Goal: Task Accomplishment & Management: Complete application form

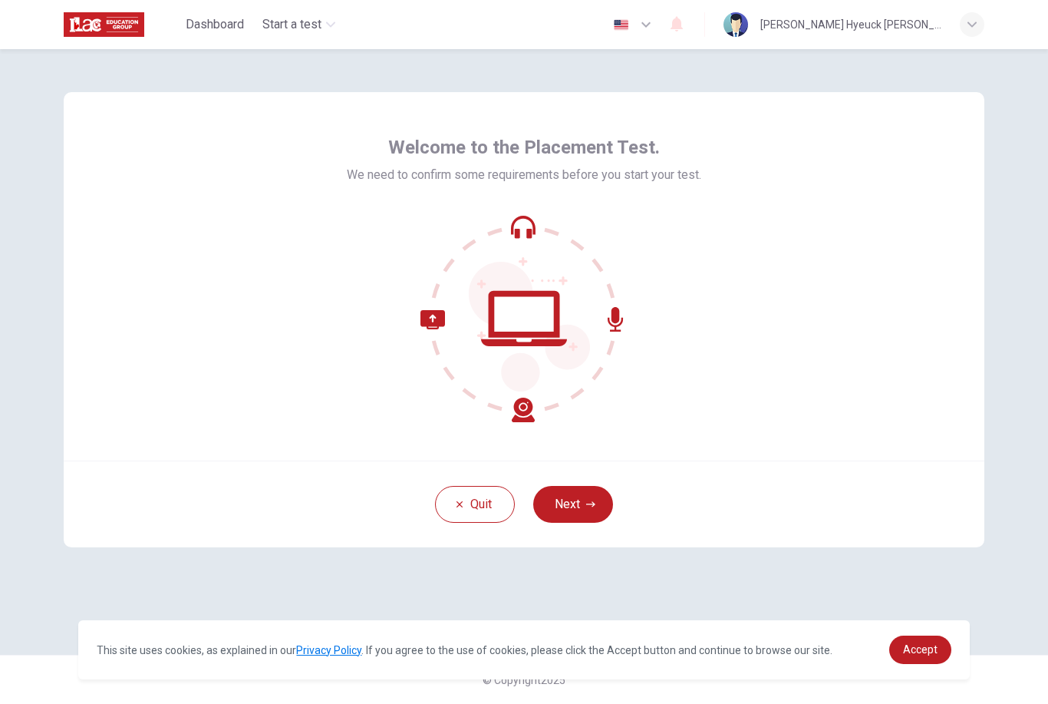
click at [584, 500] on button "Next" at bounding box center [573, 504] width 80 height 37
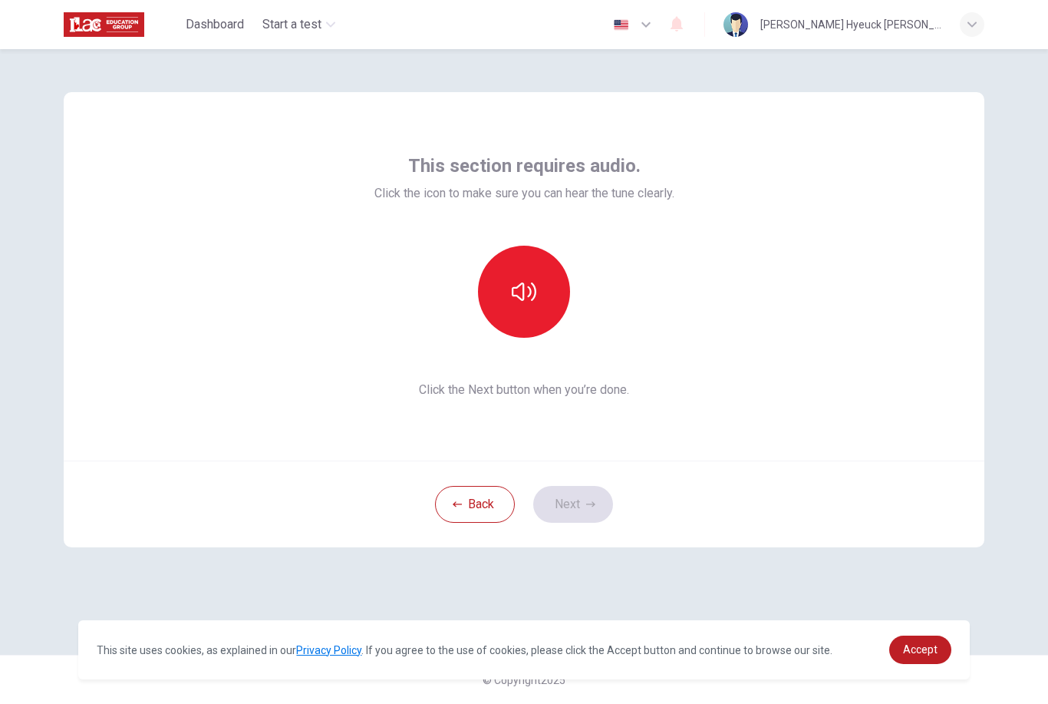
click at [513, 312] on button "button" at bounding box center [524, 292] width 92 height 92
click at [584, 505] on button "Next" at bounding box center [573, 504] width 80 height 37
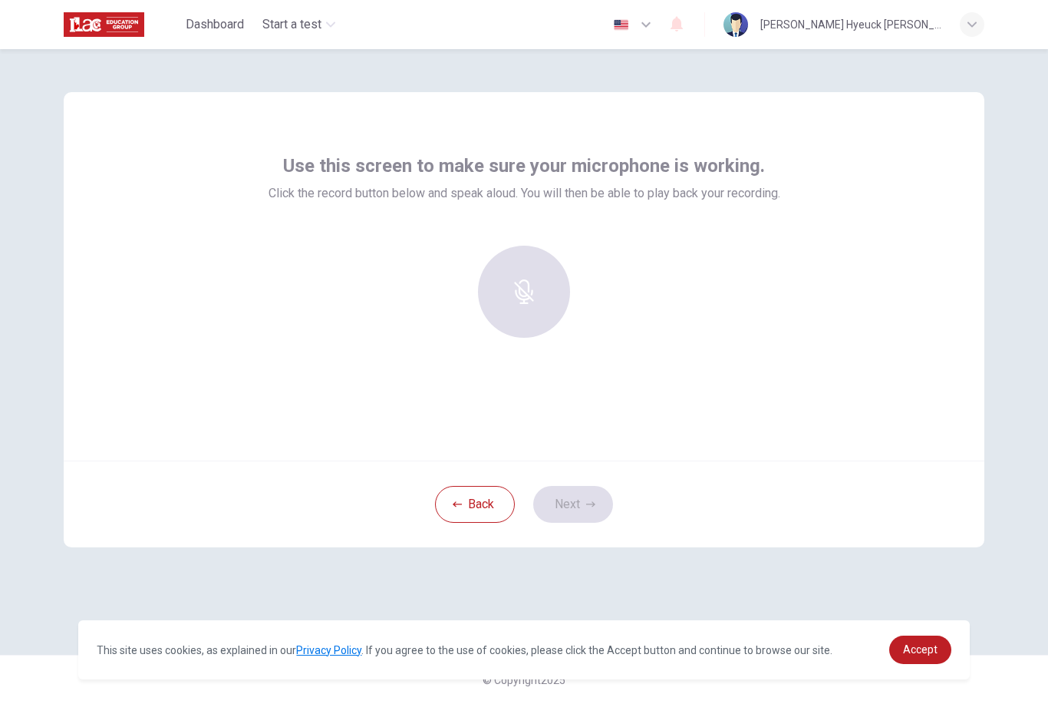
click at [536, 315] on div "button" at bounding box center [524, 292] width 92 height 92
click at [549, 318] on div "Stop" at bounding box center [524, 292] width 92 height 92
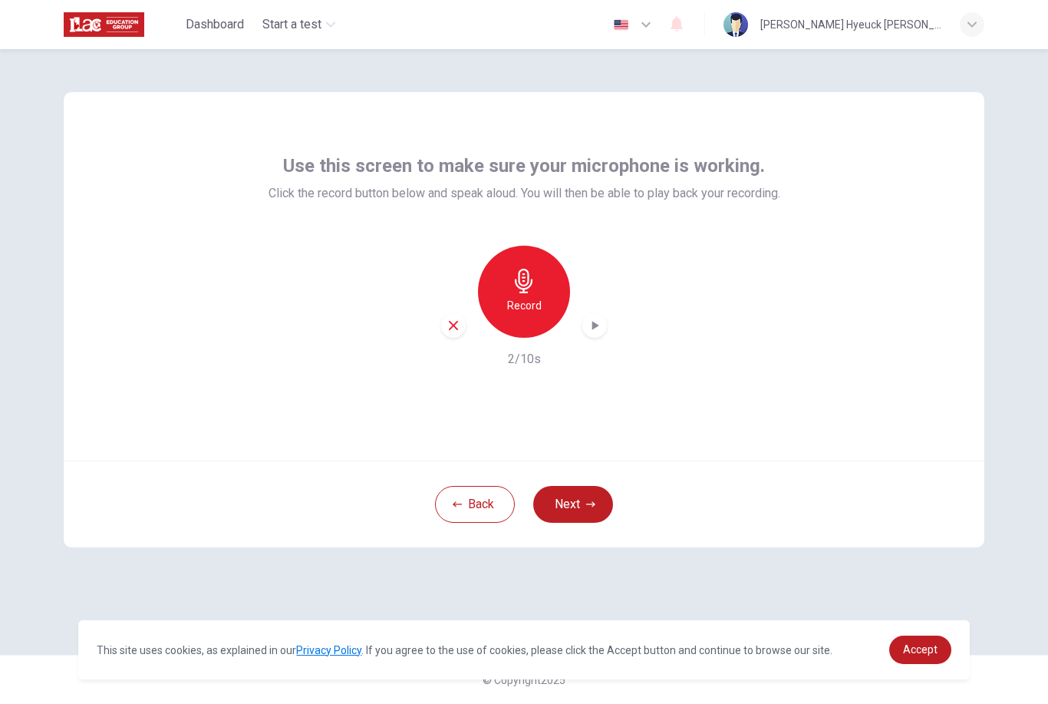
click at [539, 294] on div "Record" at bounding box center [524, 292] width 92 height 92
click at [595, 499] on button "Next" at bounding box center [573, 504] width 80 height 37
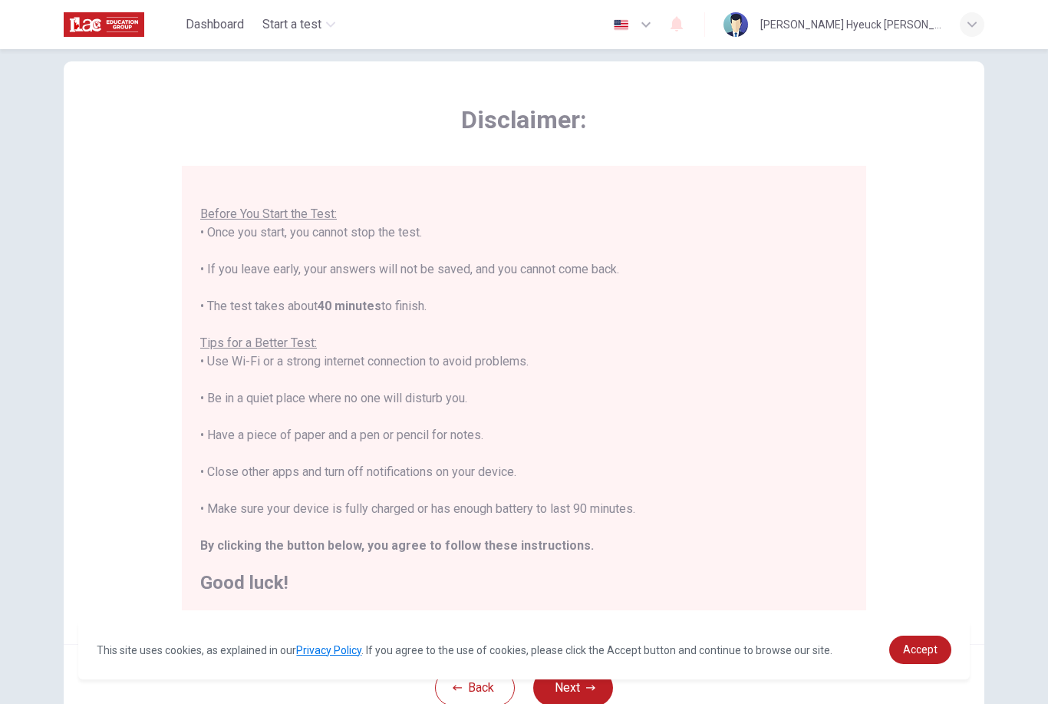
scroll to position [48, 0]
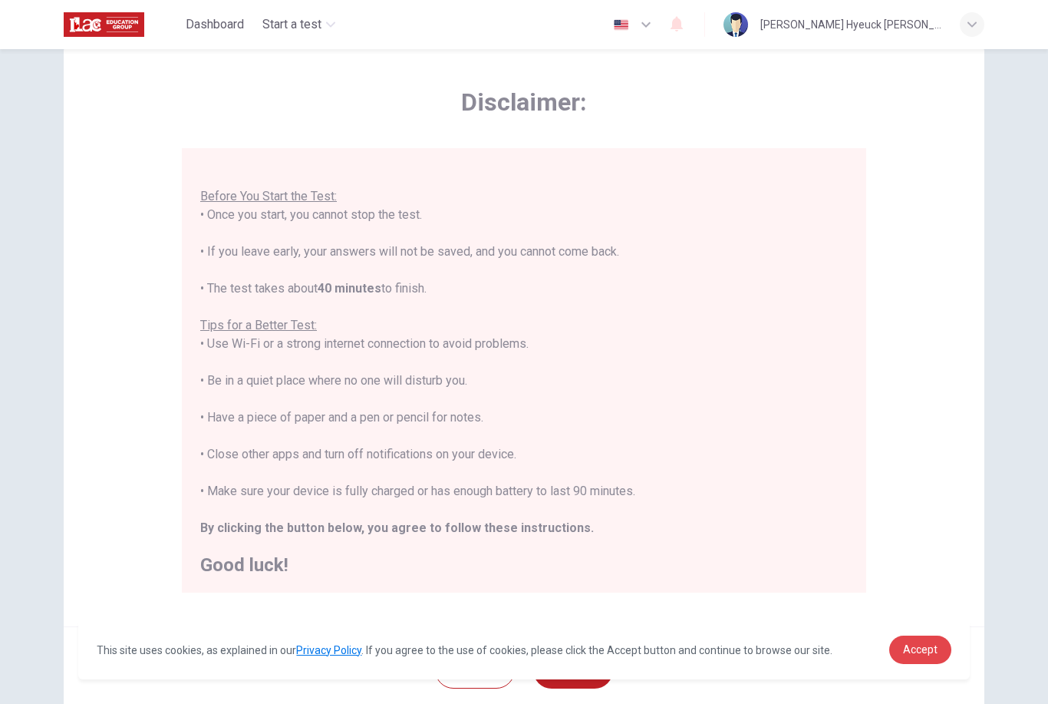
click at [935, 651] on span "Accept" at bounding box center [920, 649] width 35 height 12
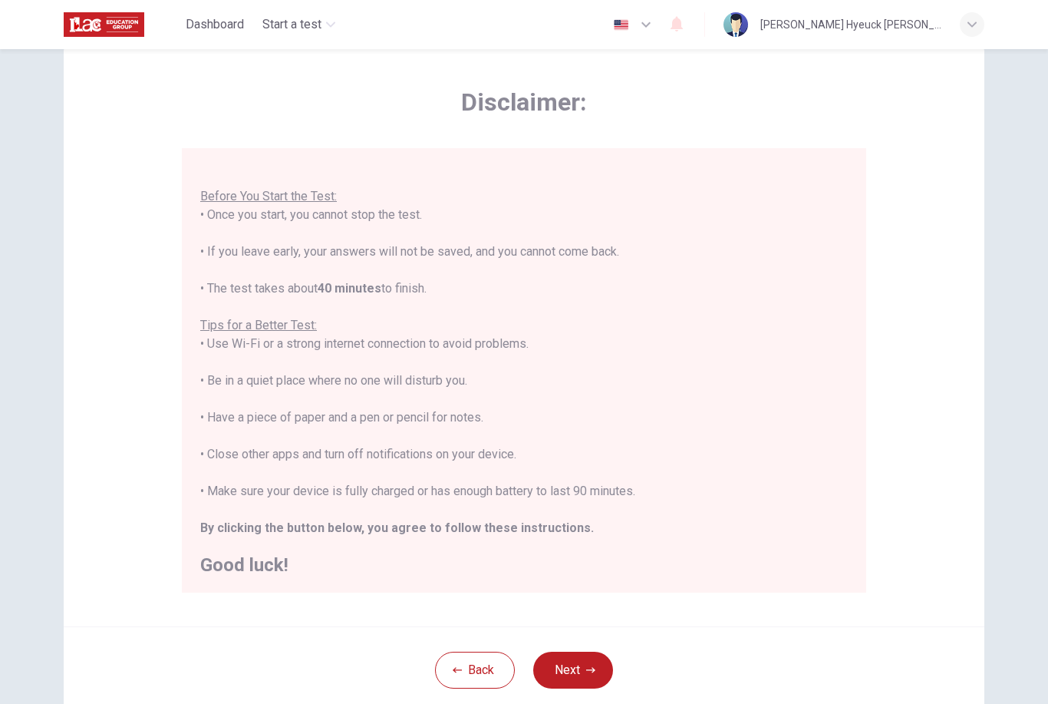
click at [575, 669] on button "Next" at bounding box center [573, 669] width 80 height 37
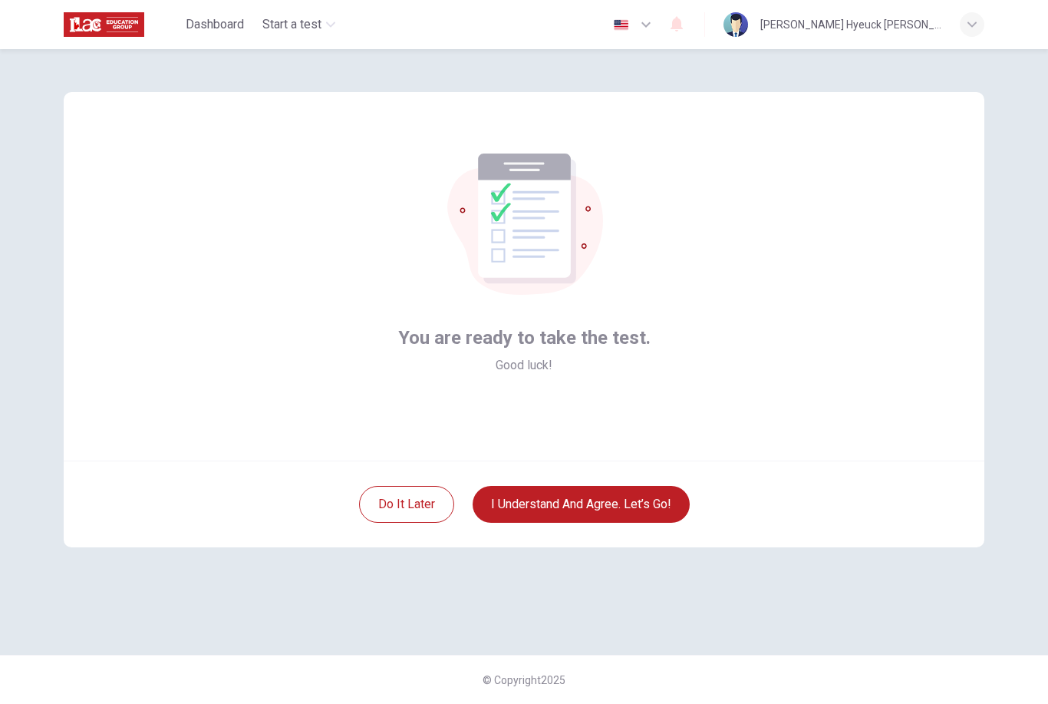
scroll to position [0, 0]
click at [651, 493] on button "I understand and agree. Let’s go!" at bounding box center [581, 504] width 217 height 37
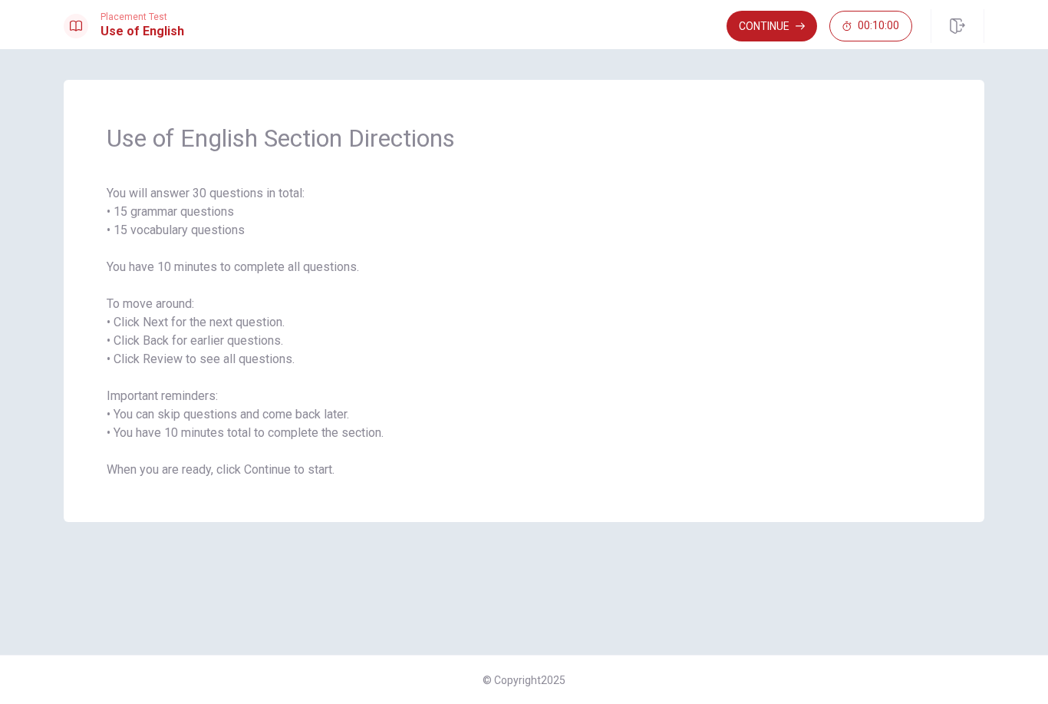
click at [783, 36] on button "Continue" at bounding box center [772, 26] width 91 height 31
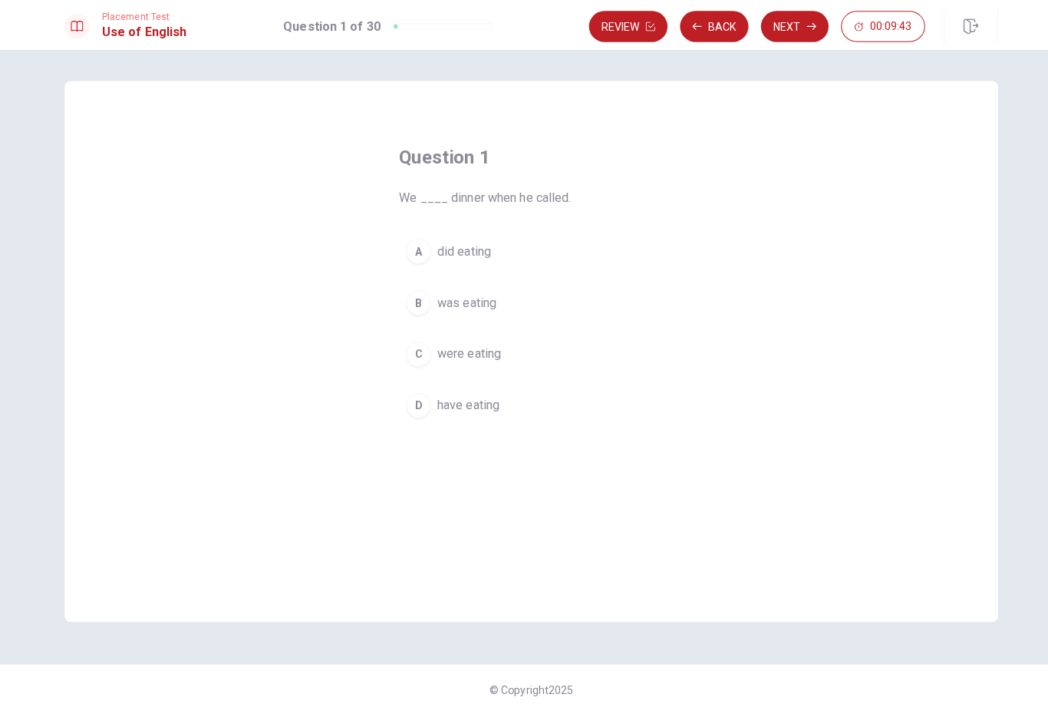
click at [483, 351] on span "were eating" at bounding box center [462, 349] width 63 height 18
click at [792, 28] on button "Next" at bounding box center [783, 26] width 67 height 31
click at [444, 350] on span "Are" at bounding box center [440, 349] width 18 height 18
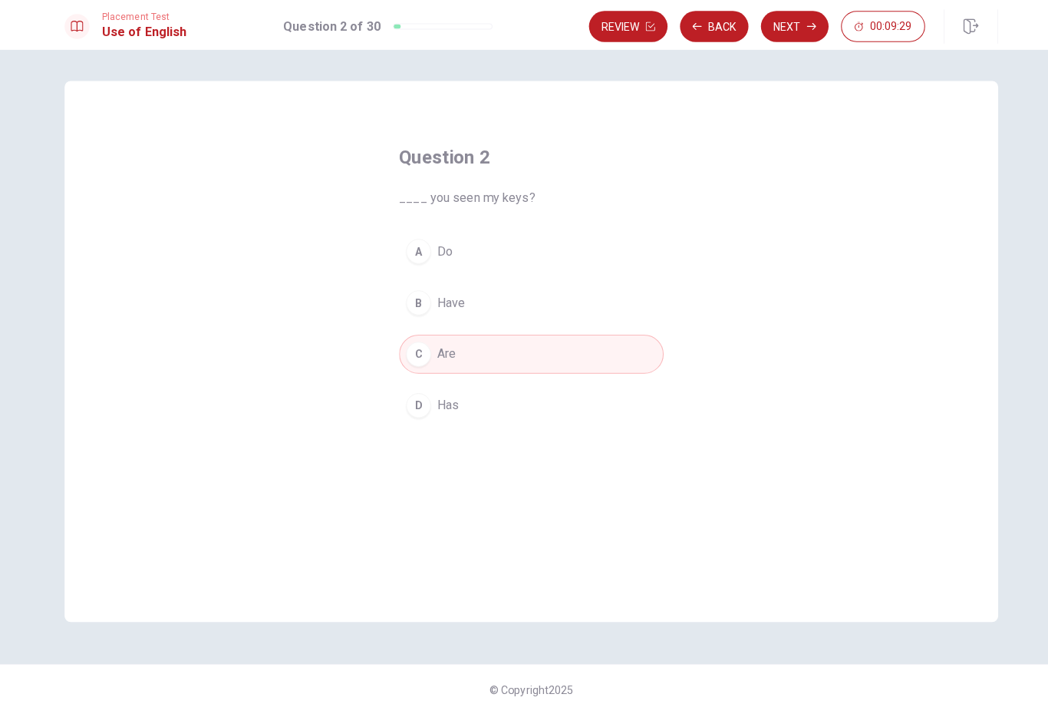
click at [791, 19] on button "Next" at bounding box center [783, 26] width 67 height 31
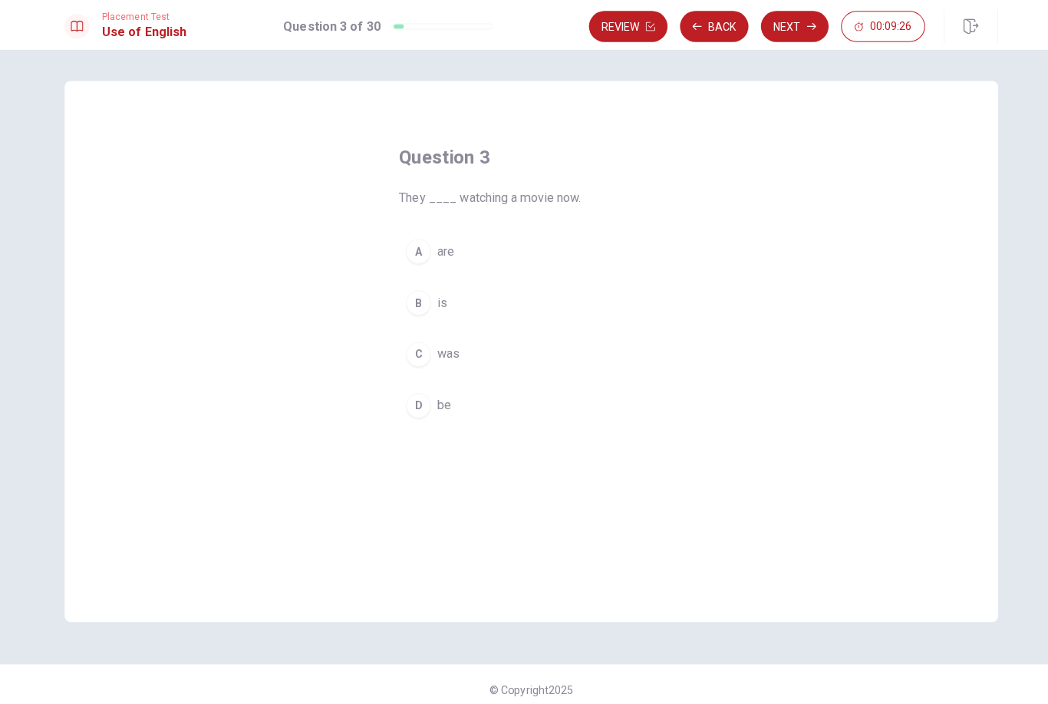
click at [455, 249] on button "A are" at bounding box center [524, 248] width 261 height 38
click at [784, 34] on button "Next" at bounding box center [783, 26] width 67 height 31
click at [468, 309] on button "B are gone" at bounding box center [524, 298] width 261 height 38
click at [787, 29] on button "Next" at bounding box center [783, 26] width 67 height 31
click at [448, 302] on span "take" at bounding box center [442, 298] width 23 height 18
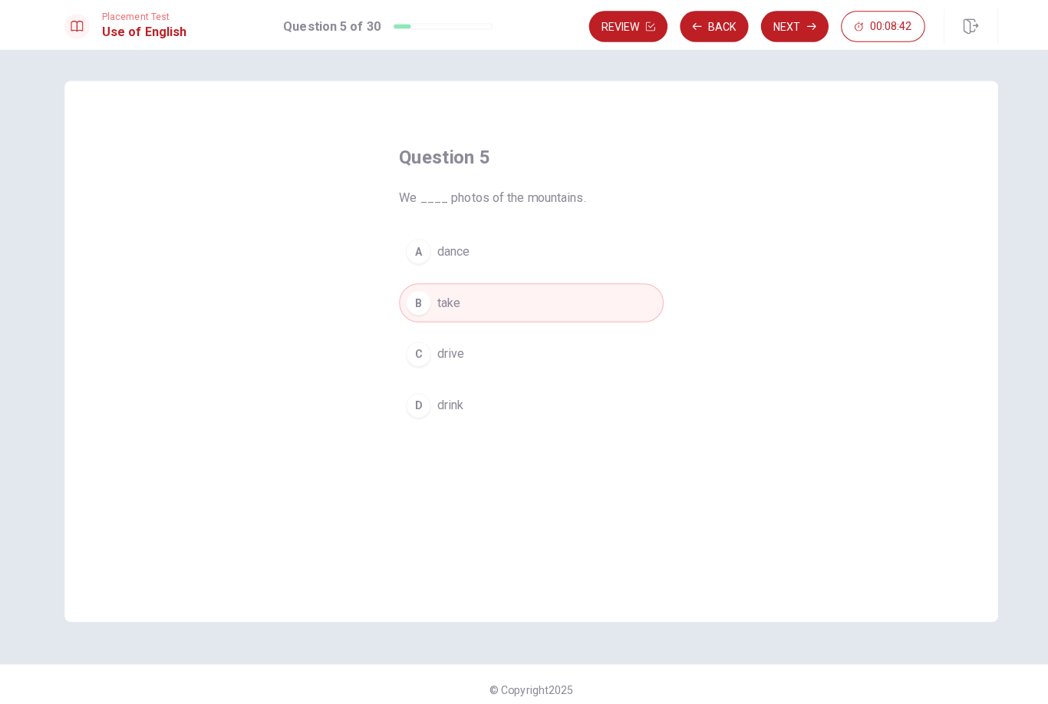
click at [782, 32] on button "Next" at bounding box center [783, 26] width 67 height 31
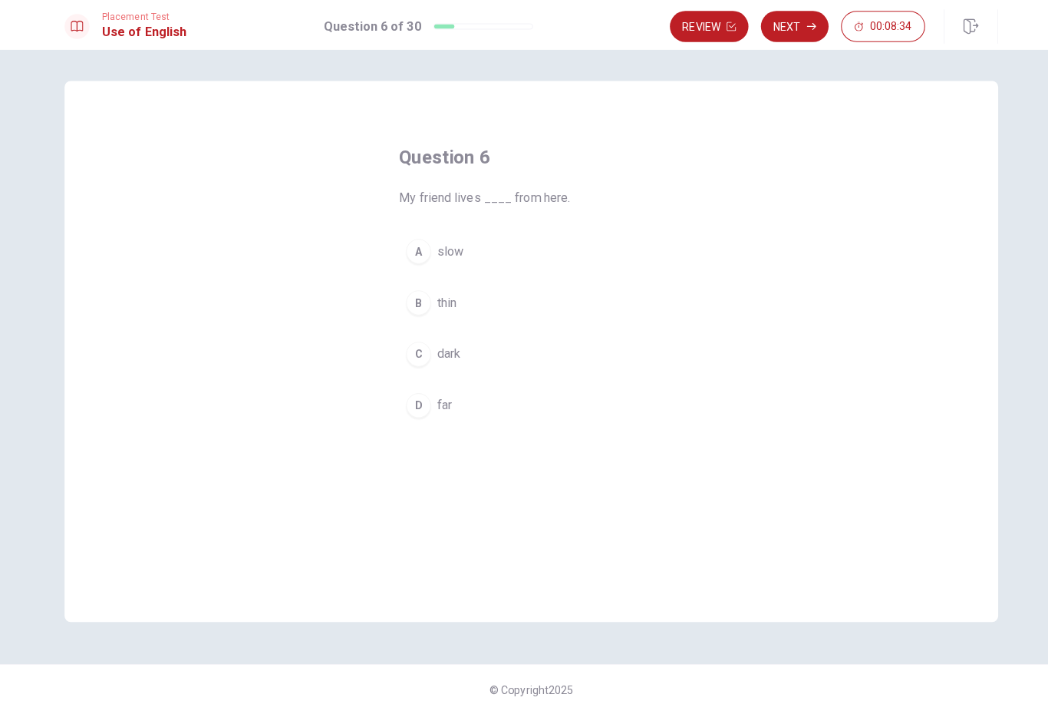
click at [446, 393] on span "far" at bounding box center [438, 400] width 15 height 18
click at [793, 33] on button "Next" at bounding box center [783, 26] width 67 height 31
click at [455, 353] on span "slow" at bounding box center [444, 349] width 26 height 18
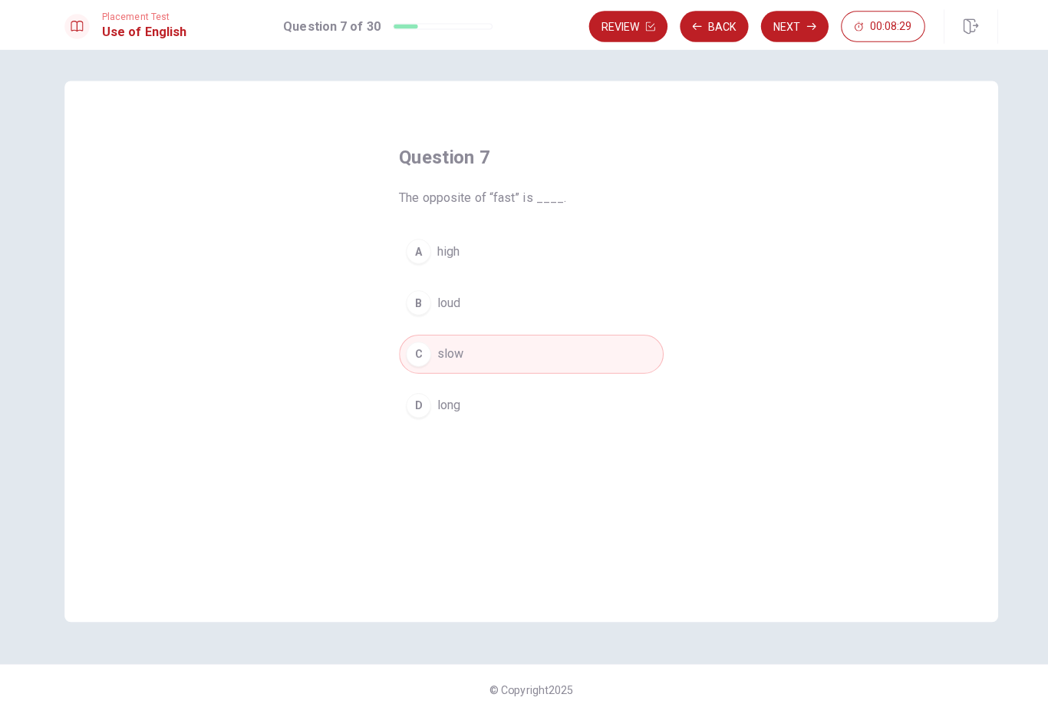
click at [796, 30] on icon "button" at bounding box center [800, 25] width 9 height 9
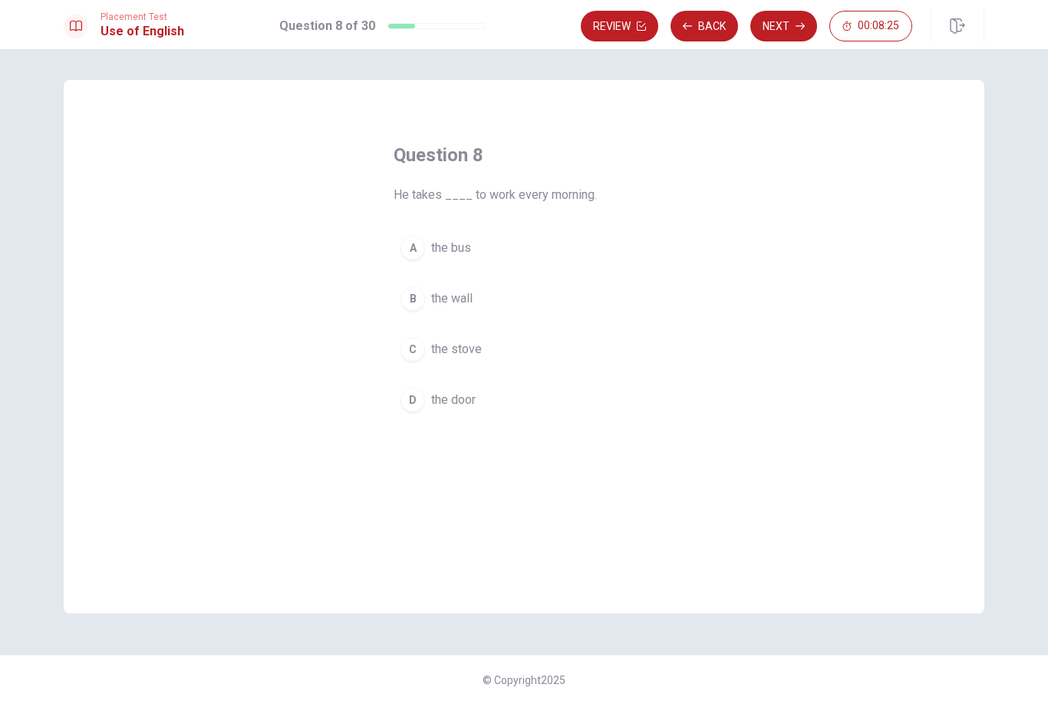
click at [463, 255] on span "the bus" at bounding box center [451, 248] width 40 height 18
click at [793, 31] on button "Next" at bounding box center [783, 26] width 67 height 31
click at [444, 405] on span "hot" at bounding box center [439, 400] width 17 height 18
click at [785, 40] on button "Next" at bounding box center [783, 26] width 67 height 31
click at [452, 389] on button "D place" at bounding box center [524, 400] width 261 height 38
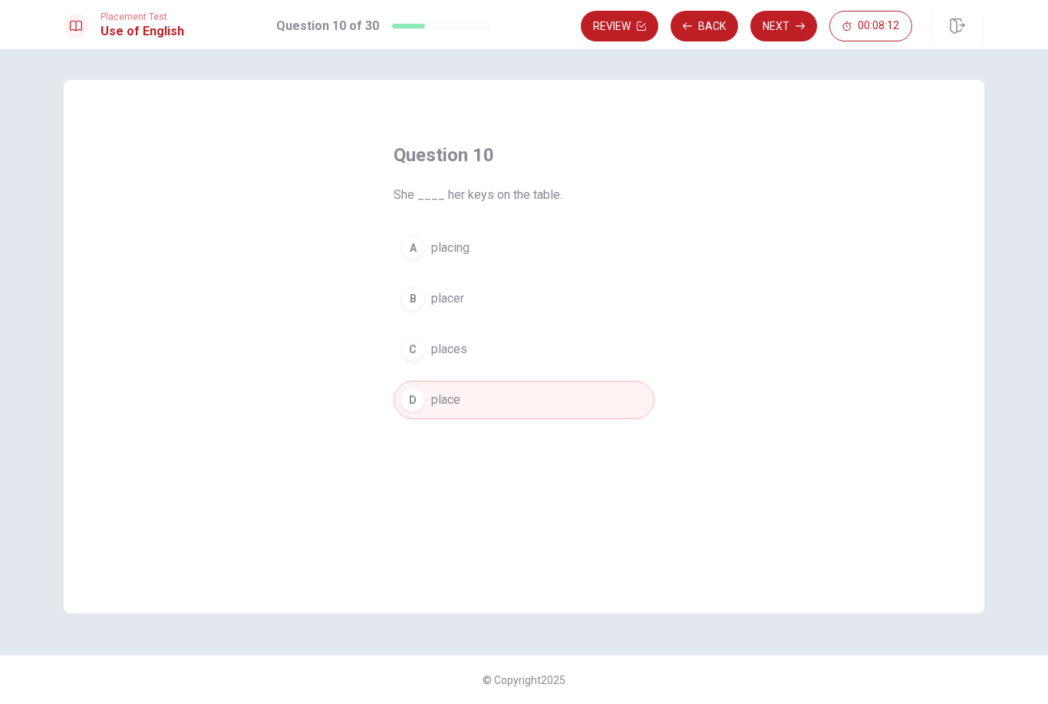
click at [475, 355] on button "C places" at bounding box center [524, 349] width 261 height 38
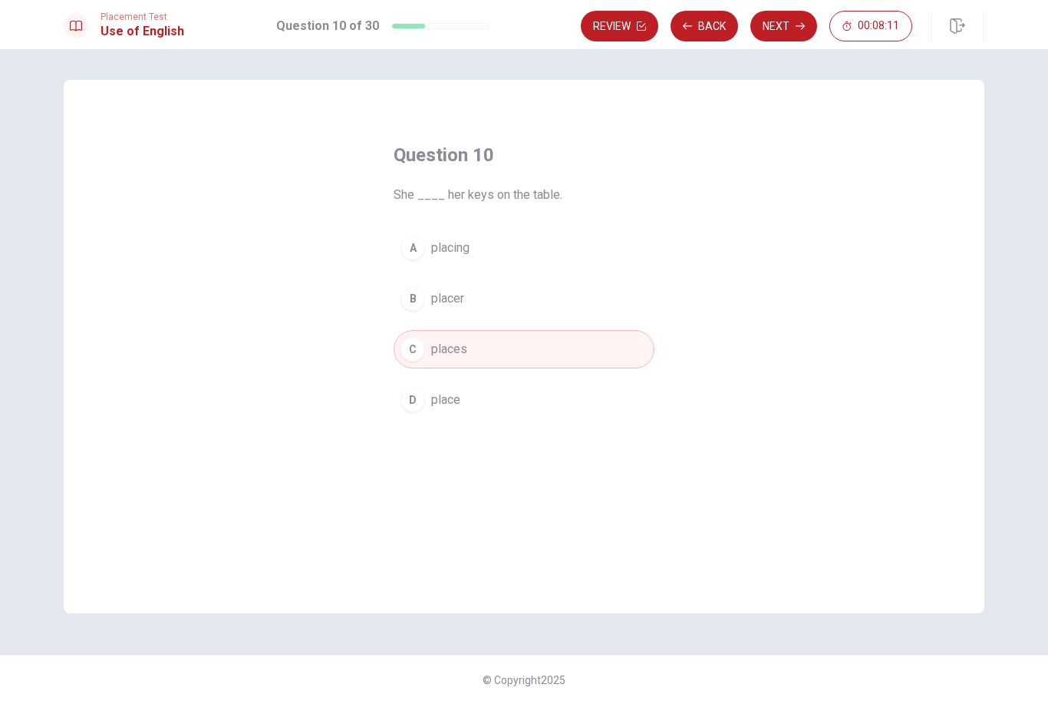
click at [783, 28] on button "Next" at bounding box center [783, 26] width 67 height 31
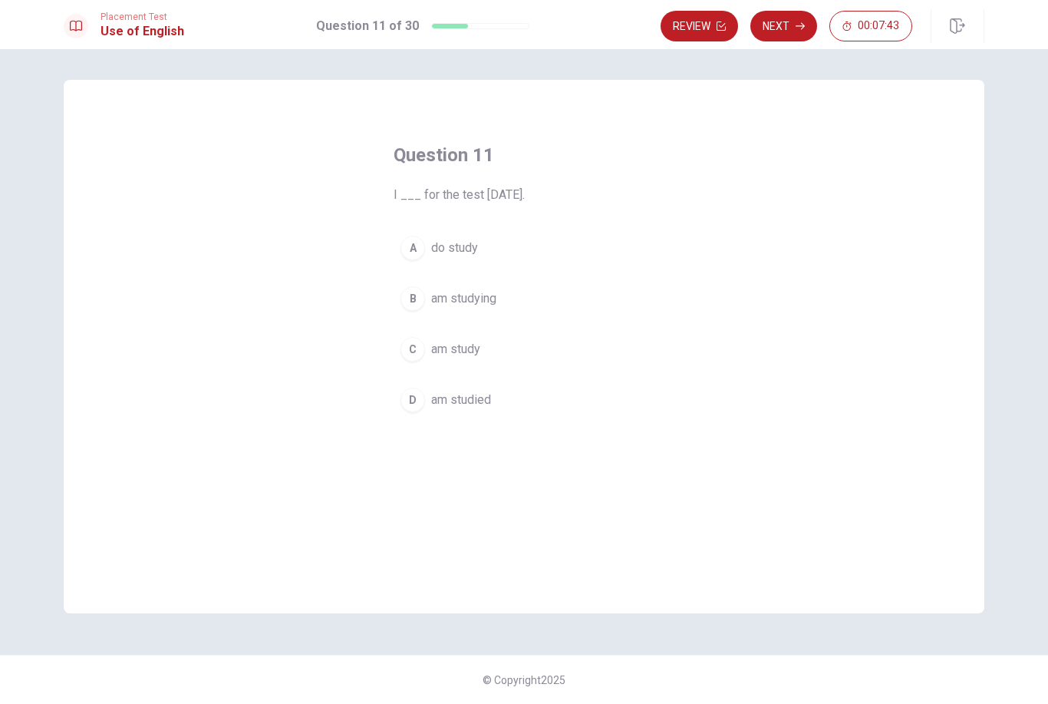
click at [495, 306] on span "am studying" at bounding box center [463, 298] width 65 height 18
click at [792, 29] on button "Next" at bounding box center [783, 26] width 67 height 31
click at [439, 297] on span "Did" at bounding box center [440, 298] width 18 height 18
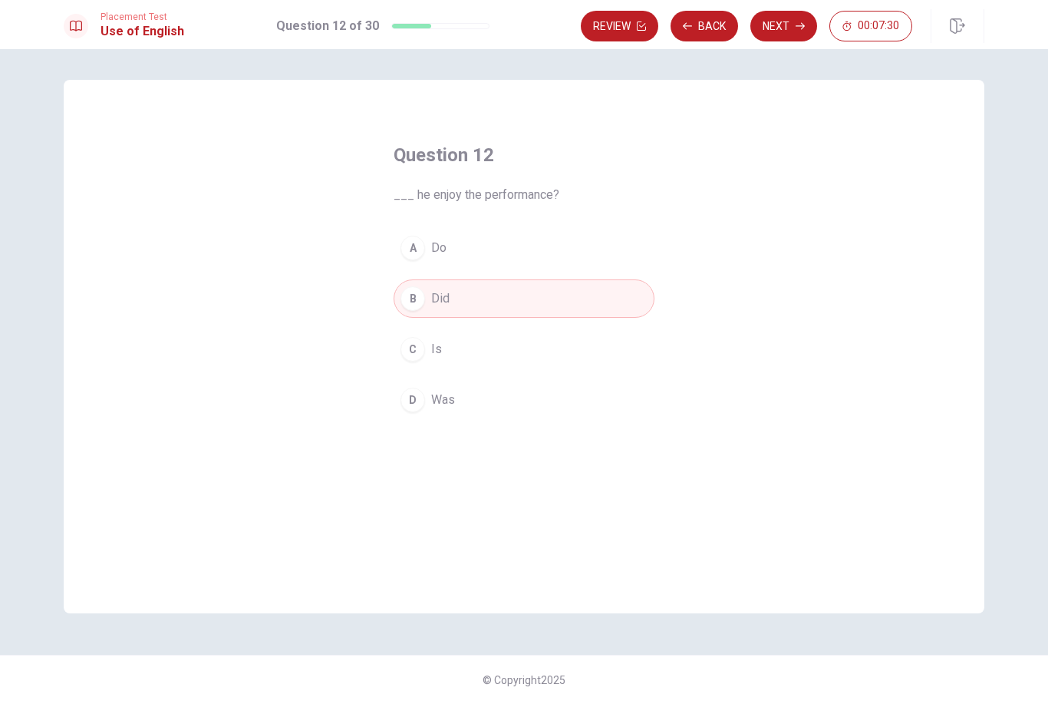
click at [792, 34] on button "Next" at bounding box center [783, 26] width 67 height 31
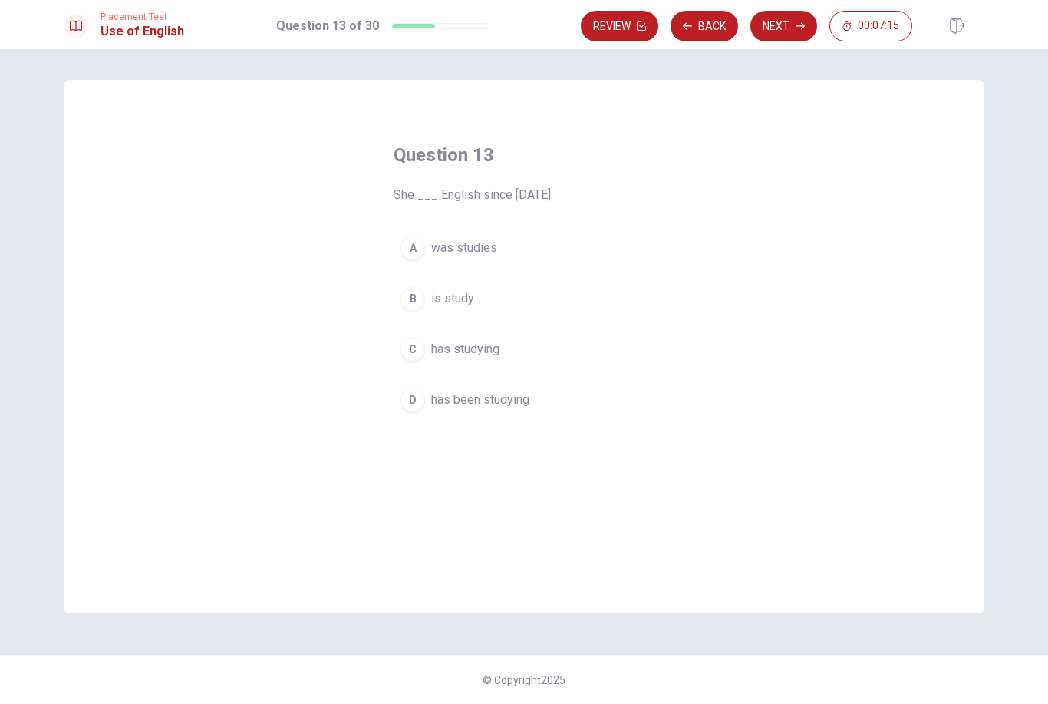
click at [516, 397] on span "has been studying" at bounding box center [480, 400] width 98 height 18
click at [782, 28] on button "Next" at bounding box center [783, 26] width 67 height 31
click at [444, 304] on span "go" at bounding box center [438, 298] width 14 height 18
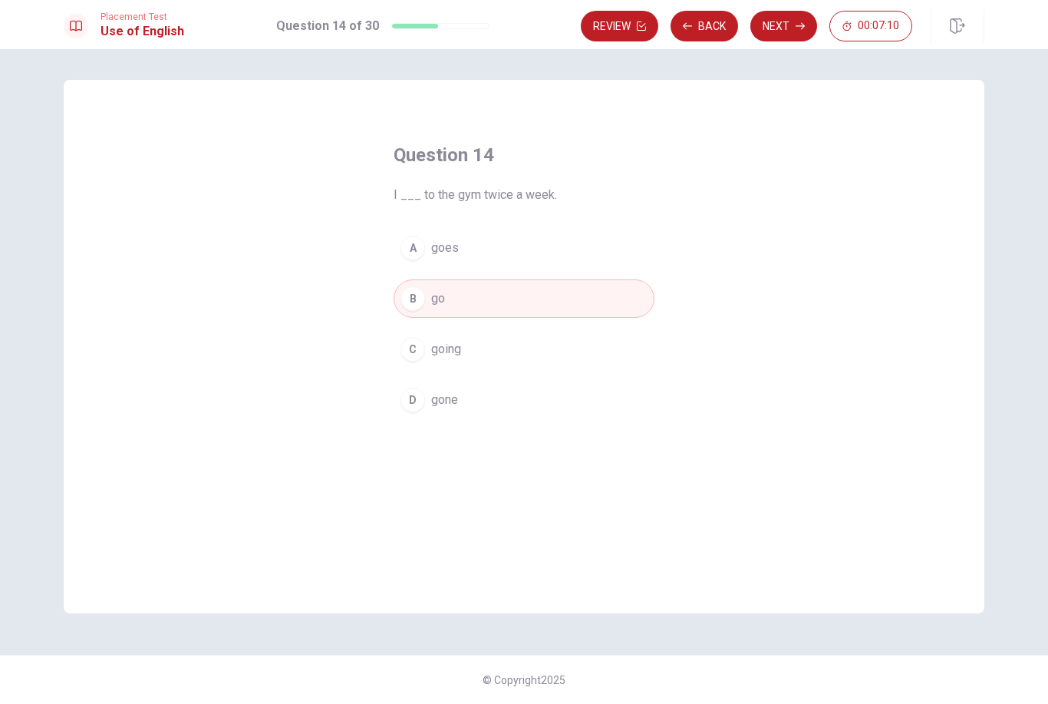
click at [796, 33] on button "Next" at bounding box center [783, 26] width 67 height 31
click at [463, 400] on button "D Chair" at bounding box center [524, 400] width 261 height 38
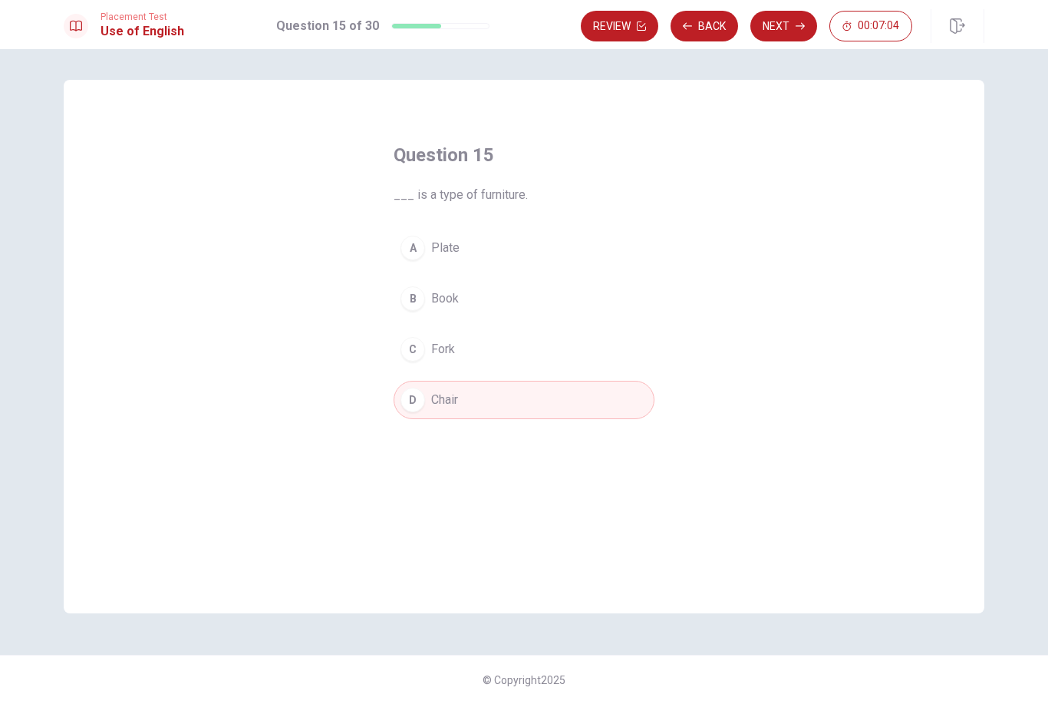
click at [792, 32] on button "Next" at bounding box center [783, 26] width 67 height 31
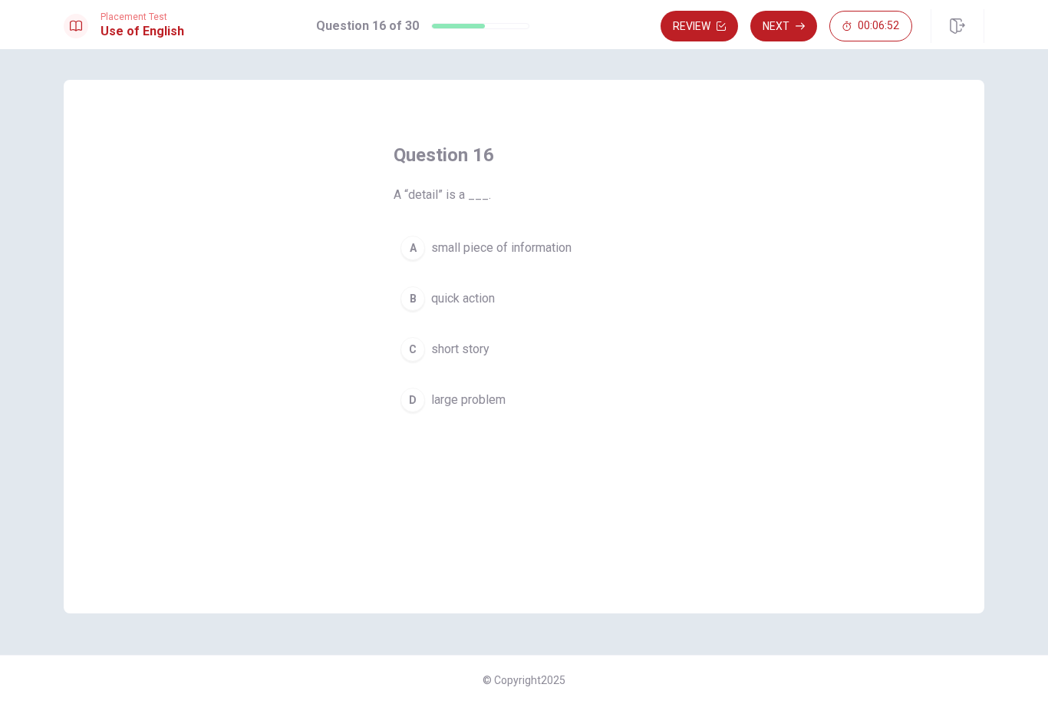
click at [568, 253] on span "small piece of information" at bounding box center [501, 248] width 140 height 18
click at [792, 32] on button "Next" at bounding box center [783, 26] width 67 height 31
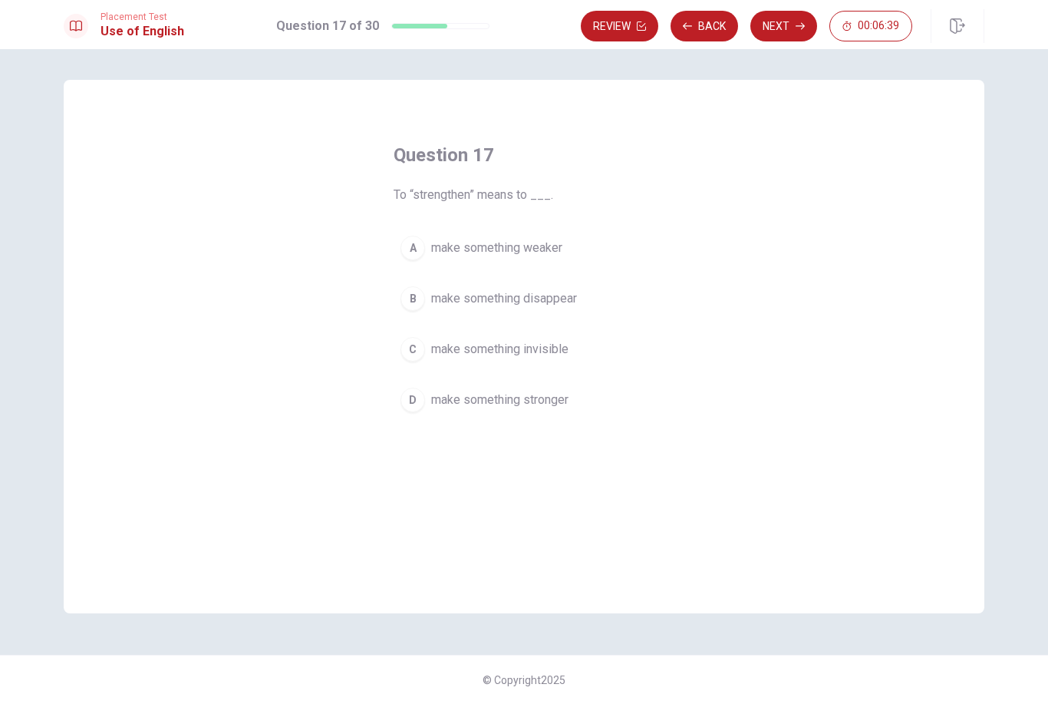
click at [563, 412] on button "D make something stronger" at bounding box center [524, 400] width 261 height 38
click at [796, 34] on button "Next" at bounding box center [783, 26] width 67 height 31
click at [466, 351] on button "C see it" at bounding box center [524, 349] width 261 height 38
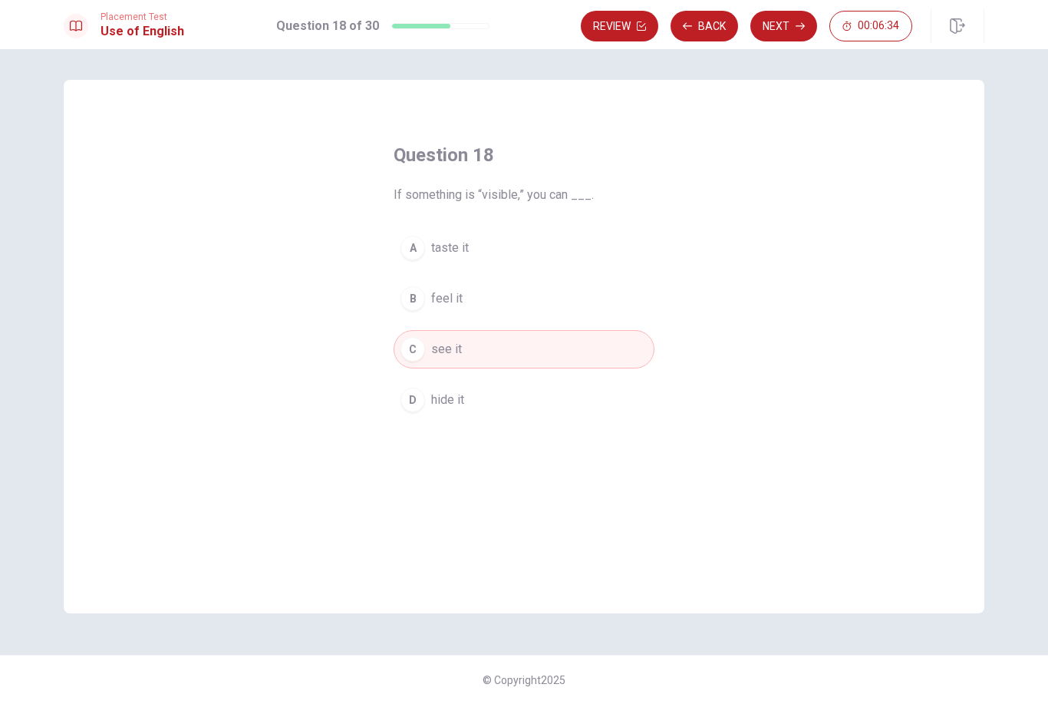
click at [777, 37] on button "Next" at bounding box center [783, 26] width 67 height 31
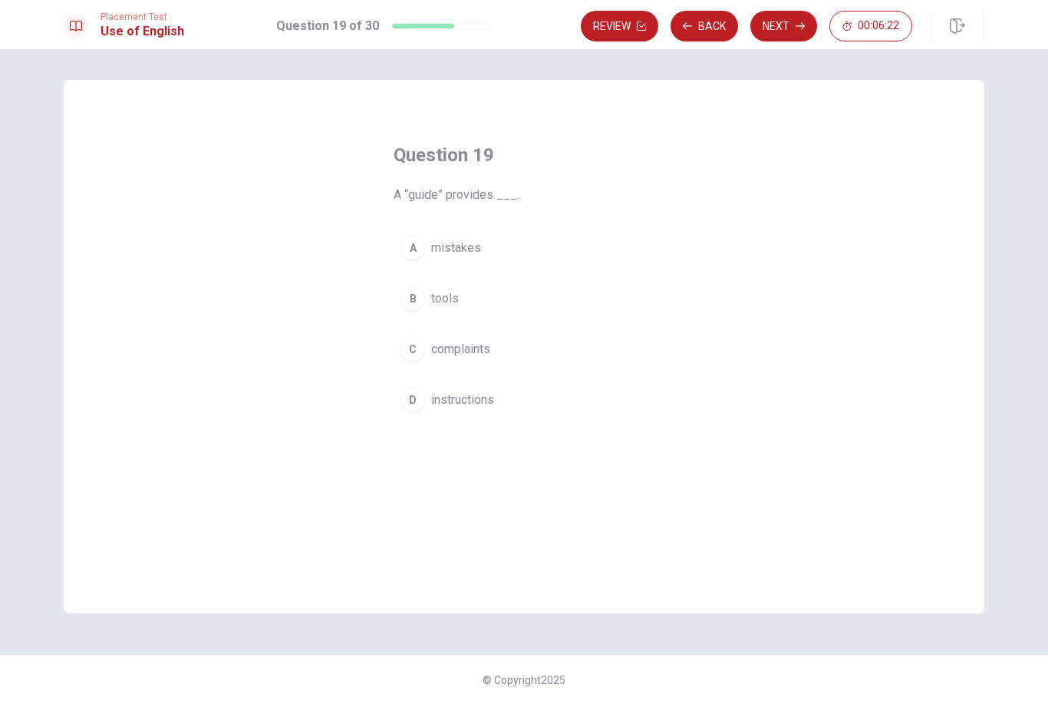
click at [487, 357] on span "complaints" at bounding box center [460, 349] width 59 height 18
click at [793, 28] on button "Next" at bounding box center [783, 26] width 67 height 31
click at [703, 35] on button "Back" at bounding box center [705, 26] width 68 height 31
click at [792, 27] on button "Next" at bounding box center [783, 26] width 67 height 31
click at [473, 305] on span "will have" at bounding box center [454, 298] width 47 height 18
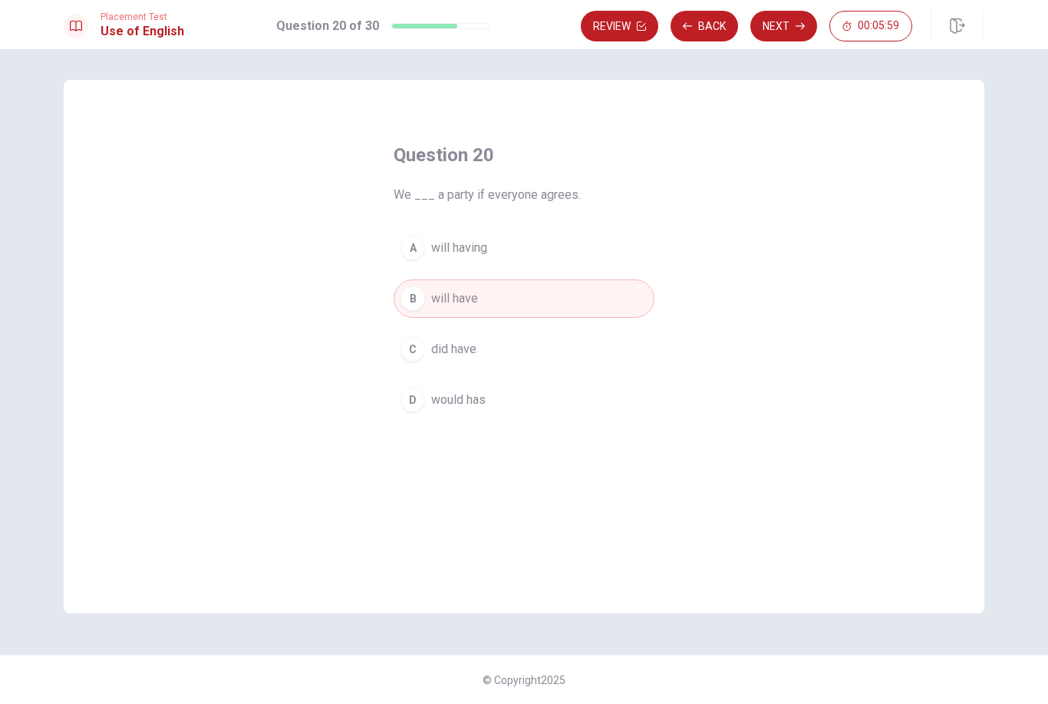
click at [785, 36] on button "Next" at bounding box center [783, 26] width 67 height 31
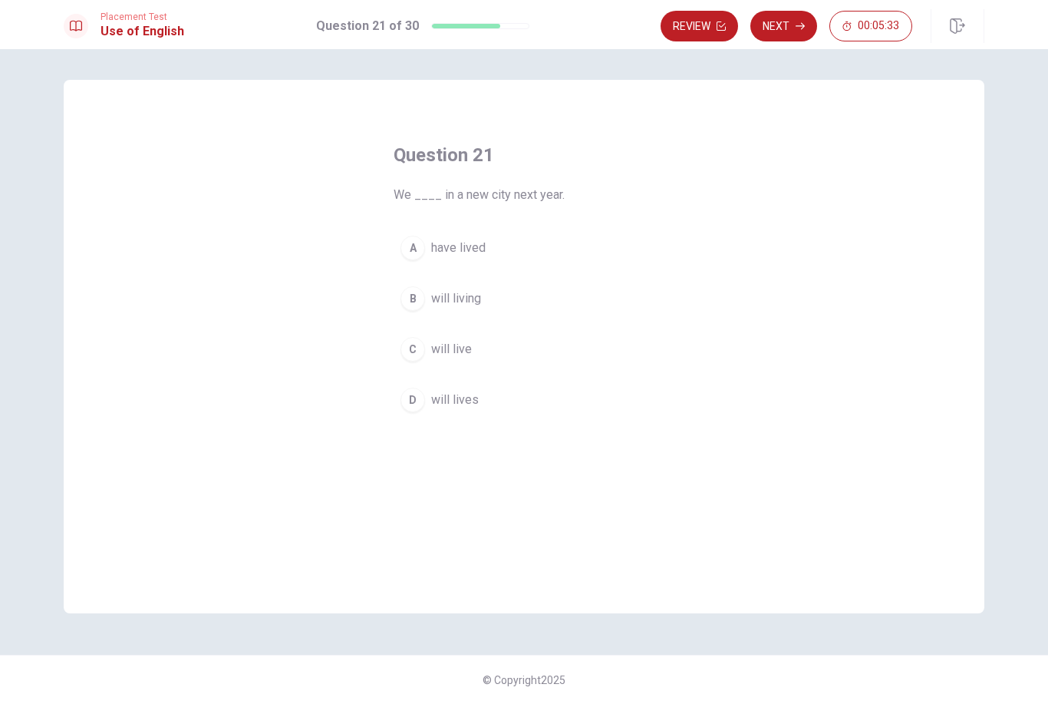
click at [465, 349] on span "will live" at bounding box center [451, 349] width 41 height 18
click at [792, 32] on button "Next" at bounding box center [783, 26] width 67 height 31
click at [494, 308] on button "B has worked" at bounding box center [524, 298] width 261 height 38
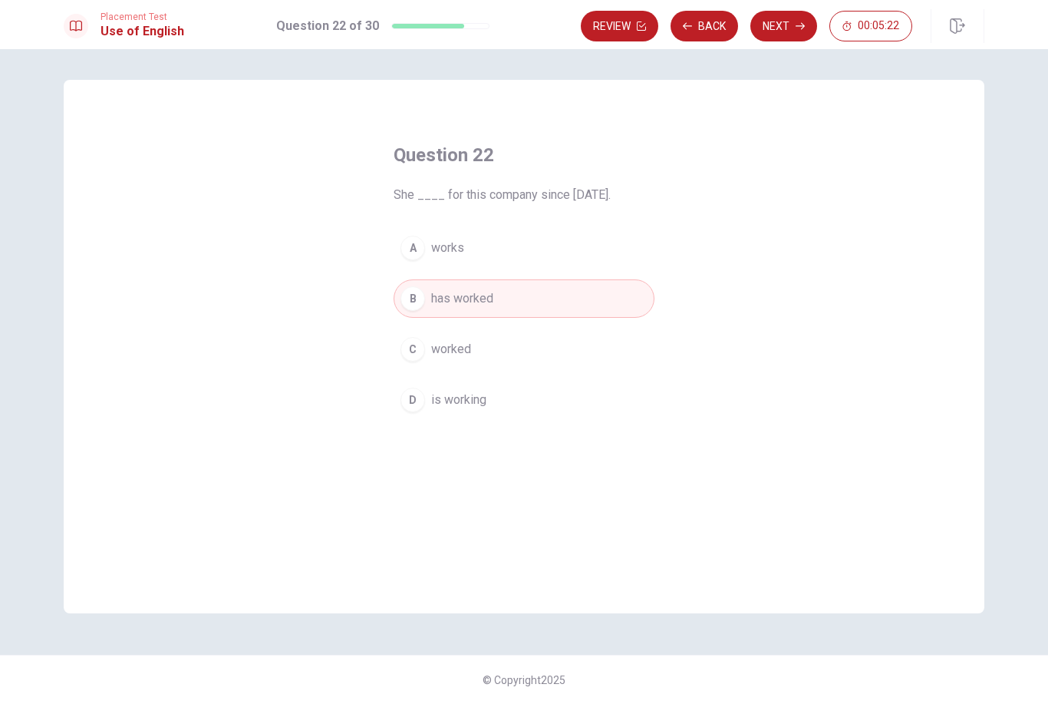
click at [788, 35] on button "Next" at bounding box center [783, 26] width 67 height 31
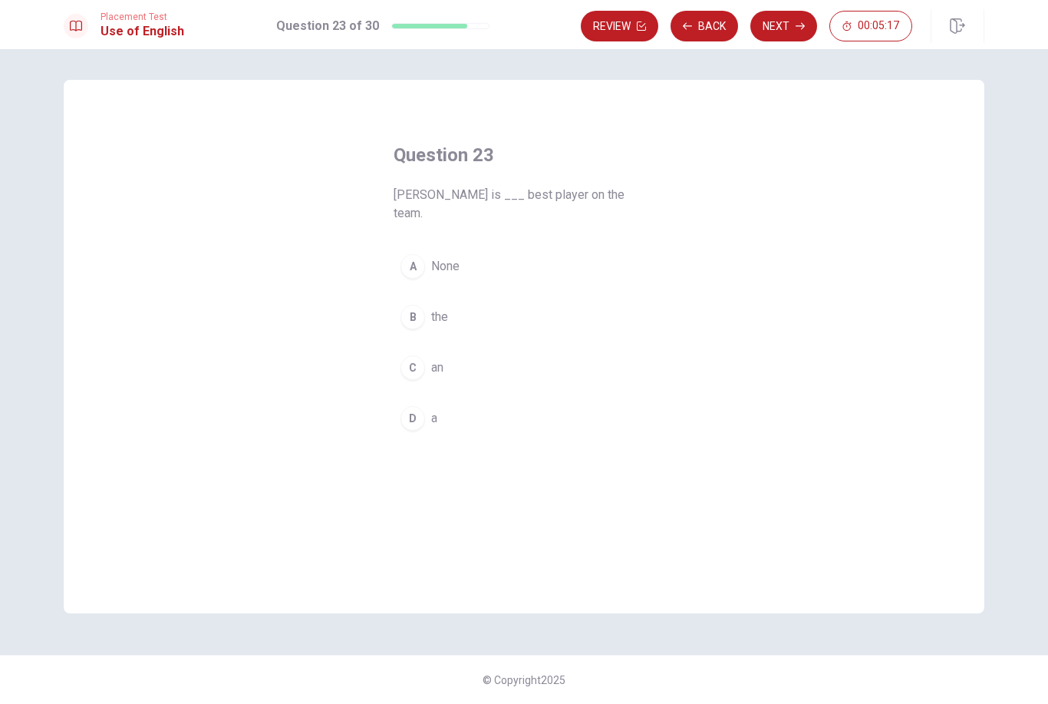
click at [440, 308] on span "the" at bounding box center [439, 317] width 17 height 18
click at [784, 36] on button "Next" at bounding box center [783, 26] width 67 height 31
click at [470, 249] on span "will finish" at bounding box center [456, 248] width 51 height 18
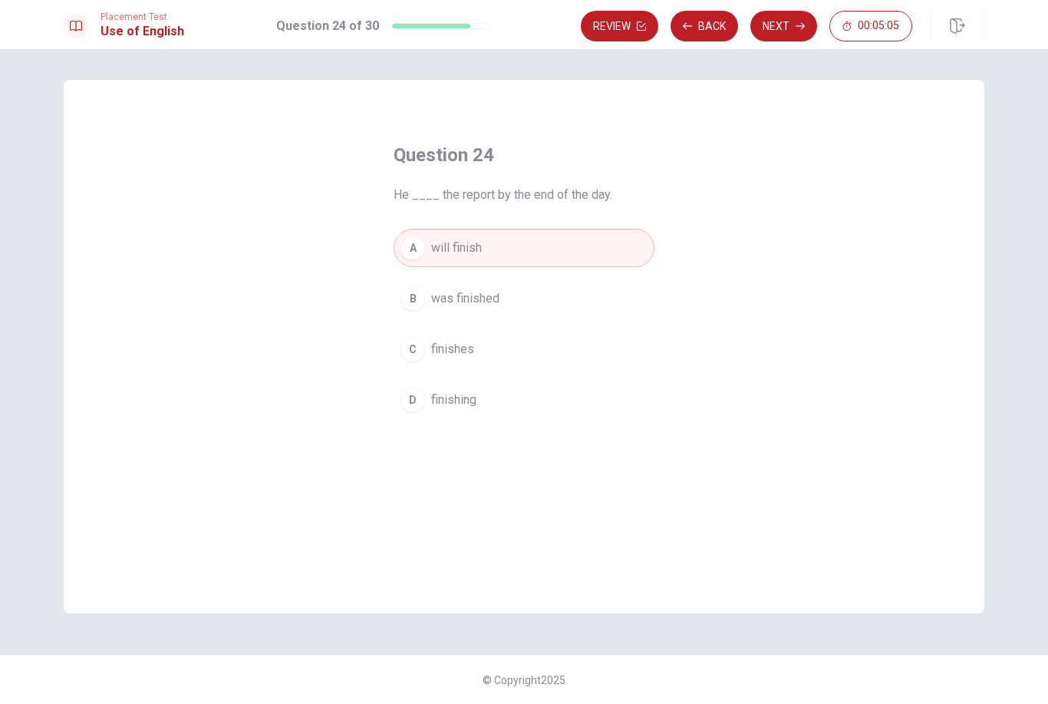
click at [777, 40] on button "Next" at bounding box center [783, 26] width 67 height 31
click at [473, 301] on span "watched" at bounding box center [453, 298] width 45 height 18
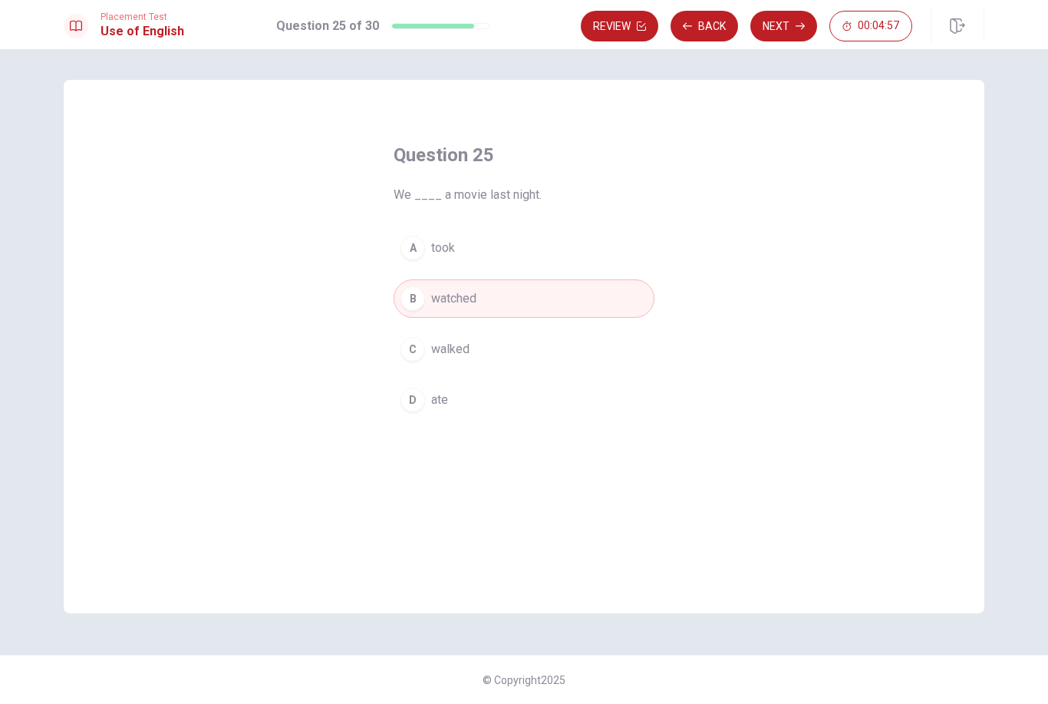
click at [789, 40] on button "Next" at bounding box center [783, 26] width 67 height 31
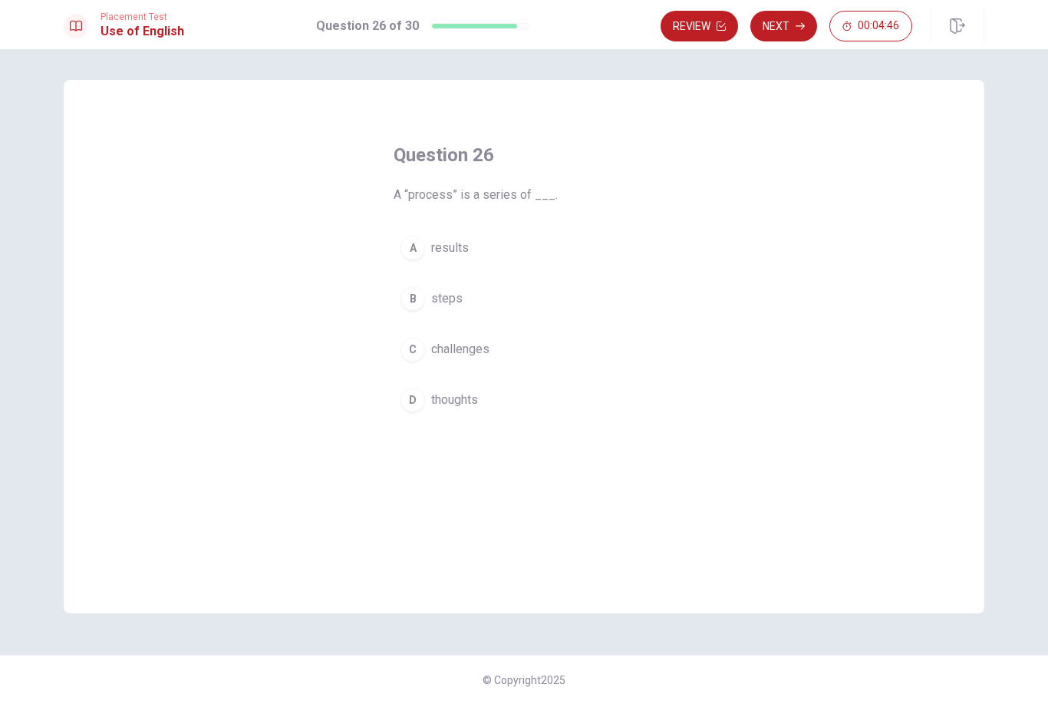
click at [457, 293] on span "steps" at bounding box center [446, 298] width 31 height 18
click at [799, 26] on icon "button" at bounding box center [800, 26] width 9 height 7
click at [546, 309] on button "B response to something" at bounding box center [524, 298] width 261 height 38
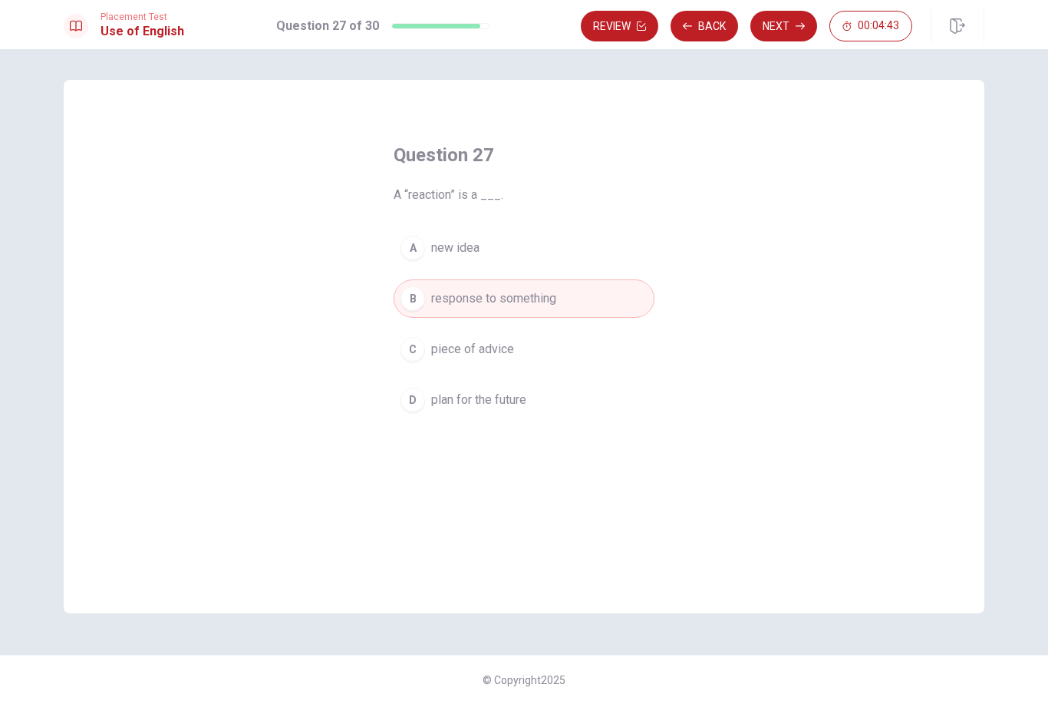
click at [789, 25] on button "Next" at bounding box center [783, 26] width 67 height 31
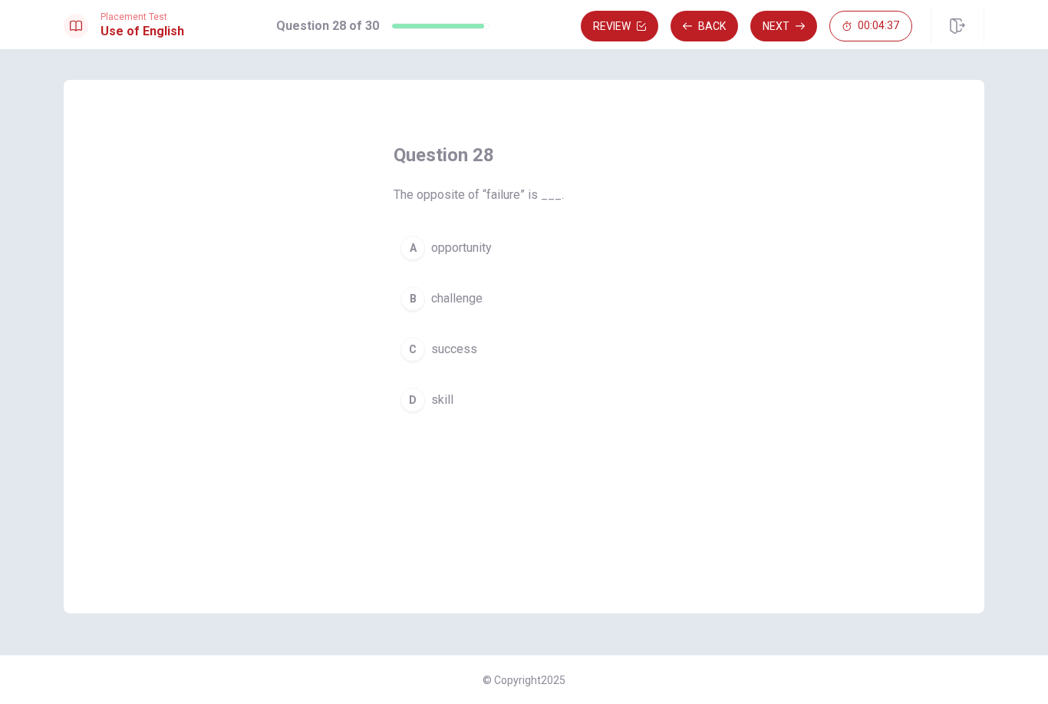
click at [459, 365] on button "C success" at bounding box center [524, 349] width 261 height 38
click at [792, 23] on button "Next" at bounding box center [783, 26] width 67 height 31
click at [491, 410] on button "D characteristic" at bounding box center [524, 400] width 261 height 38
click at [793, 31] on button "Next" at bounding box center [783, 26] width 67 height 31
click at [427, 254] on button "A Are" at bounding box center [524, 248] width 261 height 38
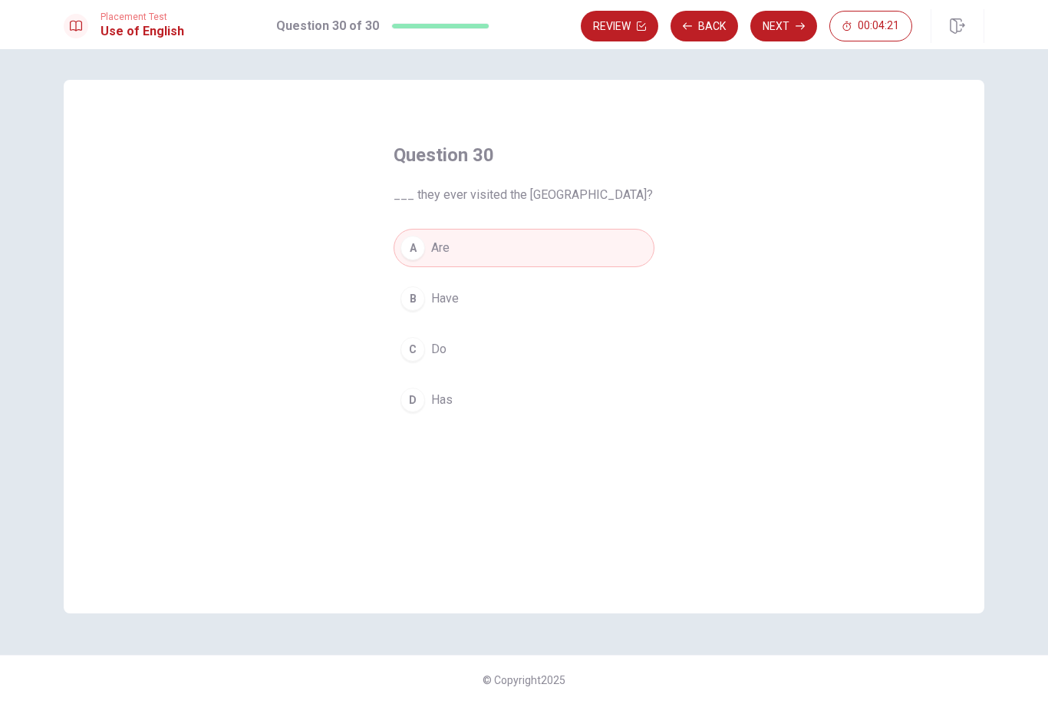
click at [788, 36] on button "Next" at bounding box center [783, 26] width 67 height 31
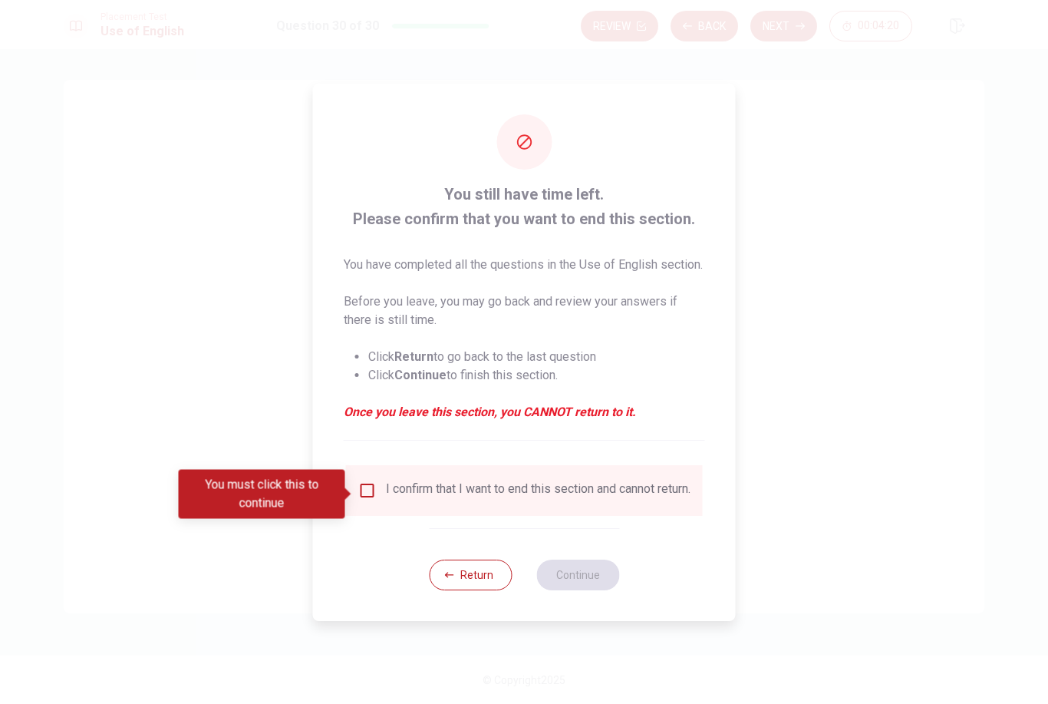
click at [477, 494] on div "I confirm that I want to end this section and cannot return." at bounding box center [538, 490] width 305 height 18
click at [368, 487] on input "You must click this to continue" at bounding box center [367, 490] width 18 height 18
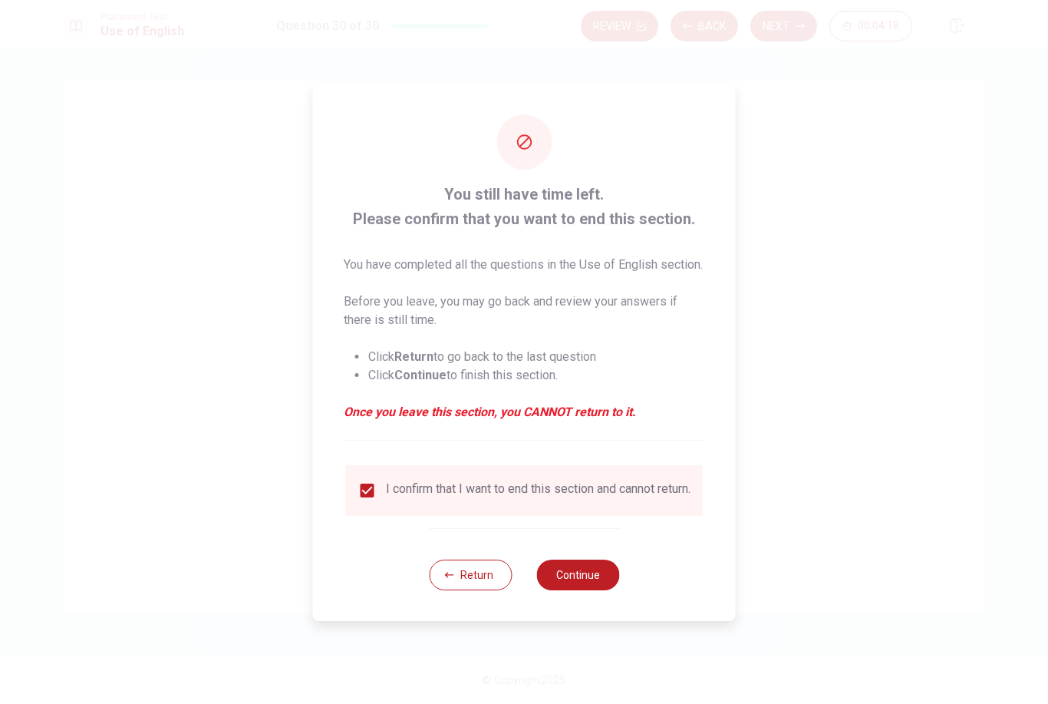
click at [589, 590] on button "Continue" at bounding box center [577, 574] width 83 height 31
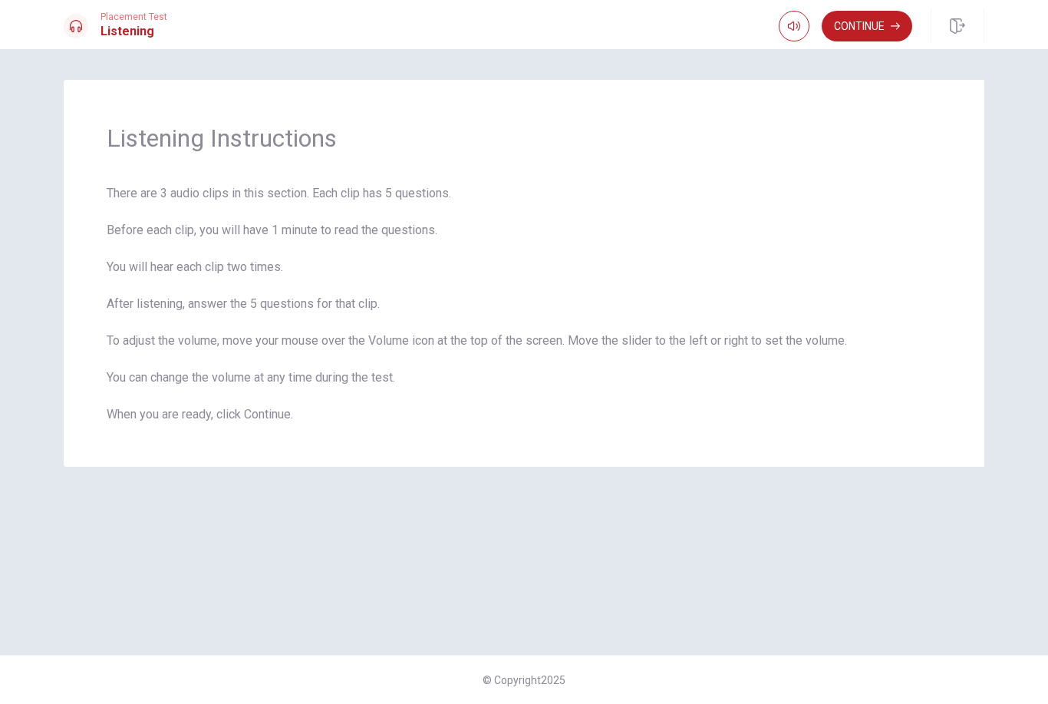
click at [874, 41] on button "Continue" at bounding box center [867, 26] width 91 height 31
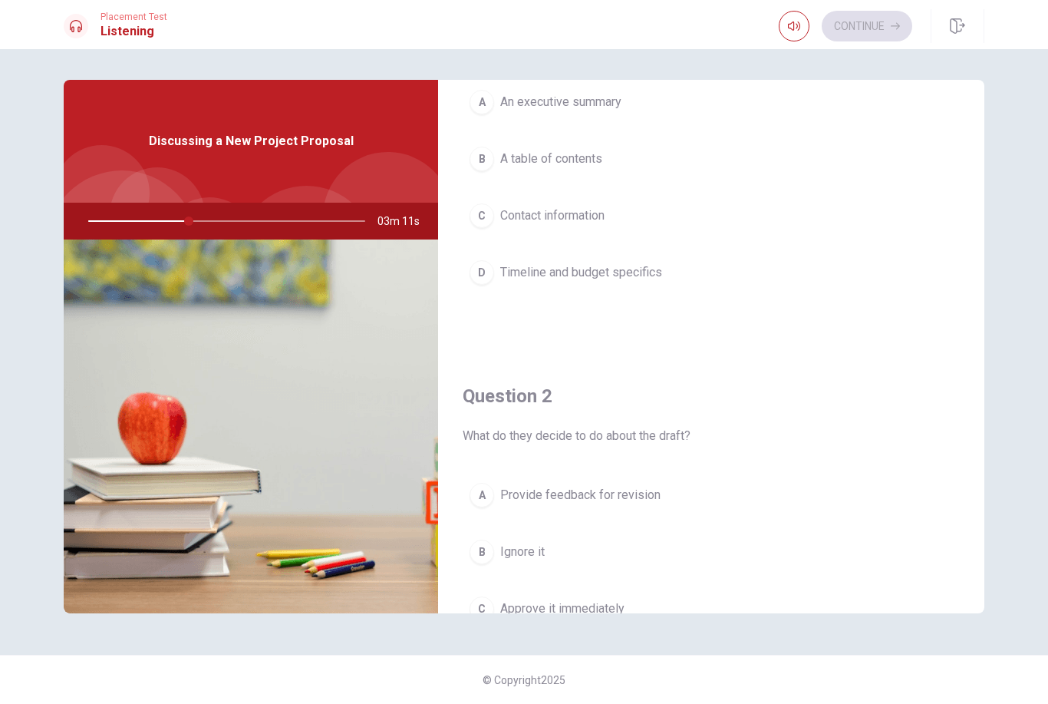
scroll to position [118, 0]
click at [642, 490] on span "Provide feedback for revision" at bounding box center [580, 496] width 160 height 18
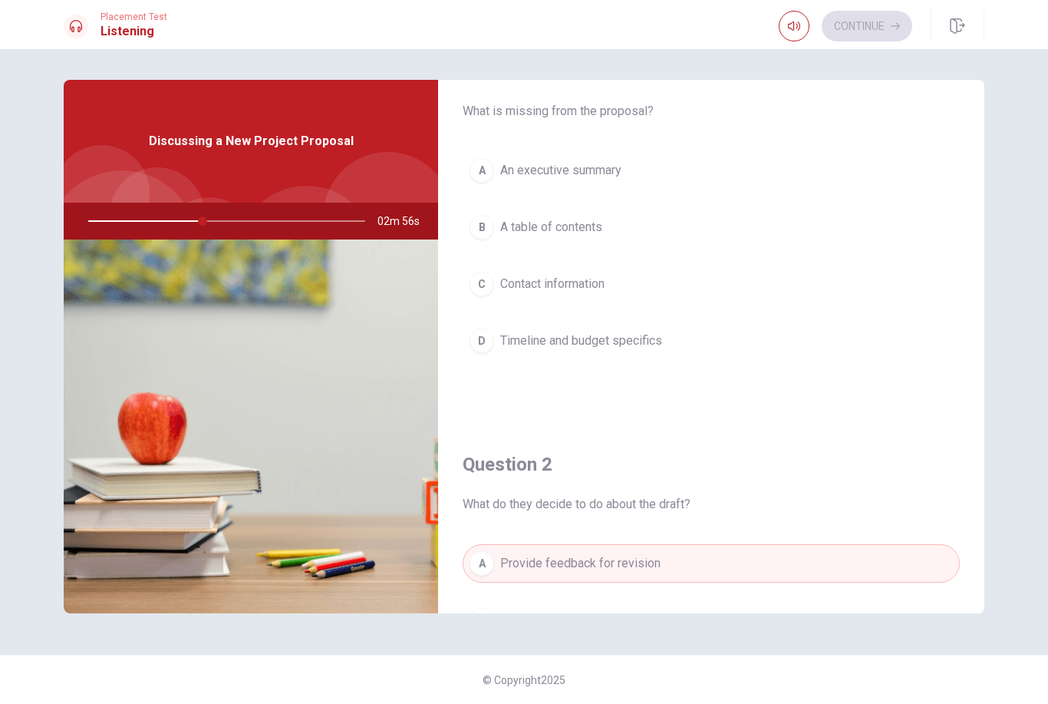
scroll to position [18, 0]
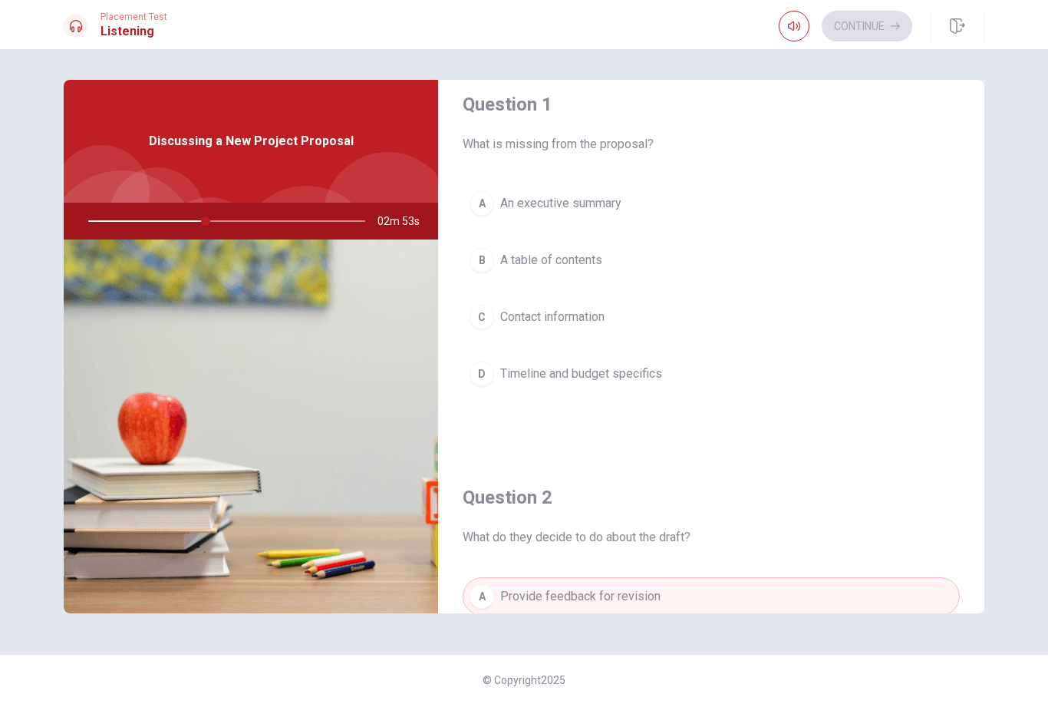
click at [591, 319] on span "Contact information" at bounding box center [552, 317] width 104 height 18
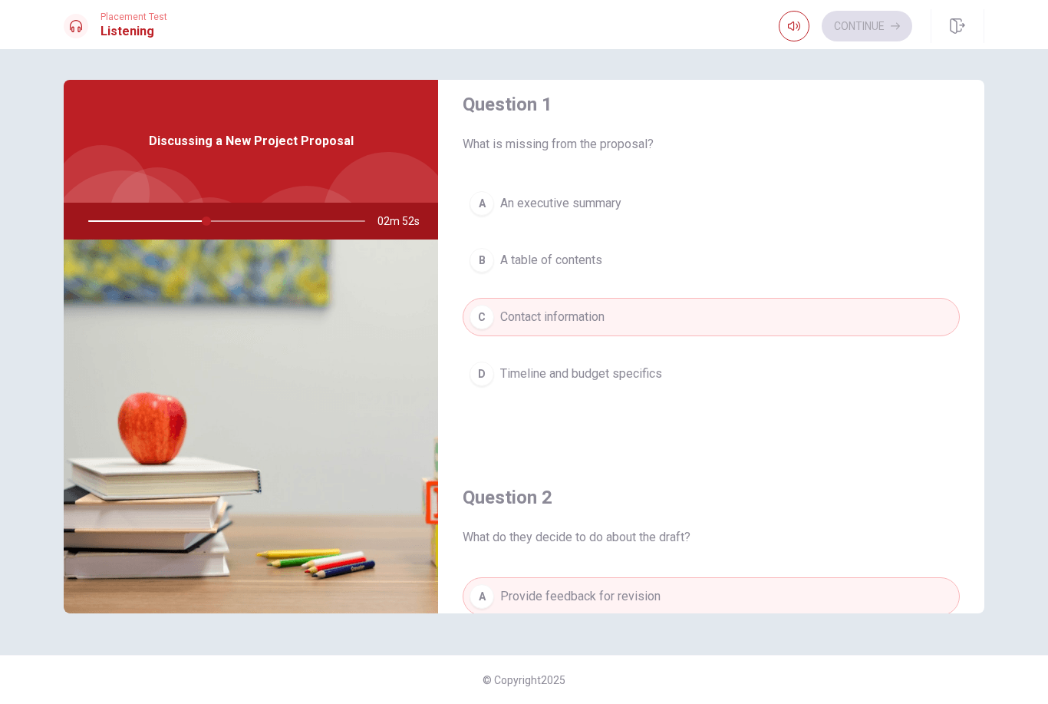
click at [602, 260] on span "A table of contents" at bounding box center [551, 260] width 102 height 18
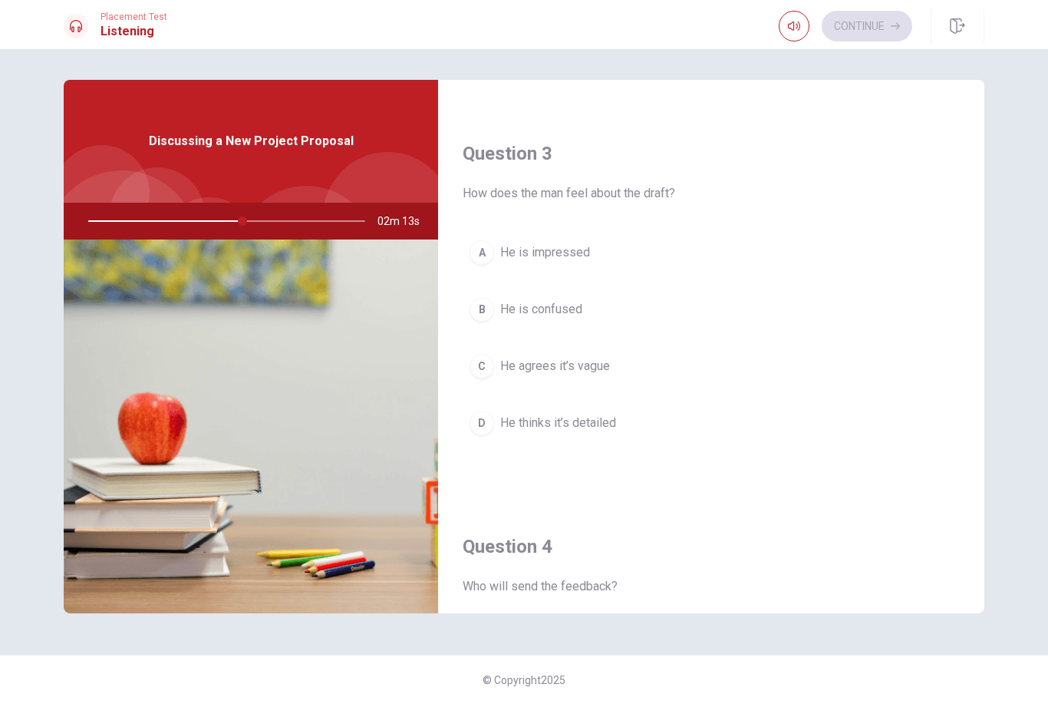
scroll to position [767, 0]
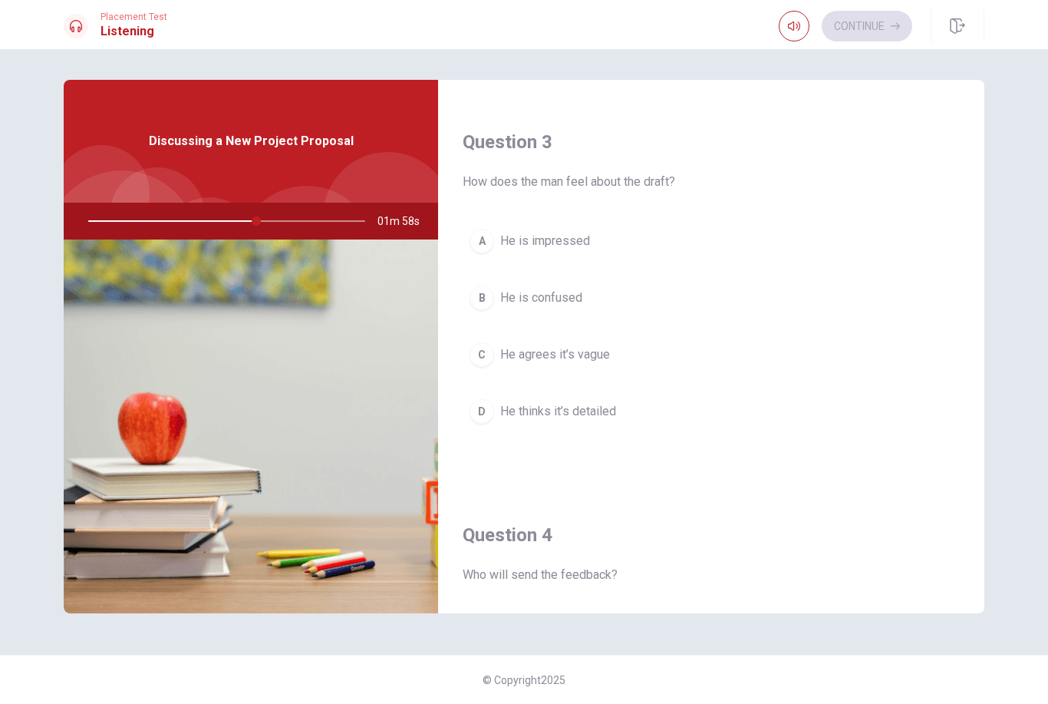
click at [803, 28] on button "button" at bounding box center [794, 26] width 31 height 31
click at [800, 25] on button "button" at bounding box center [794, 26] width 31 height 31
click at [803, 29] on button "button" at bounding box center [794, 26] width 31 height 31
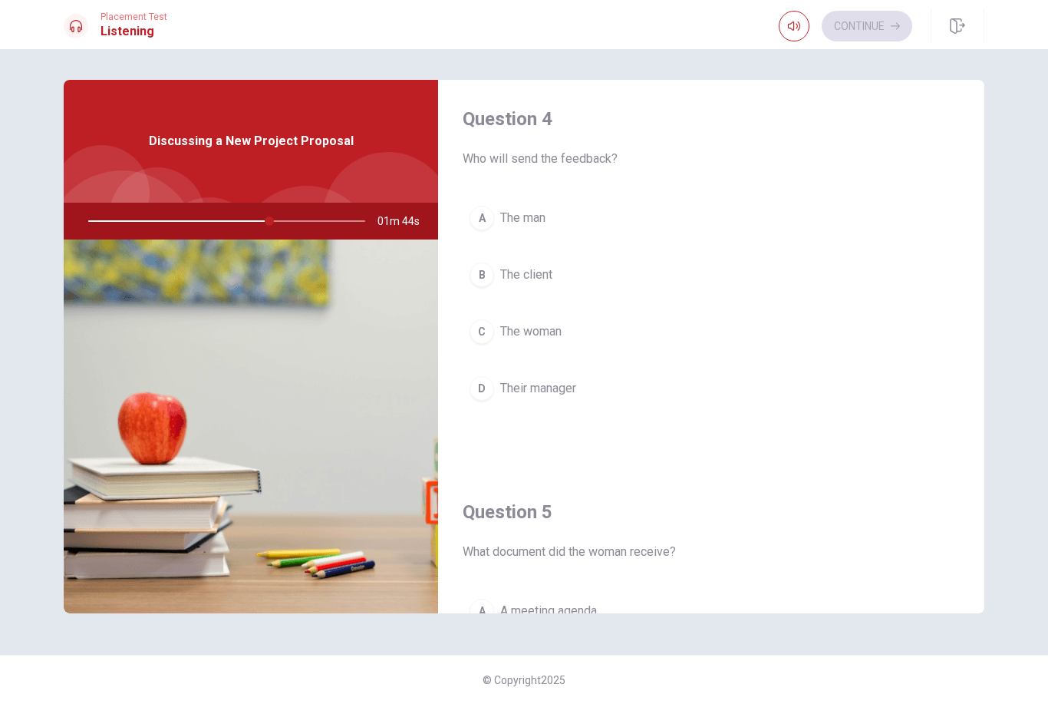
scroll to position [1181, 0]
click at [498, 391] on button "D Their manager" at bounding box center [711, 390] width 497 height 38
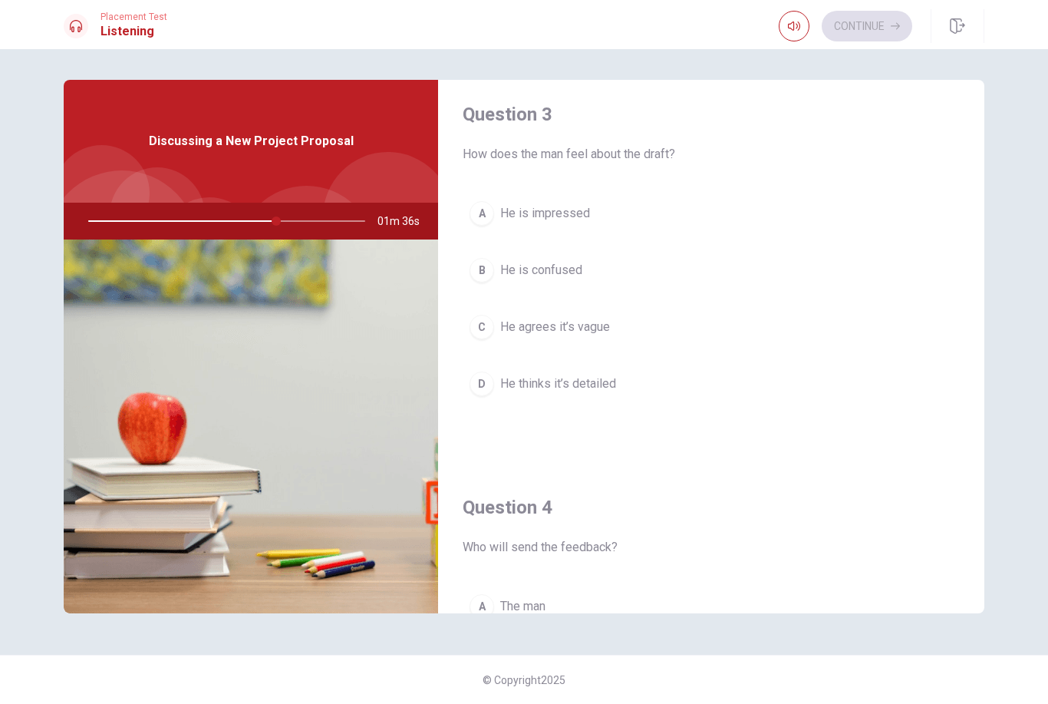
scroll to position [793, 0]
click at [613, 384] on span "He thinks it’s detailed" at bounding box center [558, 384] width 116 height 18
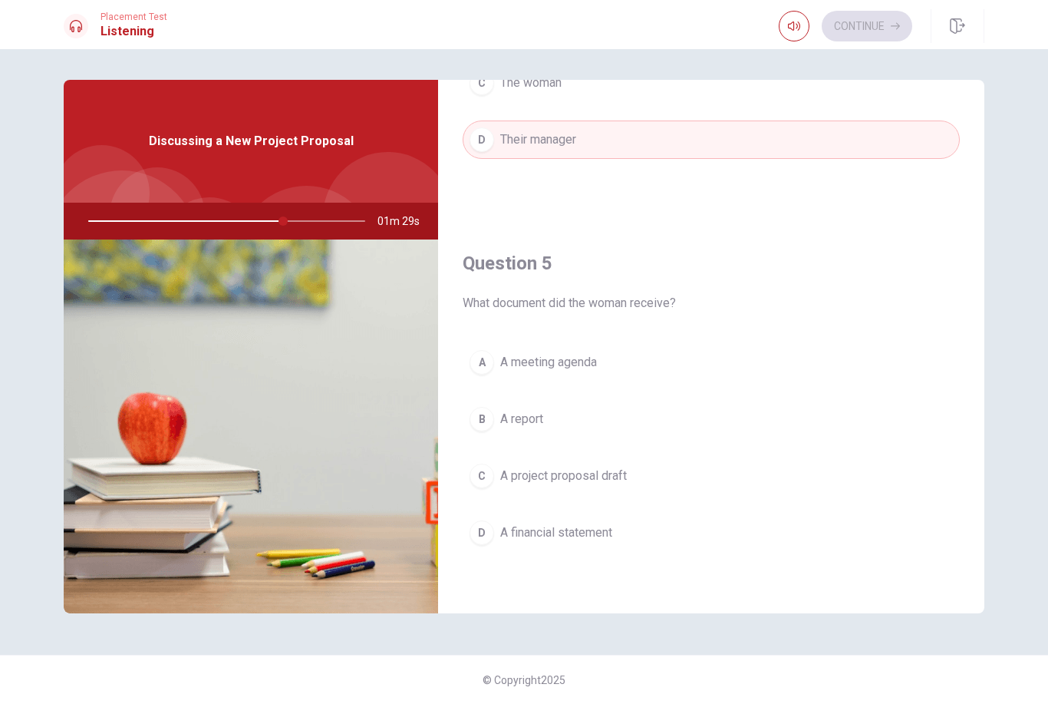
scroll to position [1431, 0]
click at [624, 482] on span "A project proposal draft" at bounding box center [563, 476] width 127 height 18
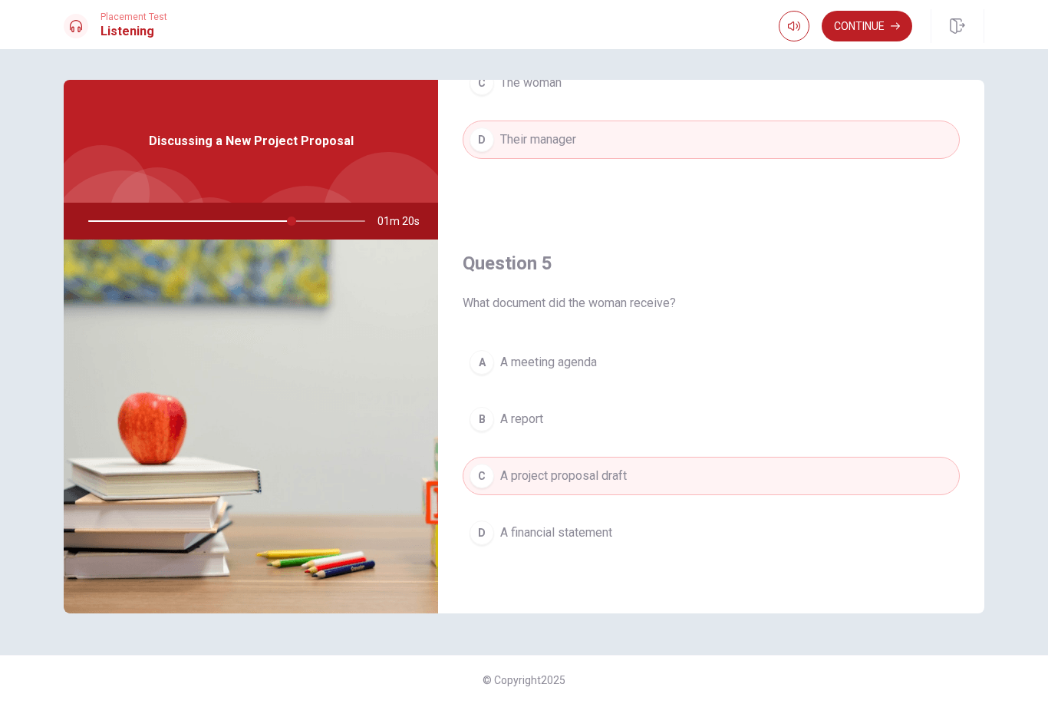
click at [882, 32] on button "Continue" at bounding box center [867, 26] width 91 height 31
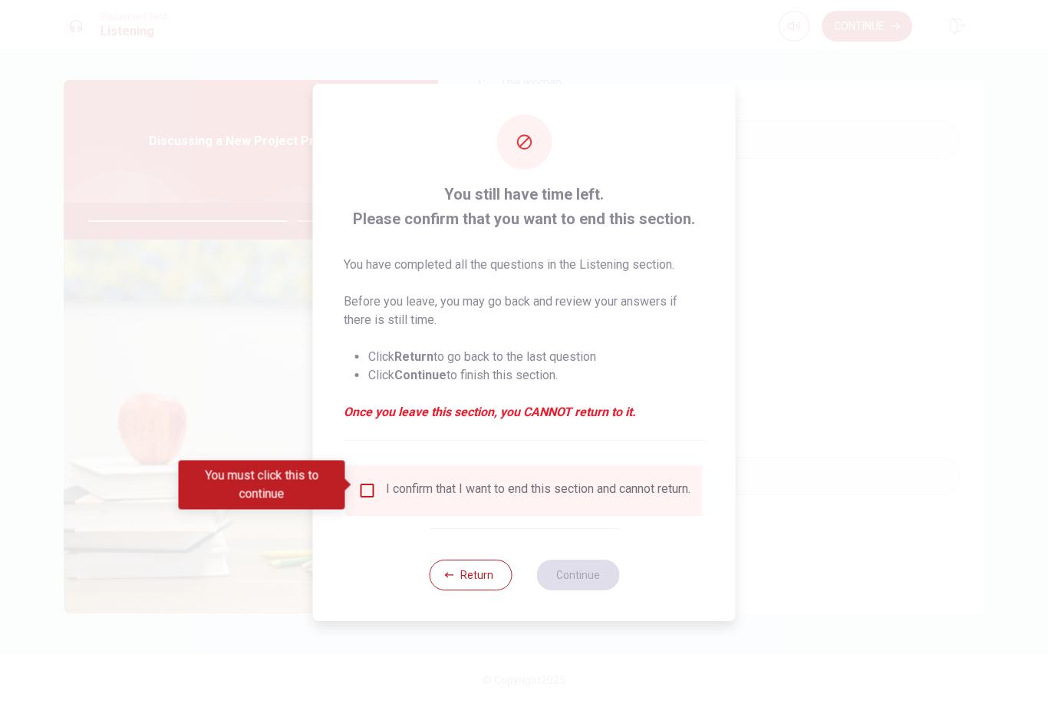
click at [546, 493] on div "I confirm that I want to end this section and cannot return." at bounding box center [538, 490] width 305 height 18
click at [531, 485] on div "I confirm that I want to end this section and cannot return." at bounding box center [538, 490] width 305 height 18
click at [368, 472] on div "I confirm that I want to end this section and cannot return." at bounding box center [524, 490] width 357 height 51
click at [369, 486] on input "You must click this to continue" at bounding box center [367, 490] width 18 height 18
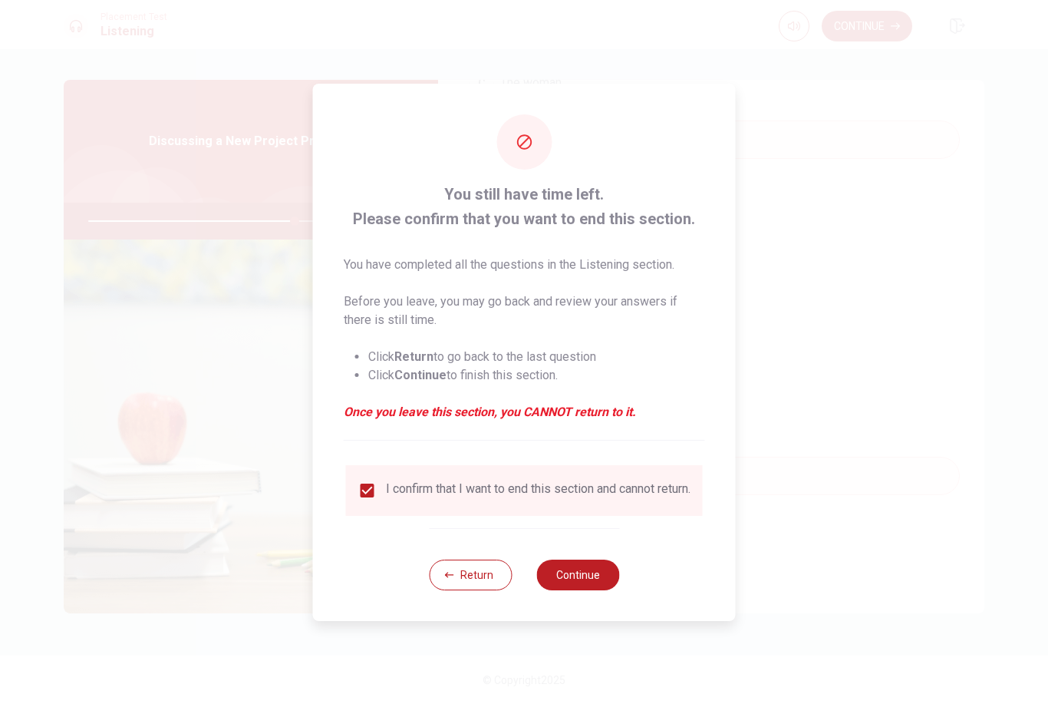
click at [604, 575] on button "Continue" at bounding box center [577, 574] width 83 height 31
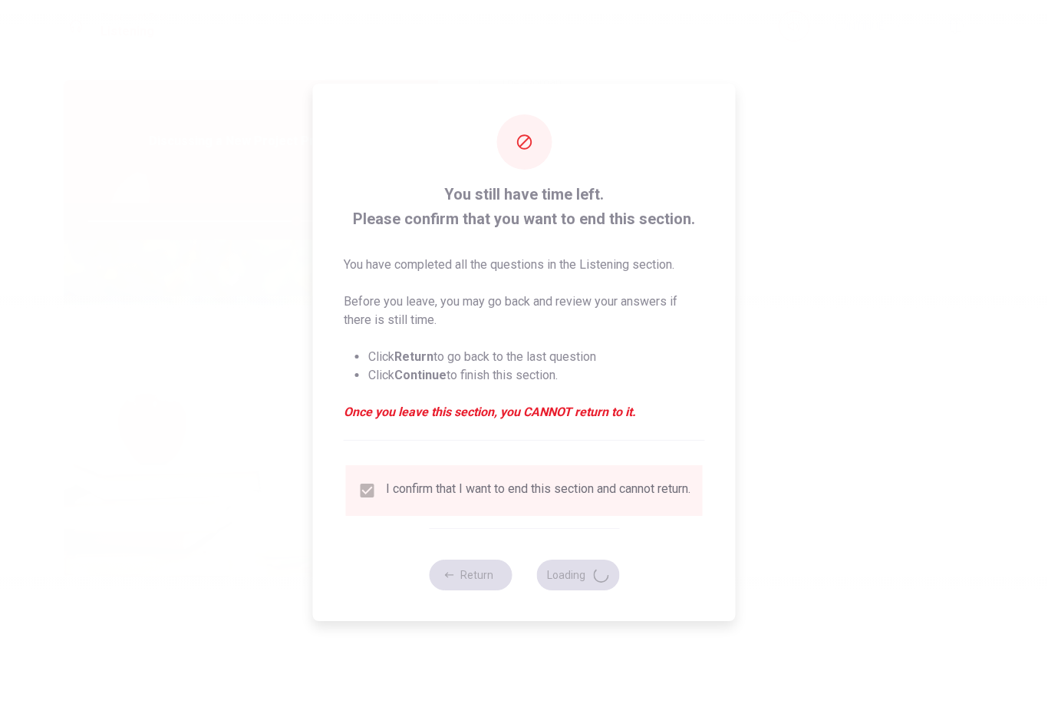
type input "75"
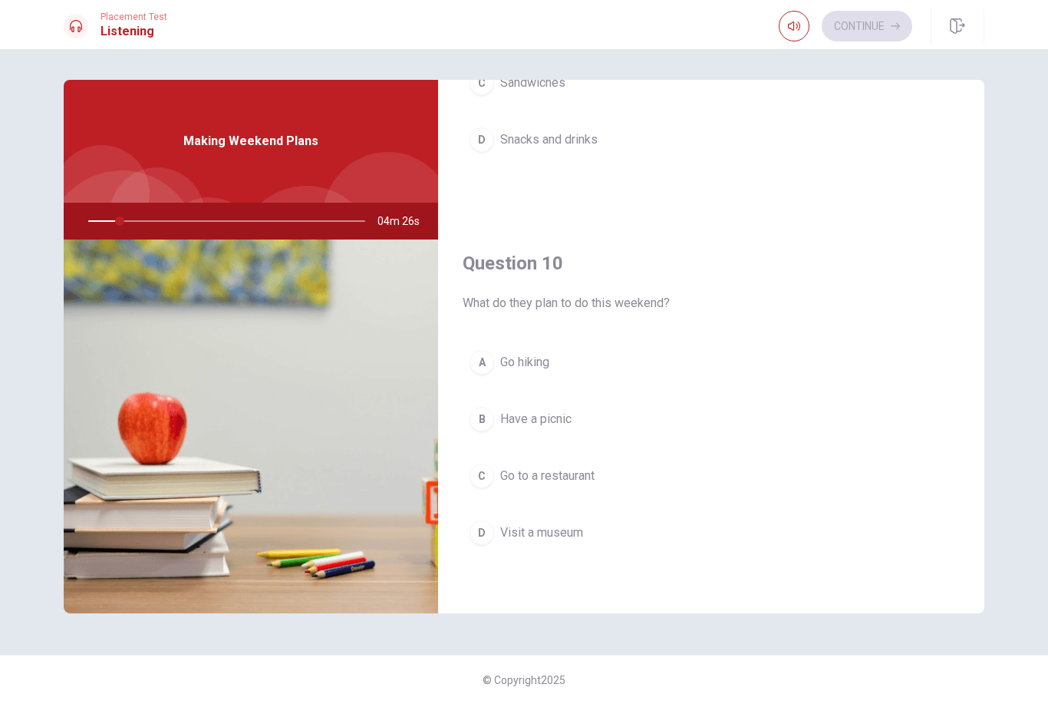
click at [805, 22] on button "button" at bounding box center [794, 26] width 31 height 31
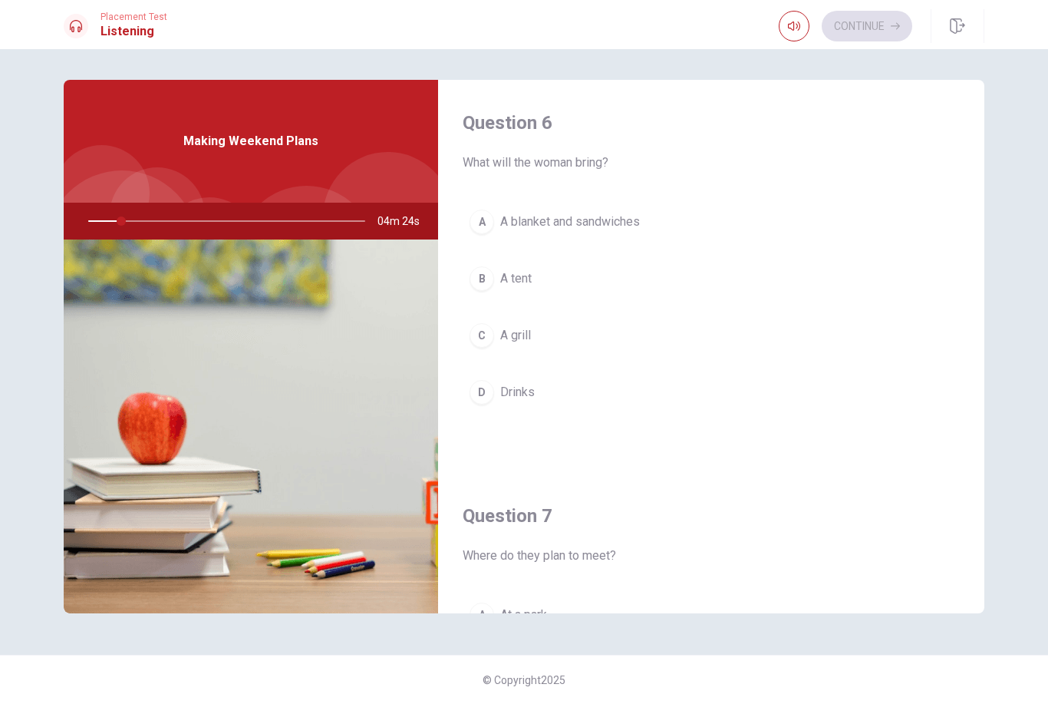
click at [797, 41] on button "button" at bounding box center [794, 26] width 31 height 31
click at [533, 404] on button "D Drinks" at bounding box center [711, 392] width 497 height 38
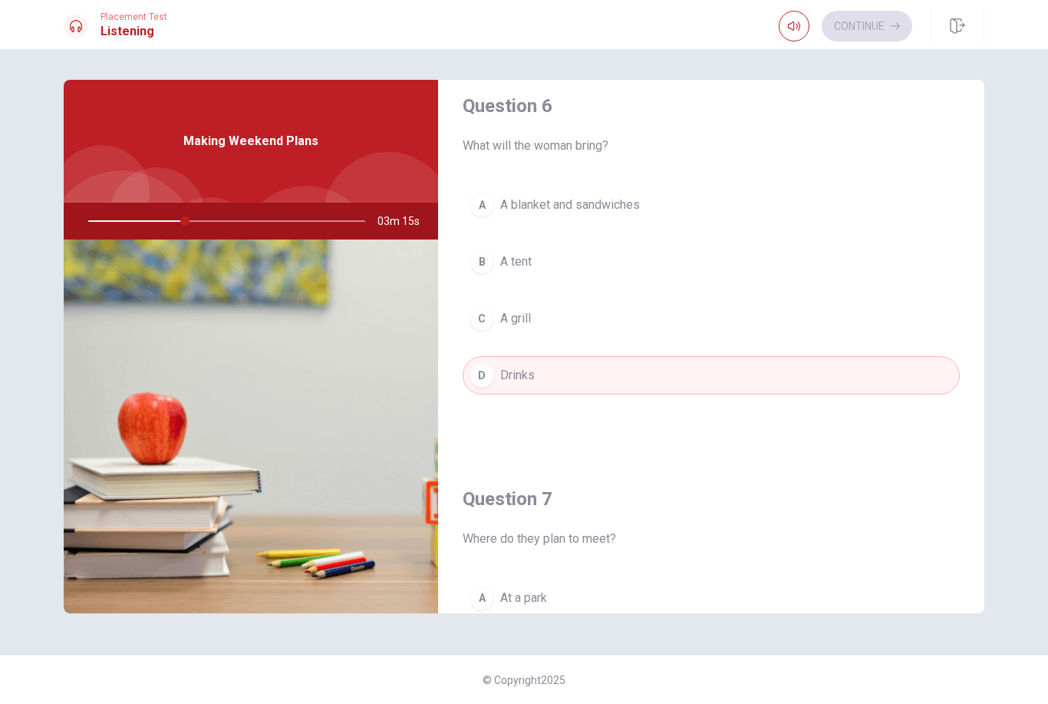
scroll to position [18, 0]
click at [624, 216] on button "A A blanket and sandwiches" at bounding box center [711, 203] width 497 height 38
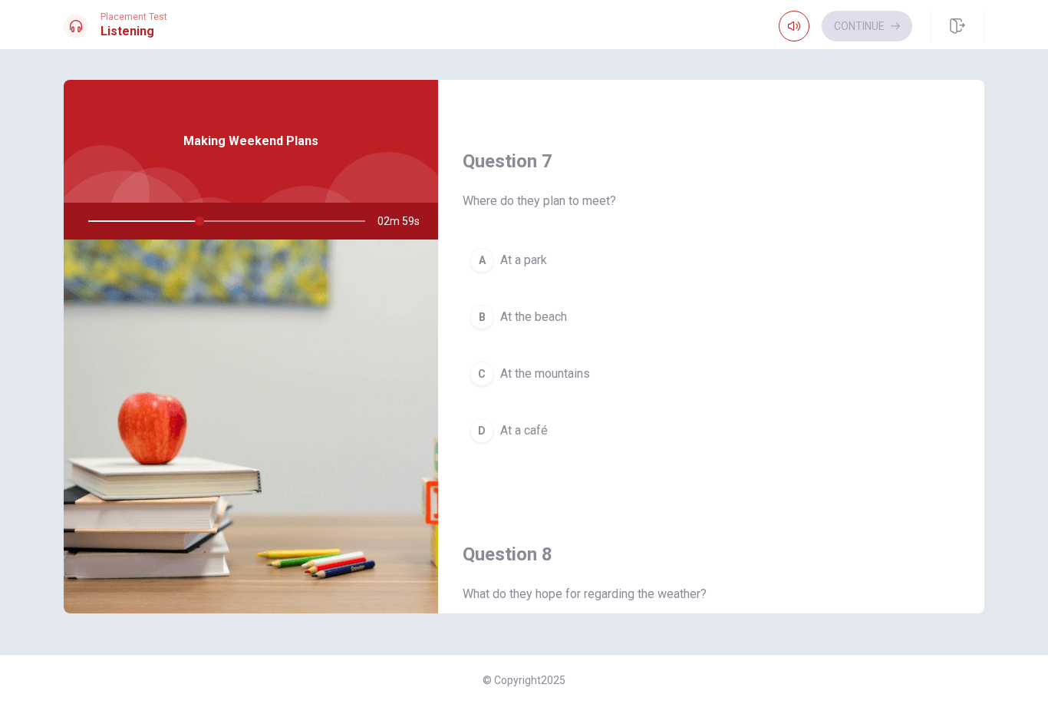
scroll to position [381, 0]
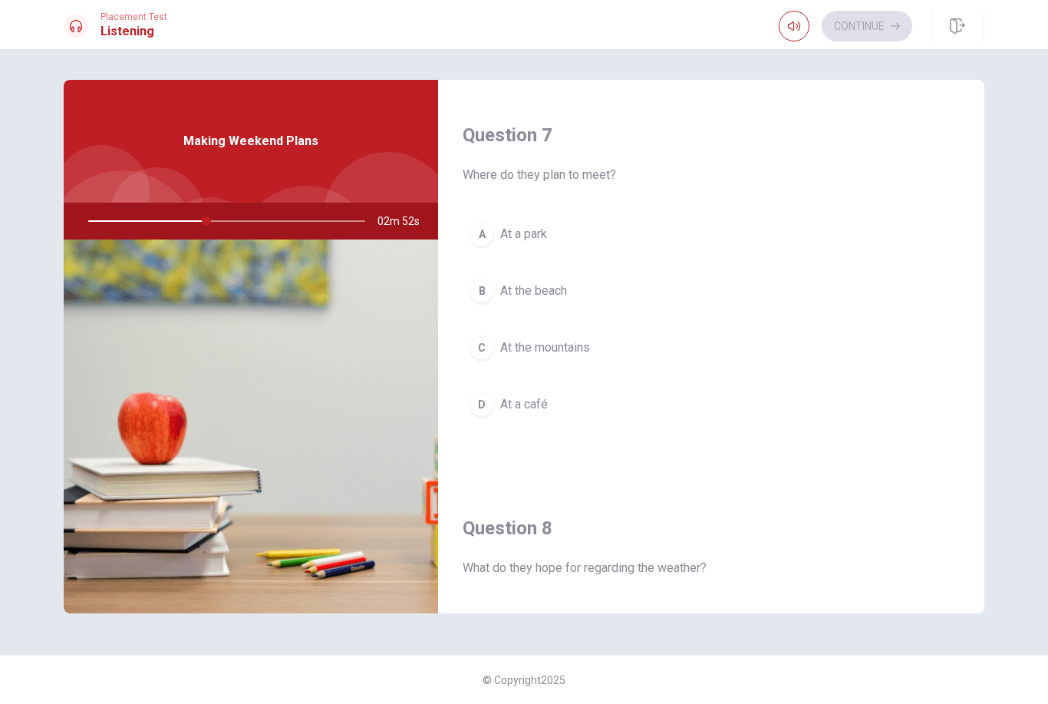
click at [544, 252] on button "A At a park" at bounding box center [711, 234] width 497 height 38
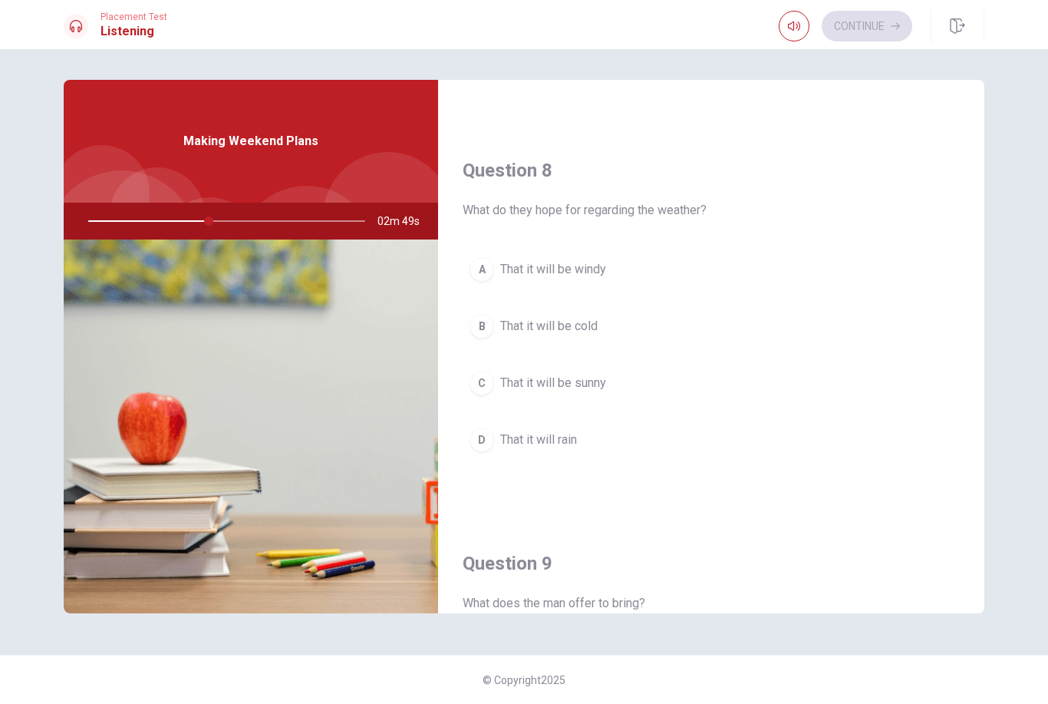
scroll to position [741, 0]
click at [593, 384] on span "That it will be sunny" at bounding box center [553, 380] width 106 height 18
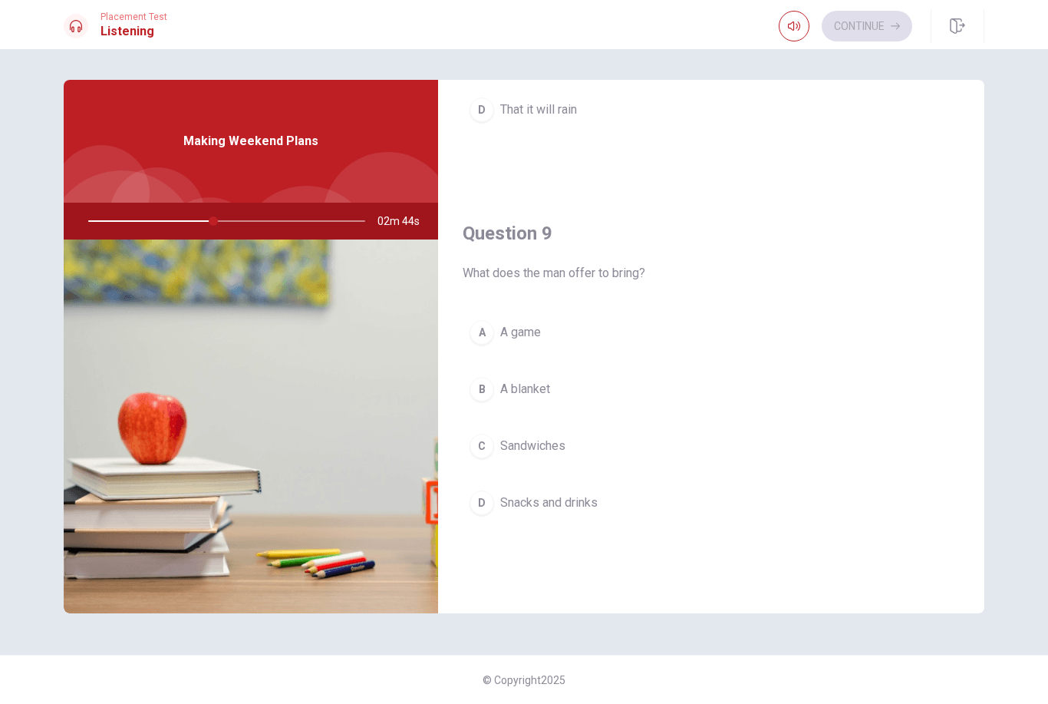
scroll to position [1069, 0]
click at [596, 506] on span "Snacks and drinks" at bounding box center [548, 502] width 97 height 18
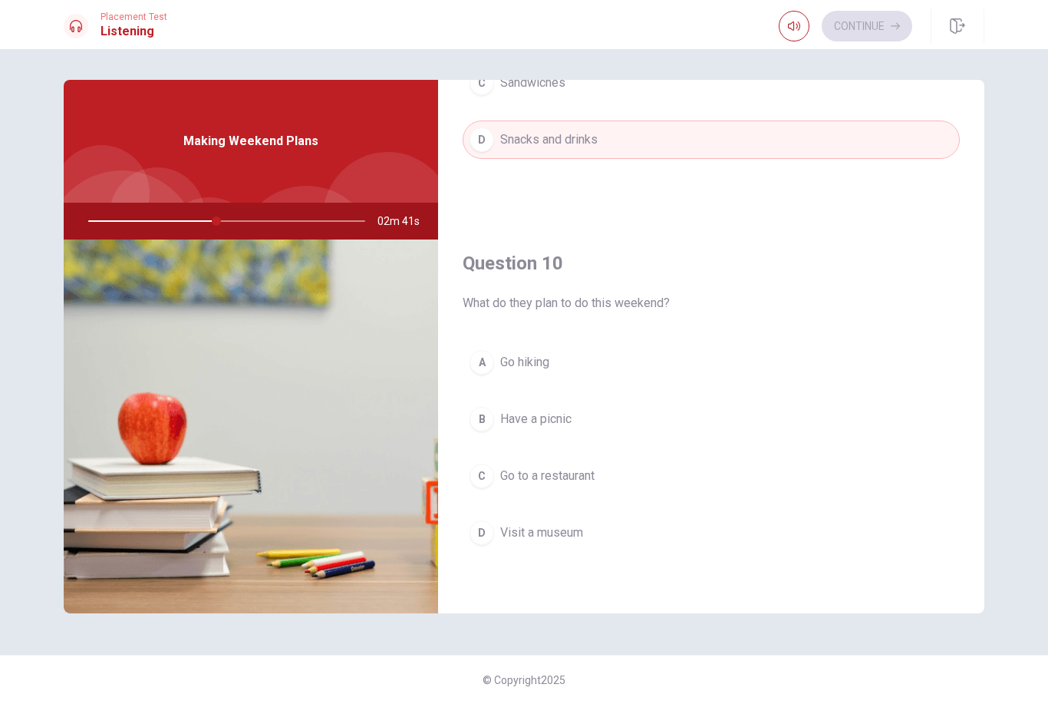
scroll to position [1431, 0]
click at [558, 427] on span "Have a picnic" at bounding box center [535, 419] width 71 height 18
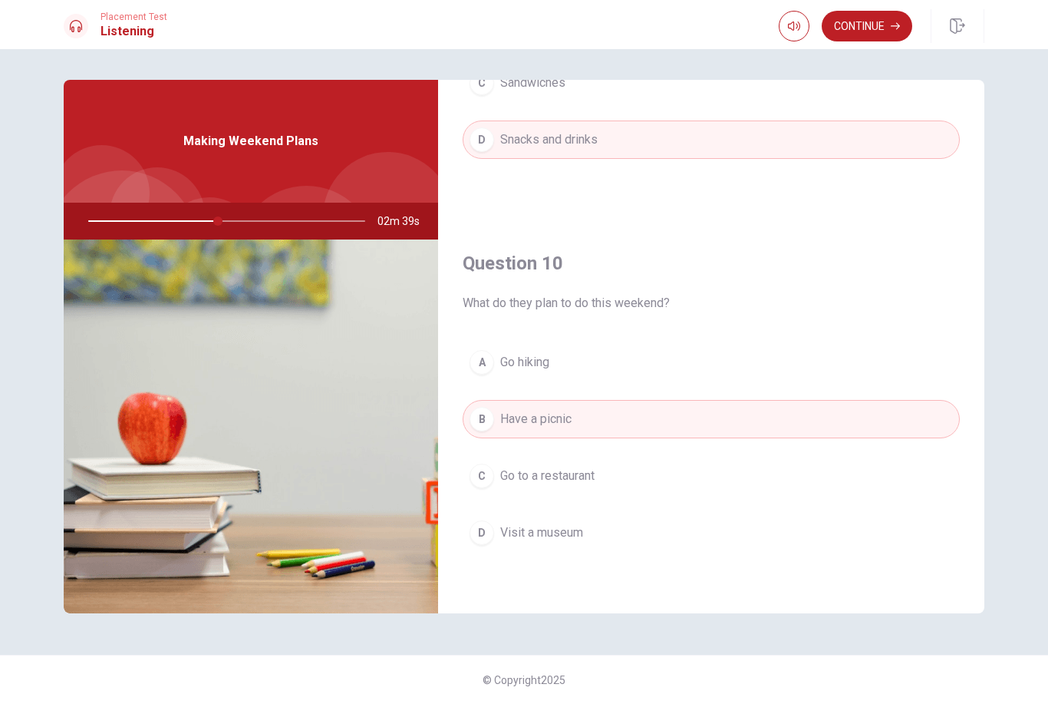
click at [874, 31] on button "Continue" at bounding box center [867, 26] width 91 height 31
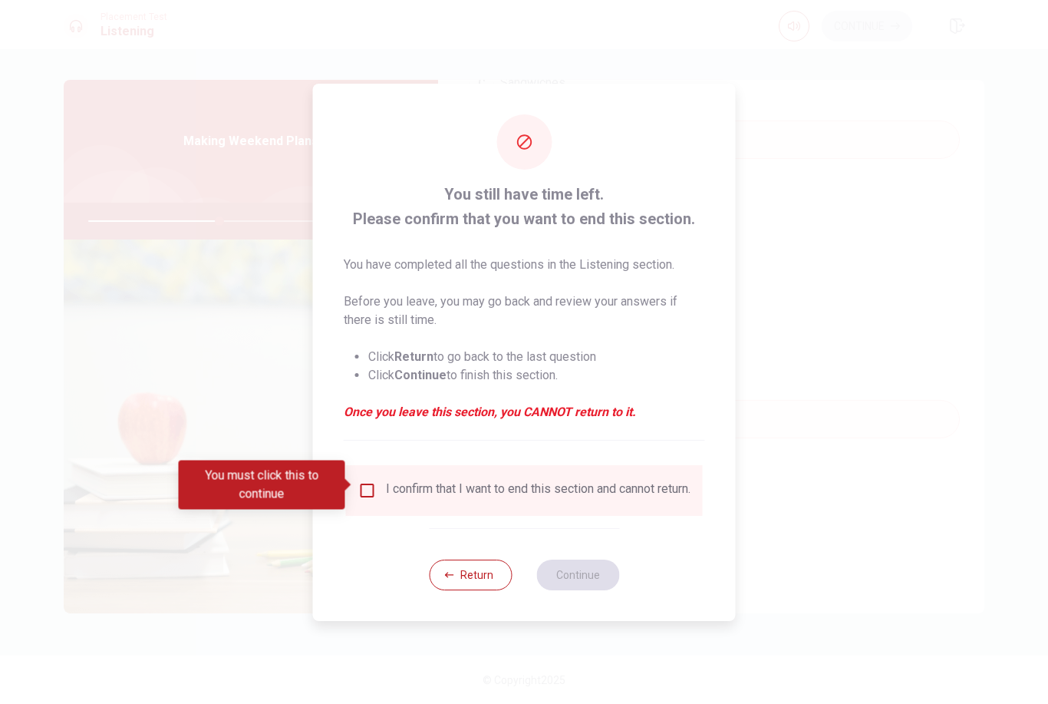
click at [529, 484] on div "I confirm that I want to end this section and cannot return." at bounding box center [538, 490] width 305 height 18
click at [371, 481] on input "You must click this to continue" at bounding box center [367, 490] width 18 height 18
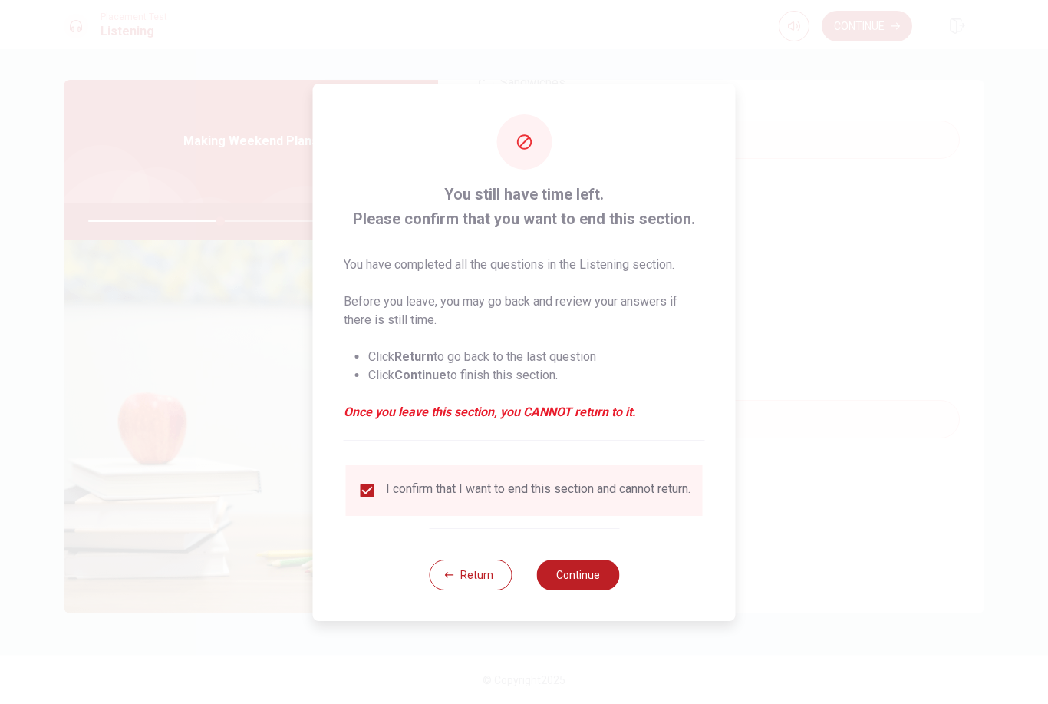
click at [567, 580] on button "Continue" at bounding box center [577, 574] width 83 height 31
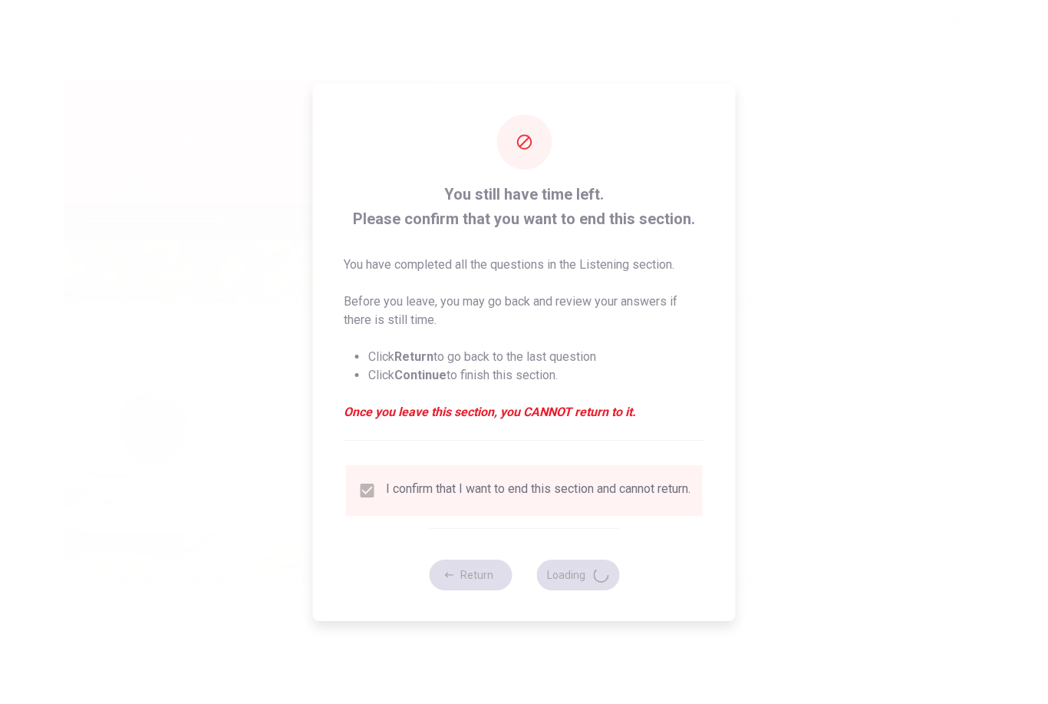
type input "49"
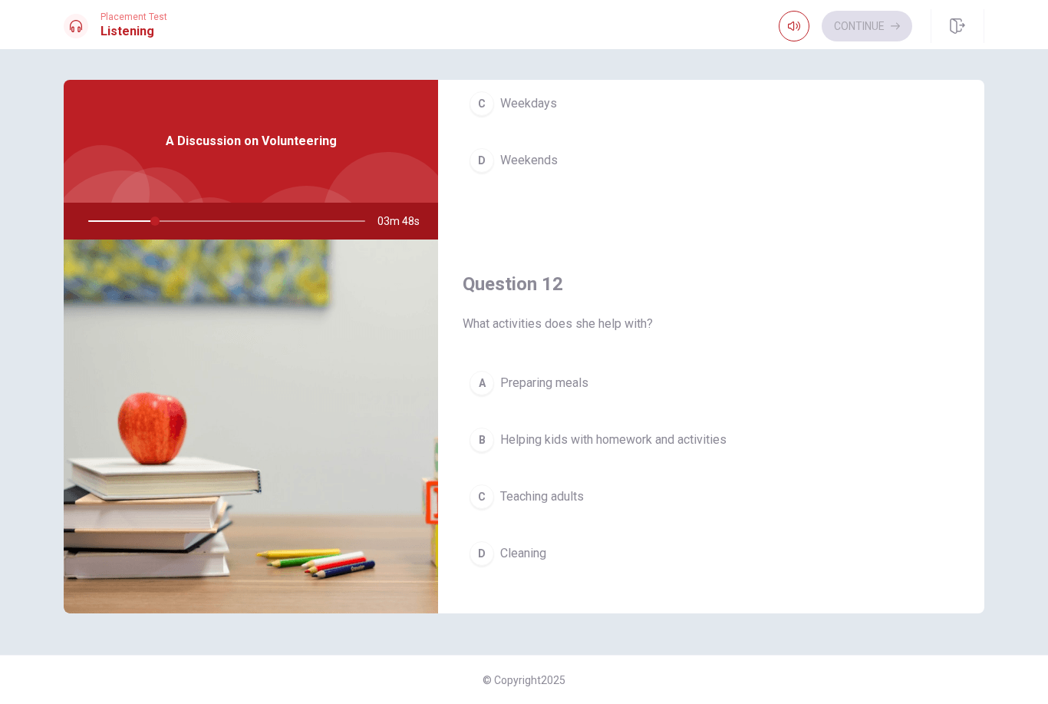
scroll to position [245, 0]
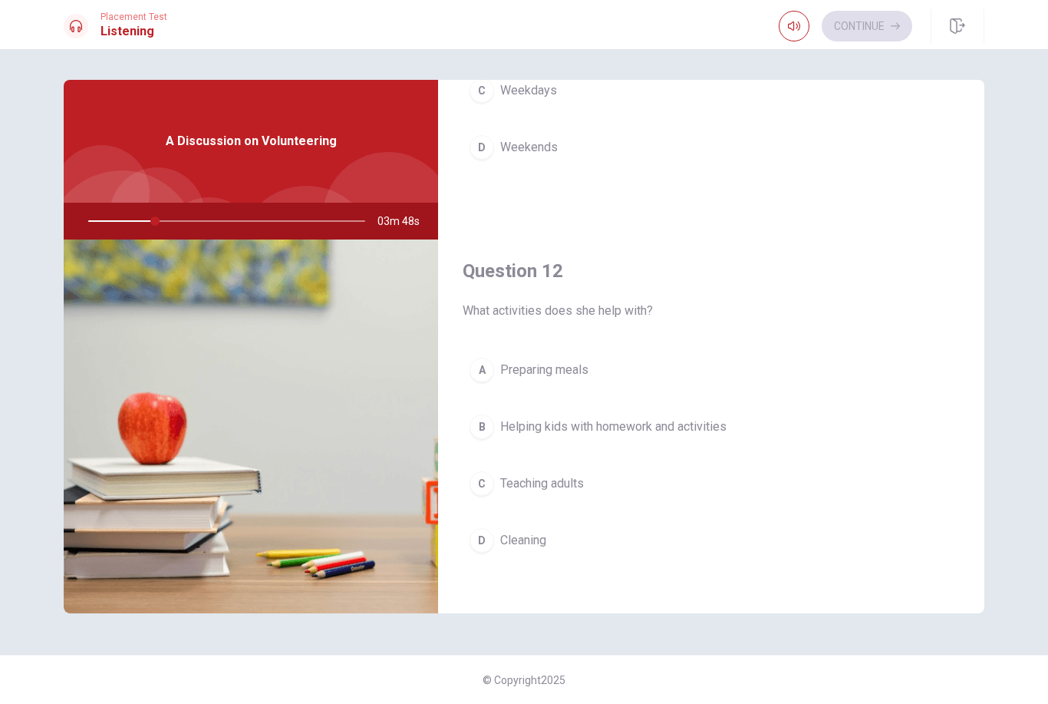
click at [976, 183] on div "Question 11 When does the community center especially need help? A Mornings B E…" at bounding box center [711, 31] width 546 height 393
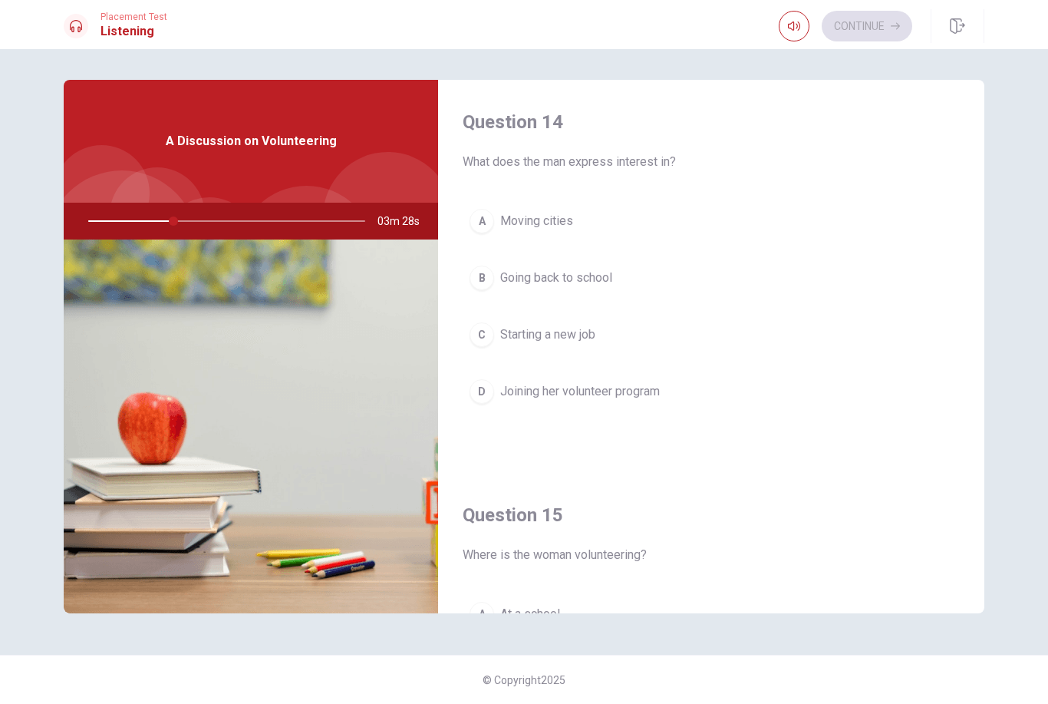
scroll to position [1230, 0]
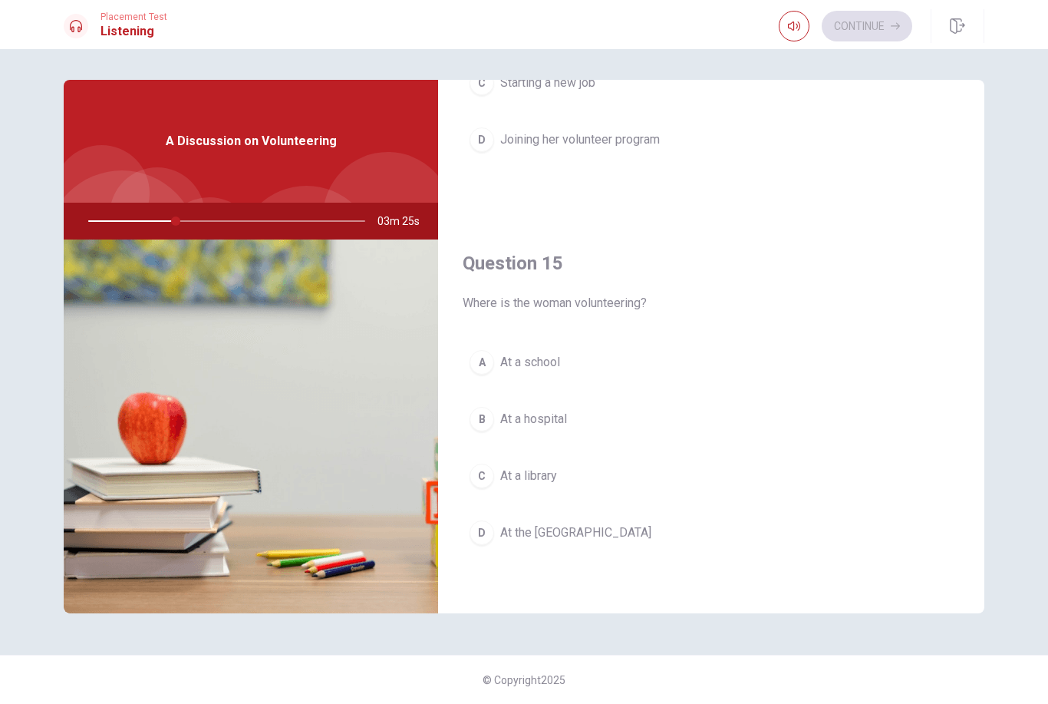
click at [607, 536] on span "At the [GEOGRAPHIC_DATA]" at bounding box center [575, 532] width 151 height 18
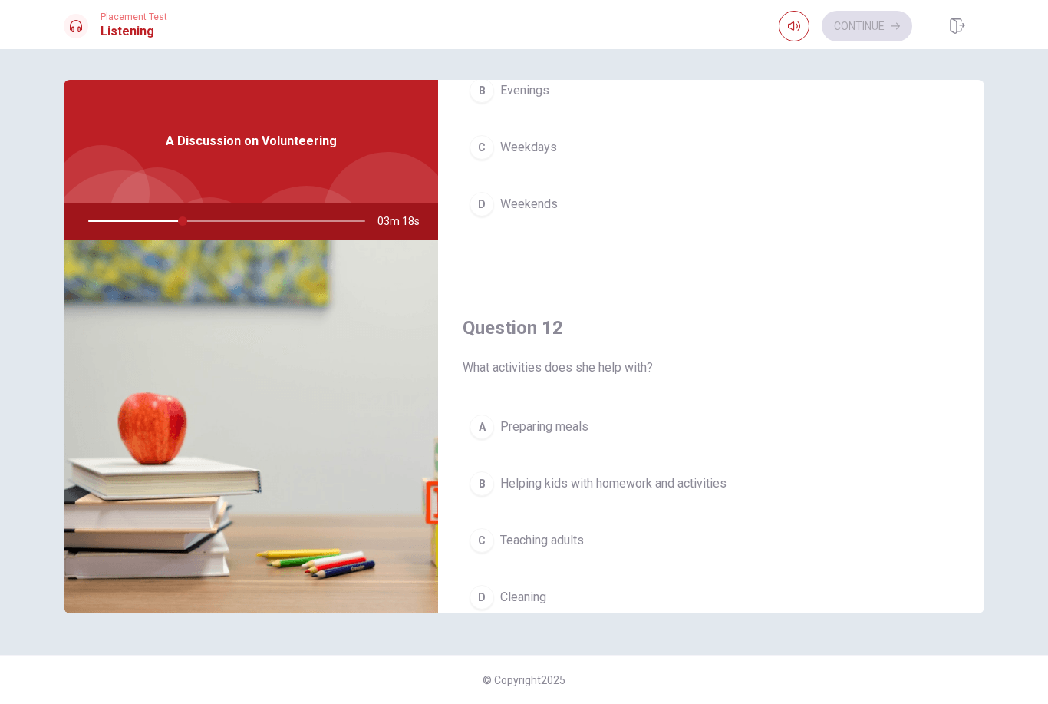
scroll to position [227, 0]
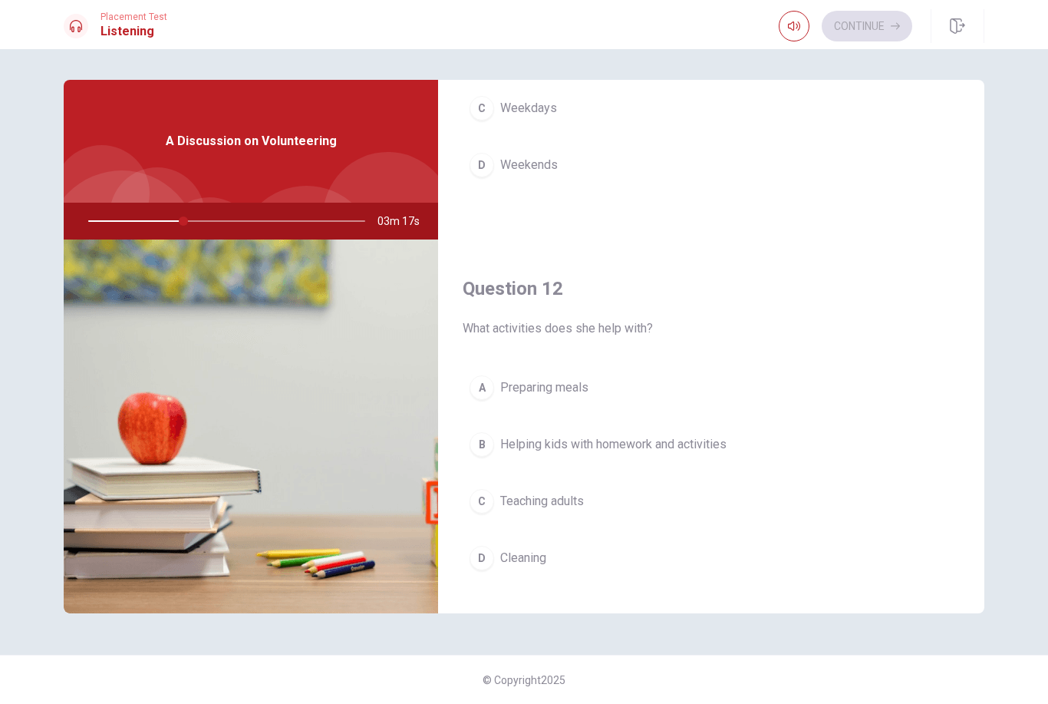
click at [701, 456] on button "B Helping kids with homework and activities" at bounding box center [711, 444] width 497 height 38
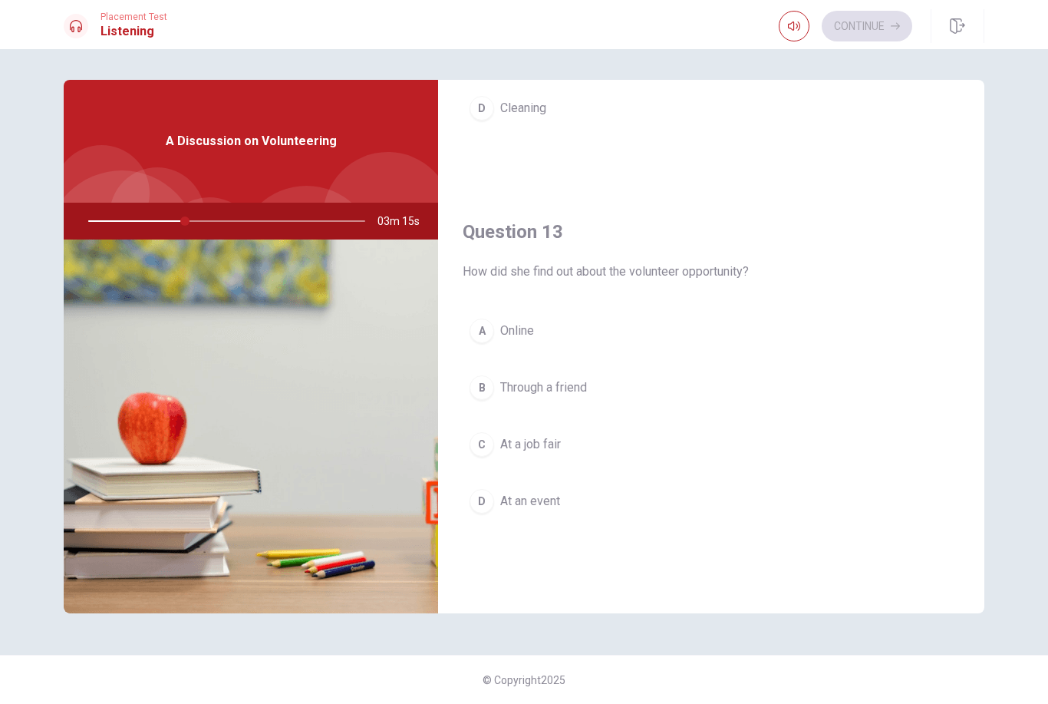
scroll to position [678, 0]
click at [516, 341] on button "A Online" at bounding box center [711, 329] width 497 height 38
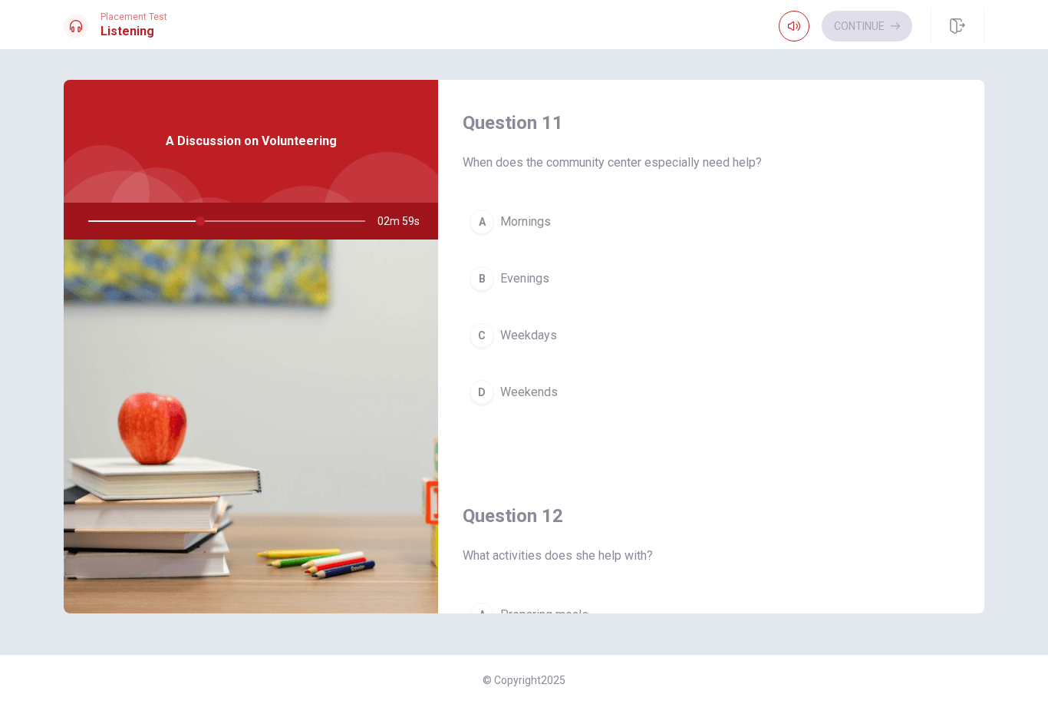
scroll to position [0, 0]
click at [554, 387] on span "Weekends" at bounding box center [529, 392] width 58 height 18
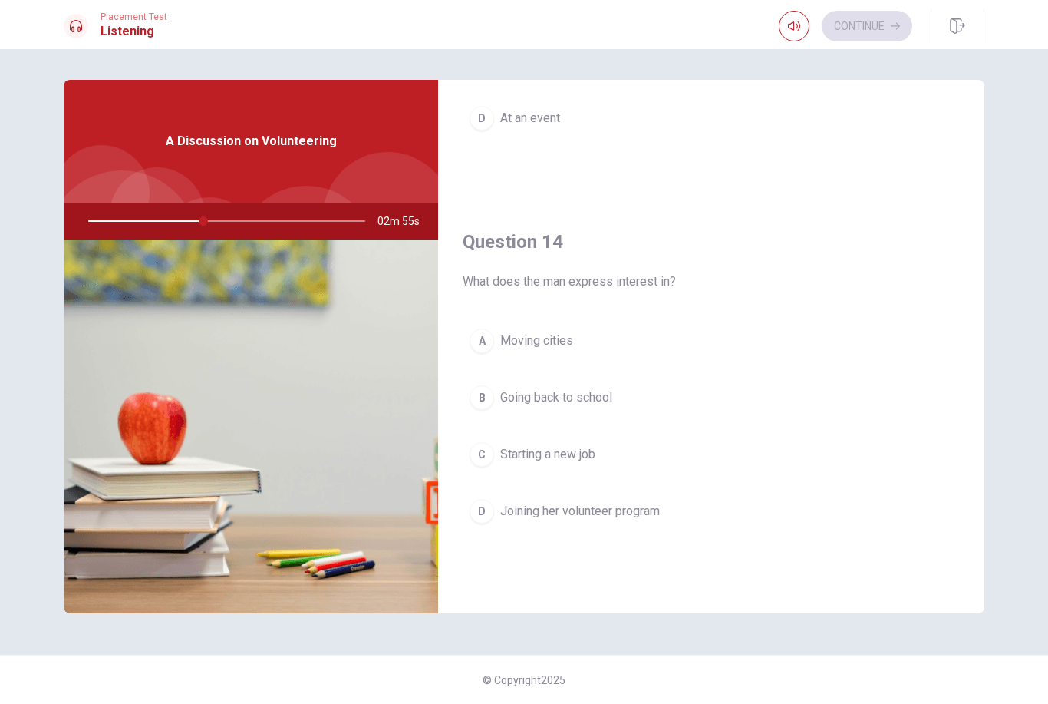
scroll to position [1060, 0]
click at [659, 511] on span "Joining her volunteer program" at bounding box center [580, 510] width 160 height 18
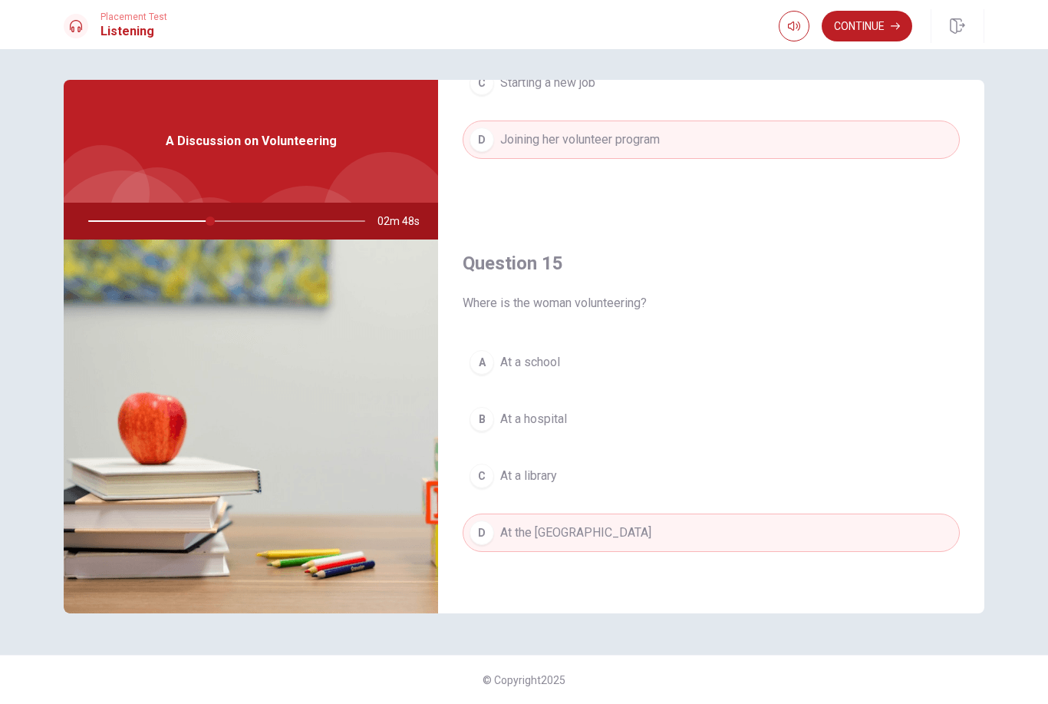
click at [881, 33] on button "Continue" at bounding box center [867, 26] width 91 height 31
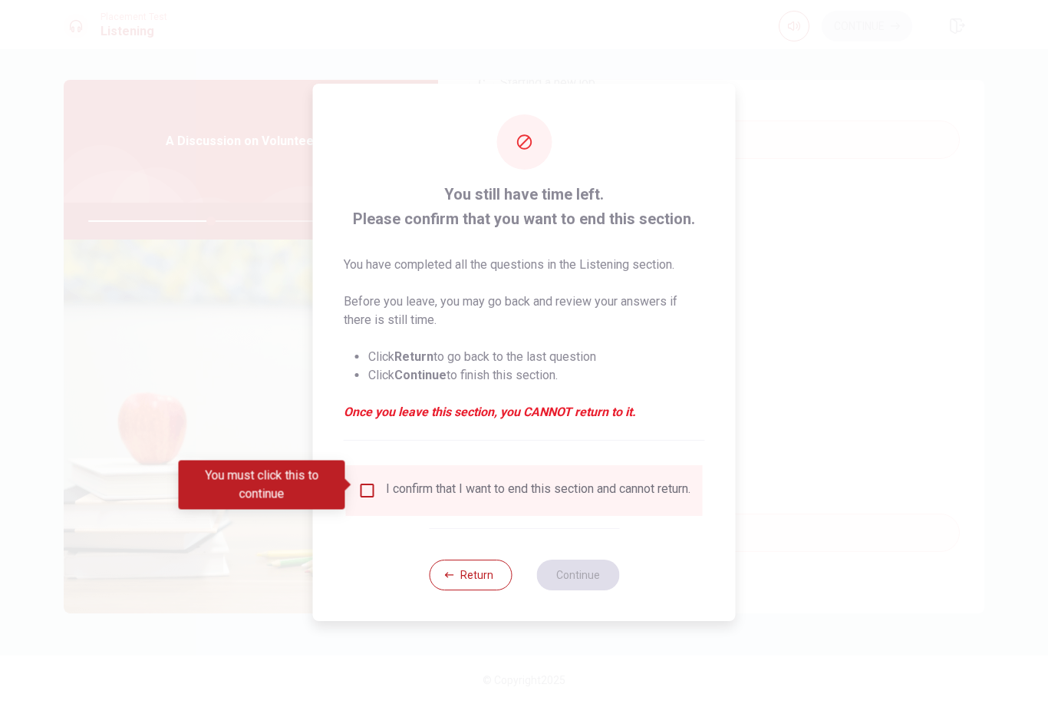
scroll to position [1431, 0]
click at [533, 485] on div "I confirm that I want to end this section and cannot return." at bounding box center [538, 490] width 305 height 18
click at [459, 481] on div "I confirm that I want to end this section and cannot return." at bounding box center [538, 490] width 305 height 18
click at [368, 487] on input "You must click this to continue" at bounding box center [367, 490] width 18 height 18
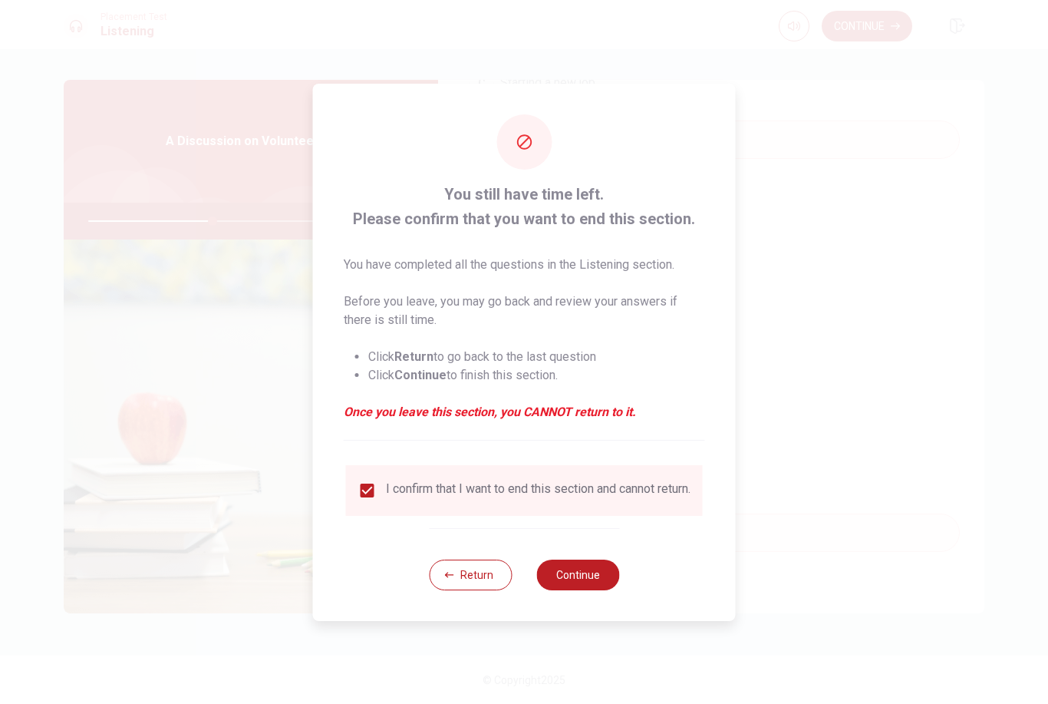
click at [599, 580] on button "Continue" at bounding box center [577, 574] width 83 height 31
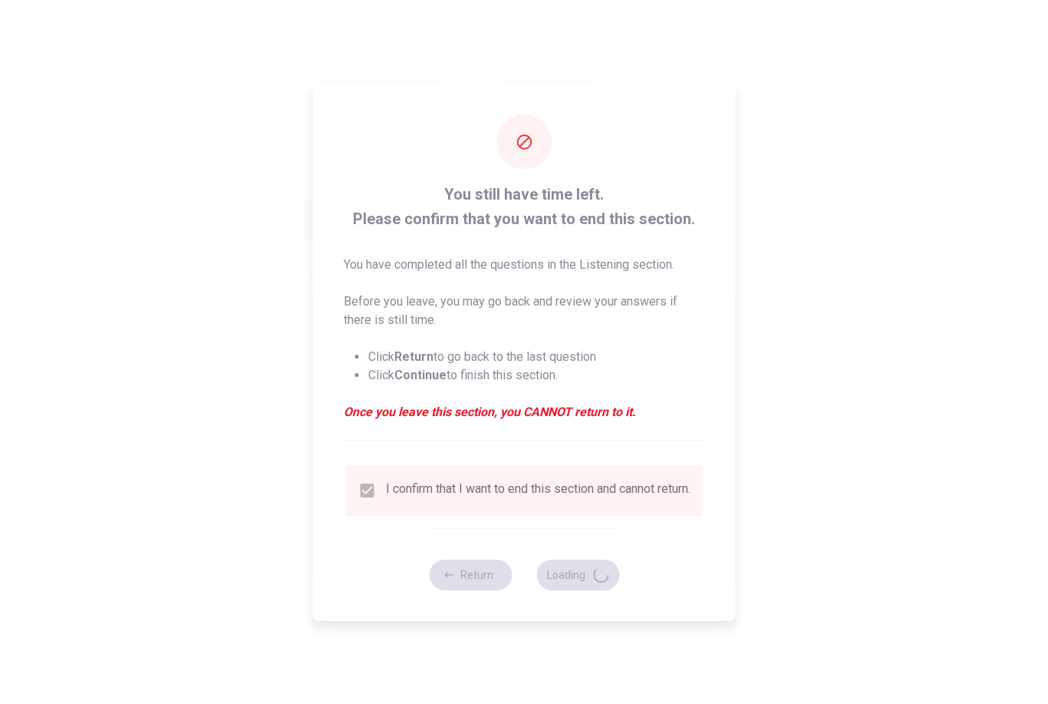
type input "46"
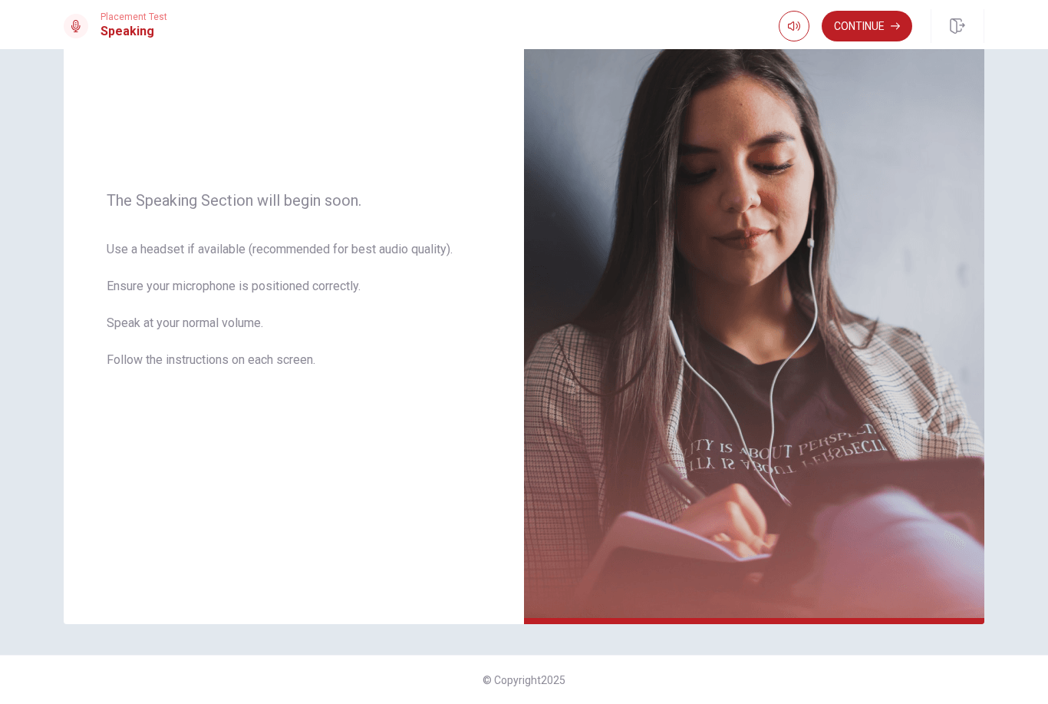
scroll to position [125, 0]
click at [868, 49] on img at bounding box center [754, 289] width 460 height 669
click at [865, 46] on div "Placement Test Speaking Continue" at bounding box center [524, 24] width 1048 height 49
click at [885, 31] on button "Continue" at bounding box center [867, 26] width 91 height 31
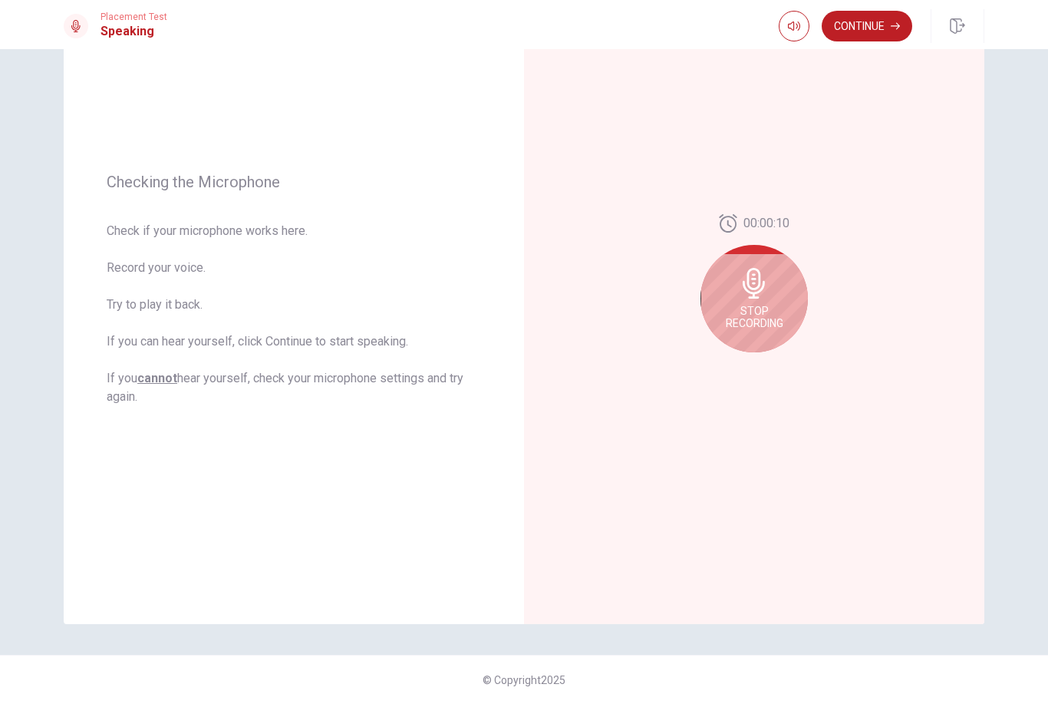
click at [869, 38] on button "Continue" at bounding box center [867, 26] width 91 height 31
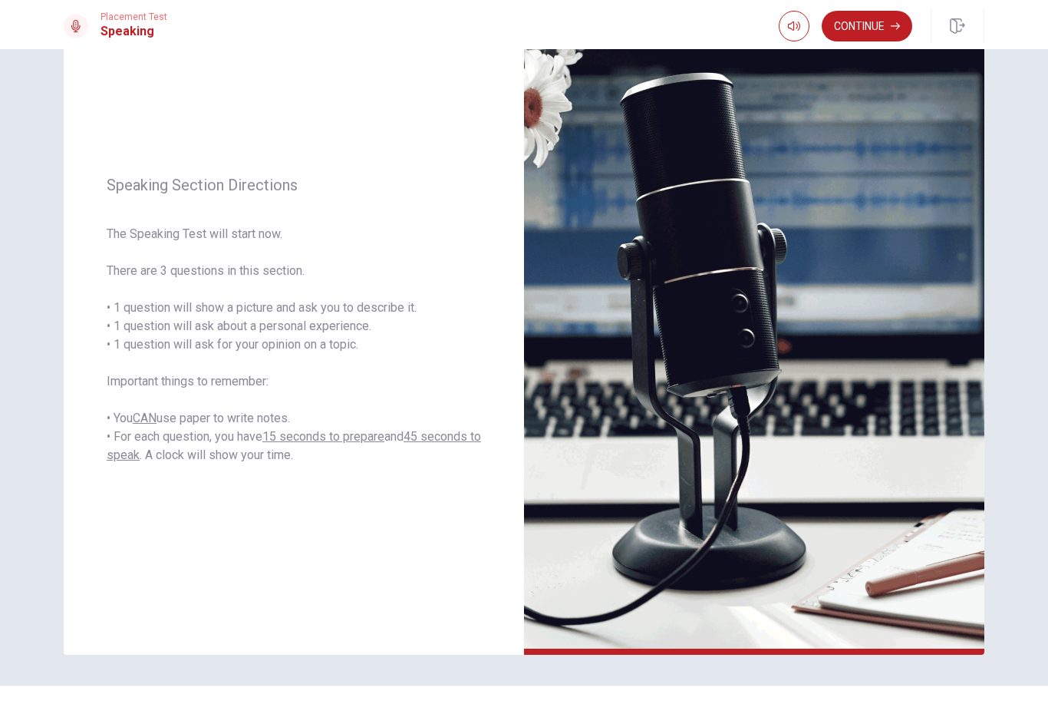
scroll to position [94, 0]
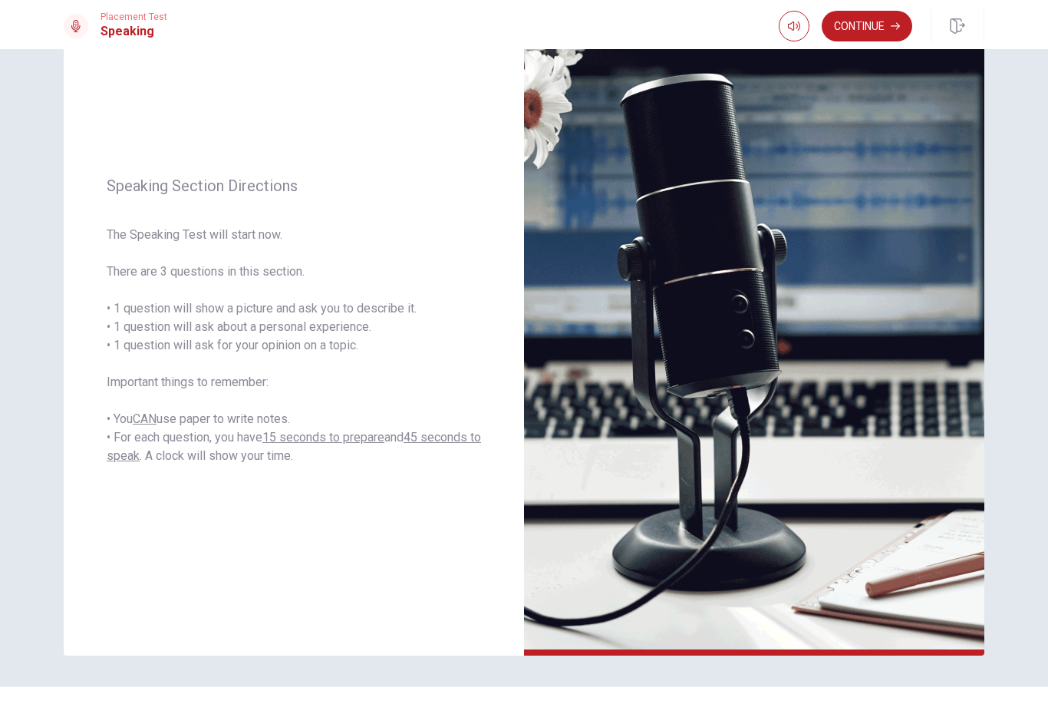
click at [889, 28] on button "Continue" at bounding box center [867, 26] width 91 height 31
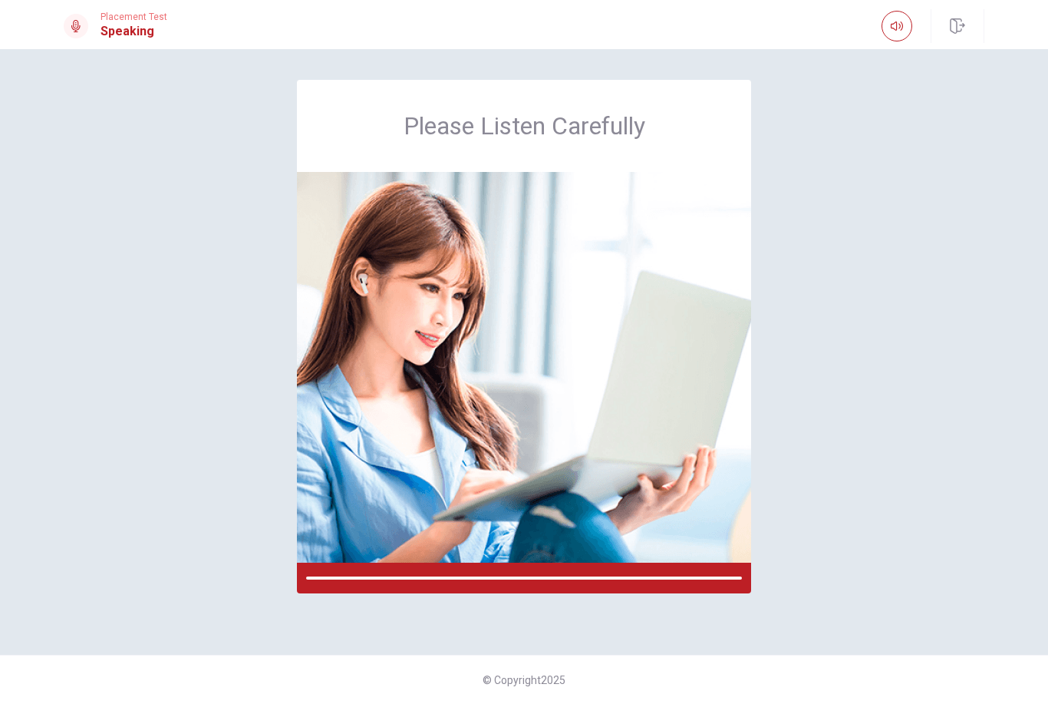
scroll to position [0, 0]
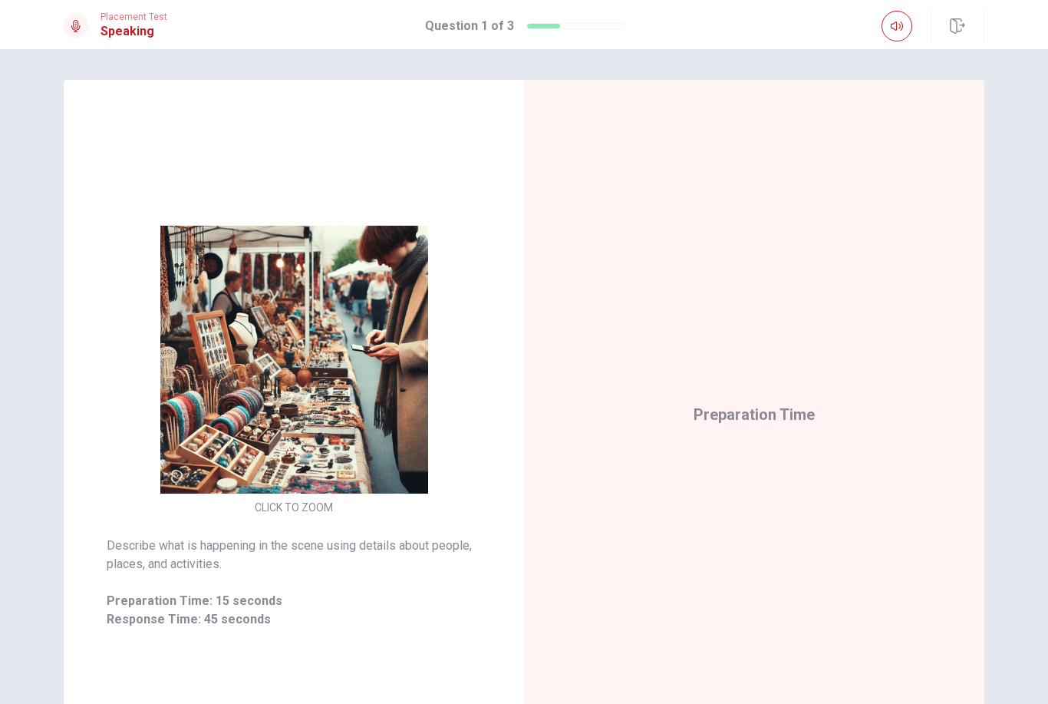
click at [177, 239] on img at bounding box center [294, 360] width 295 height 268
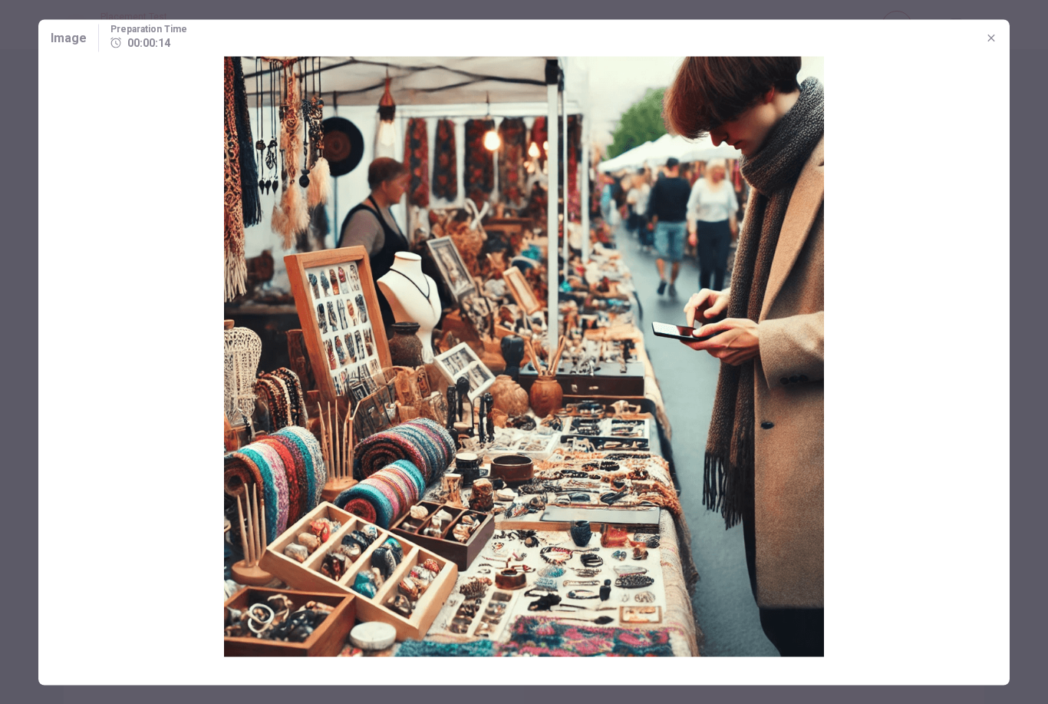
click at [990, 31] on icon "button" at bounding box center [991, 37] width 12 height 12
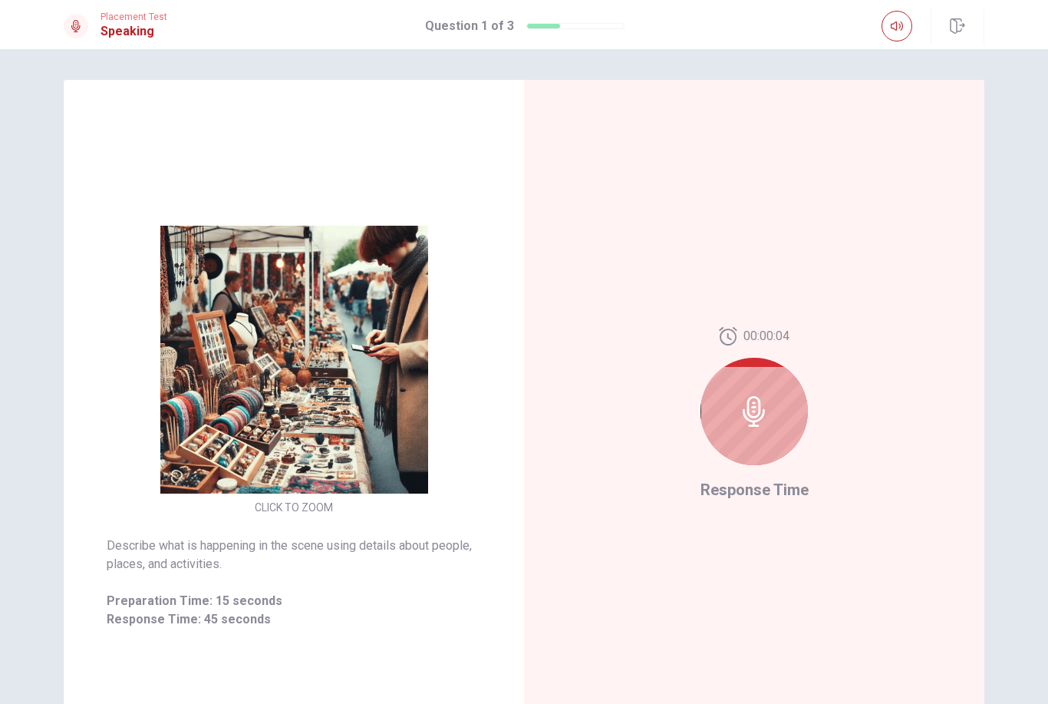
click at [763, 447] on div at bounding box center [754, 411] width 107 height 107
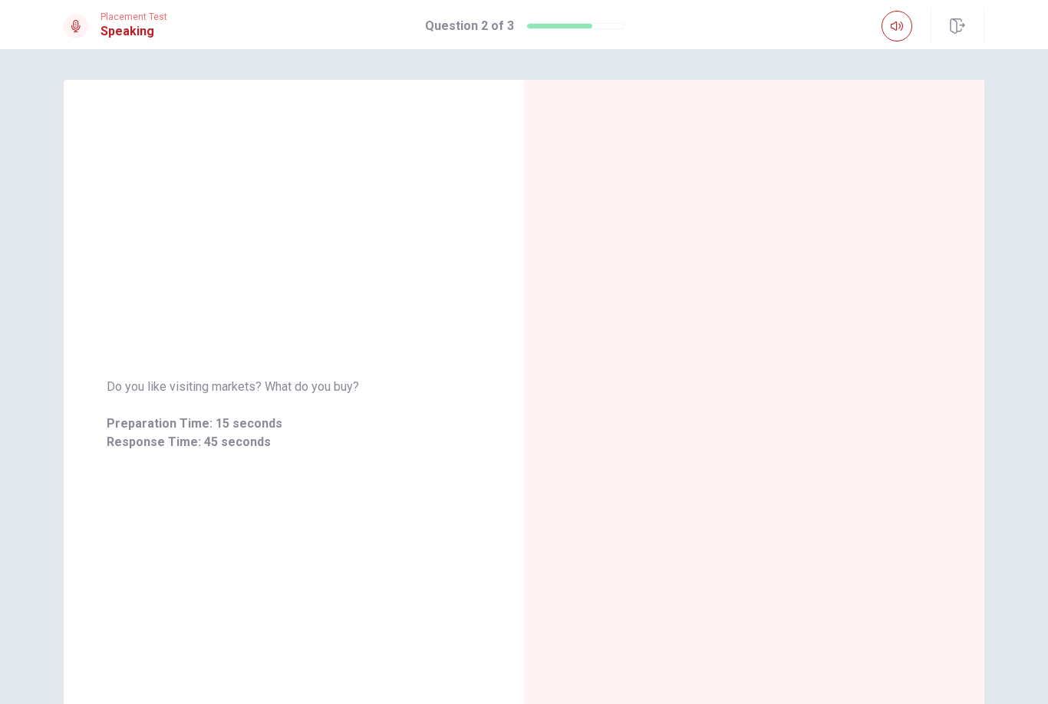
click at [983, 688] on div at bounding box center [754, 414] width 460 height 669
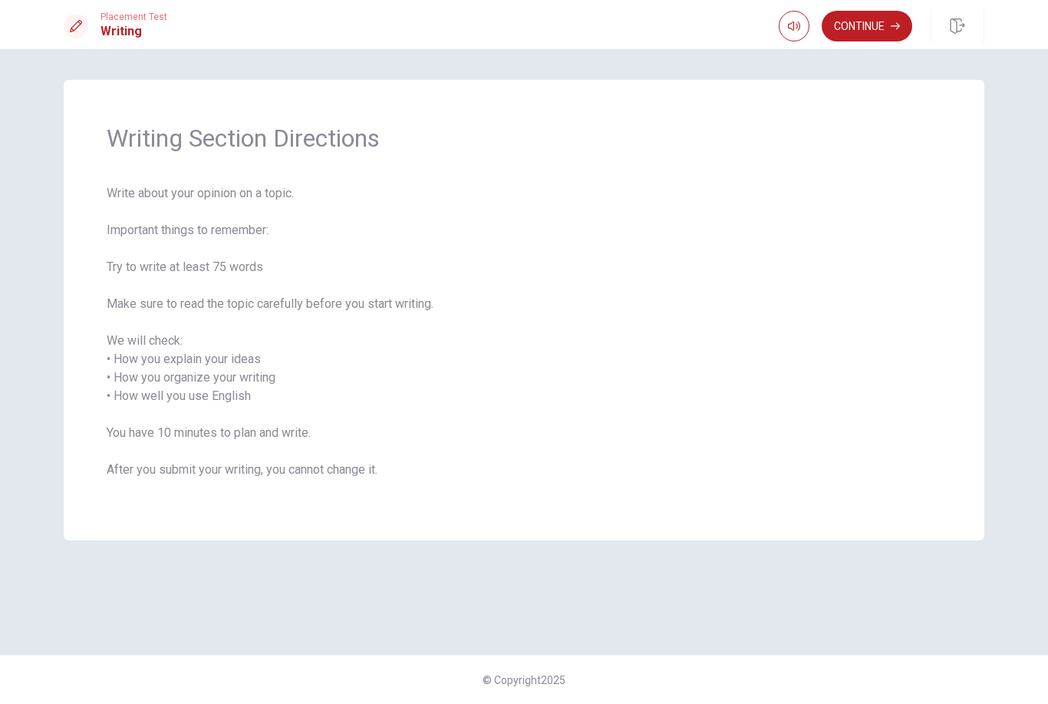
click at [877, 31] on button "Continue" at bounding box center [867, 26] width 91 height 31
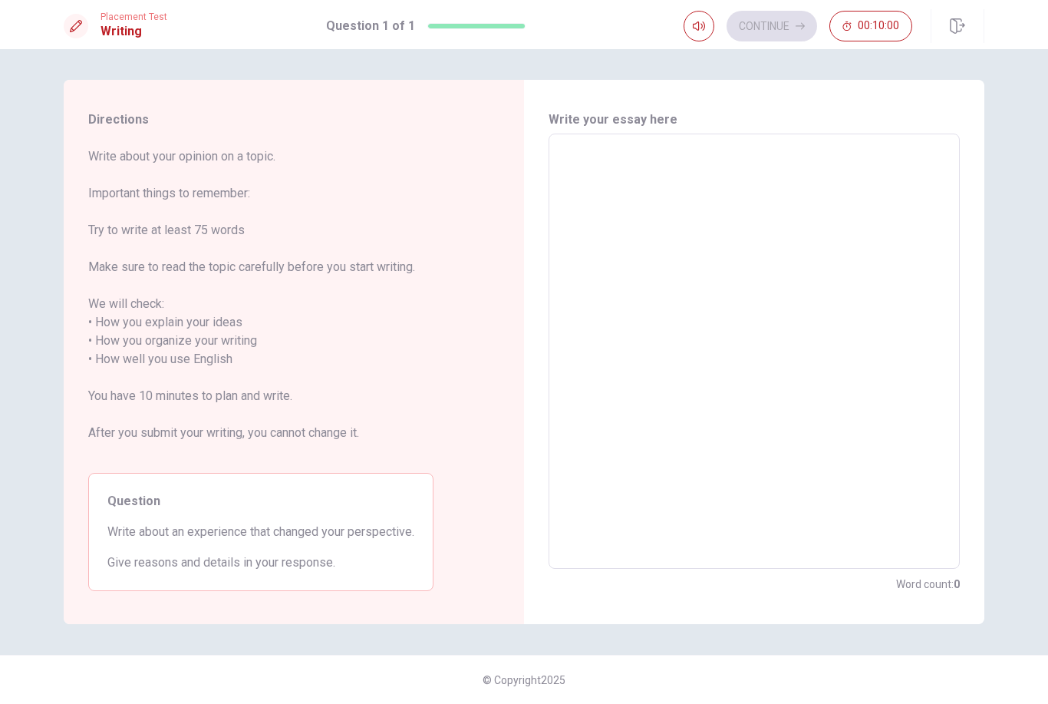
click at [864, 216] on textarea at bounding box center [754, 352] width 390 height 410
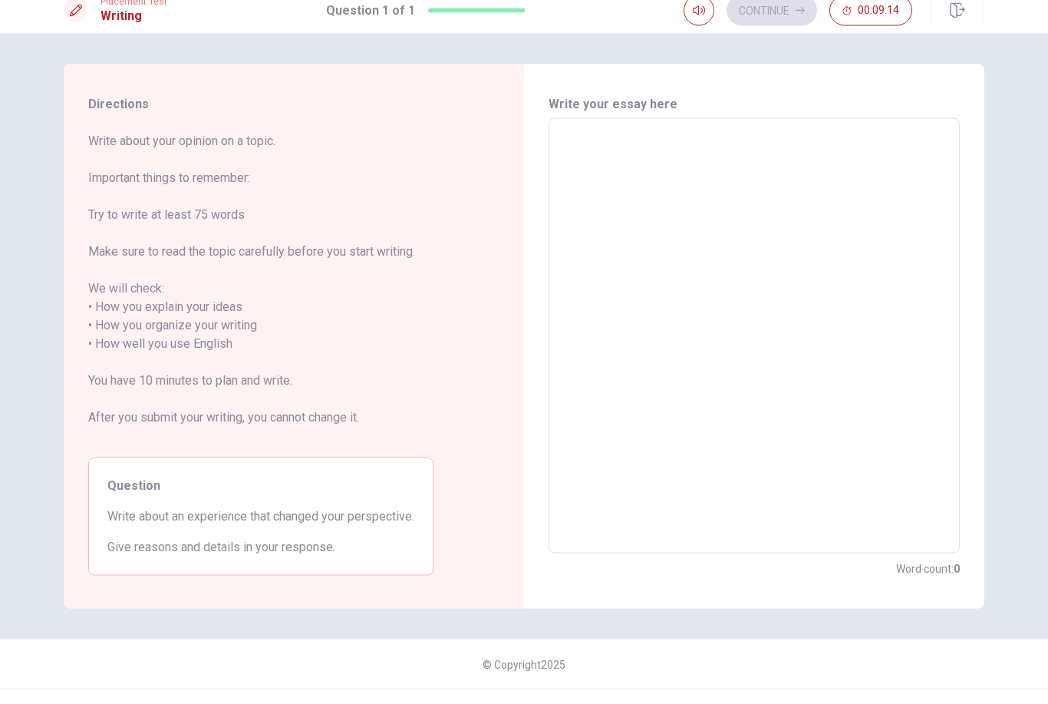
type textarea "I"
type textarea "x"
type textarea "I"
type textarea "x"
type textarea "I w"
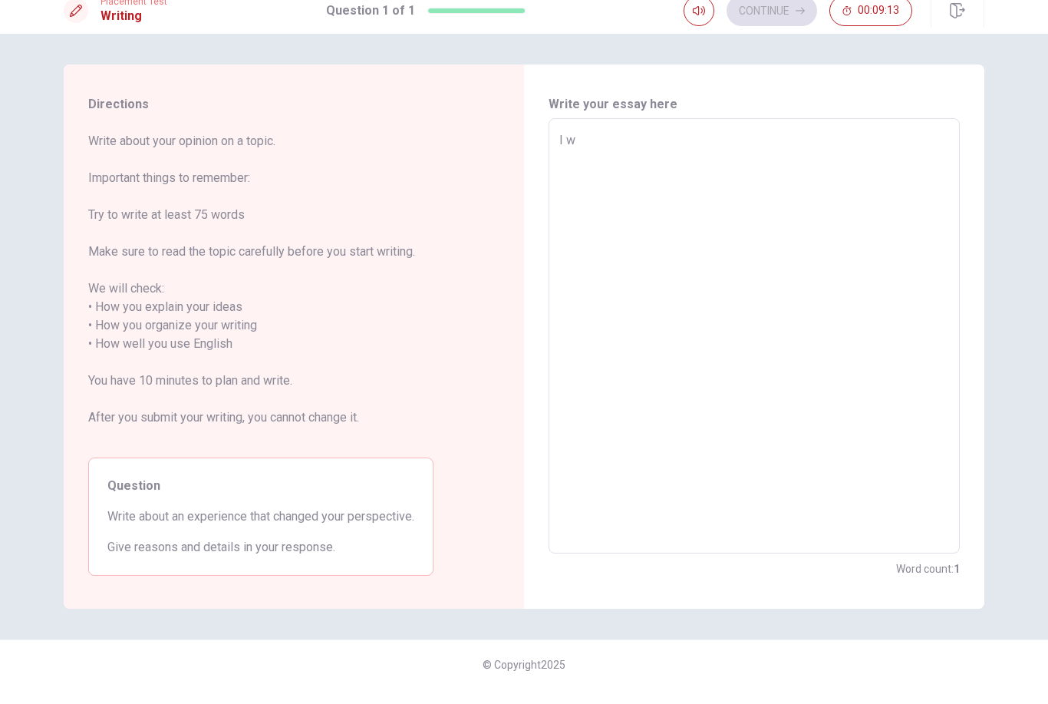
type textarea "x"
type textarea "I wa"
type textarea "x"
type textarea "I waw"
type textarea "x"
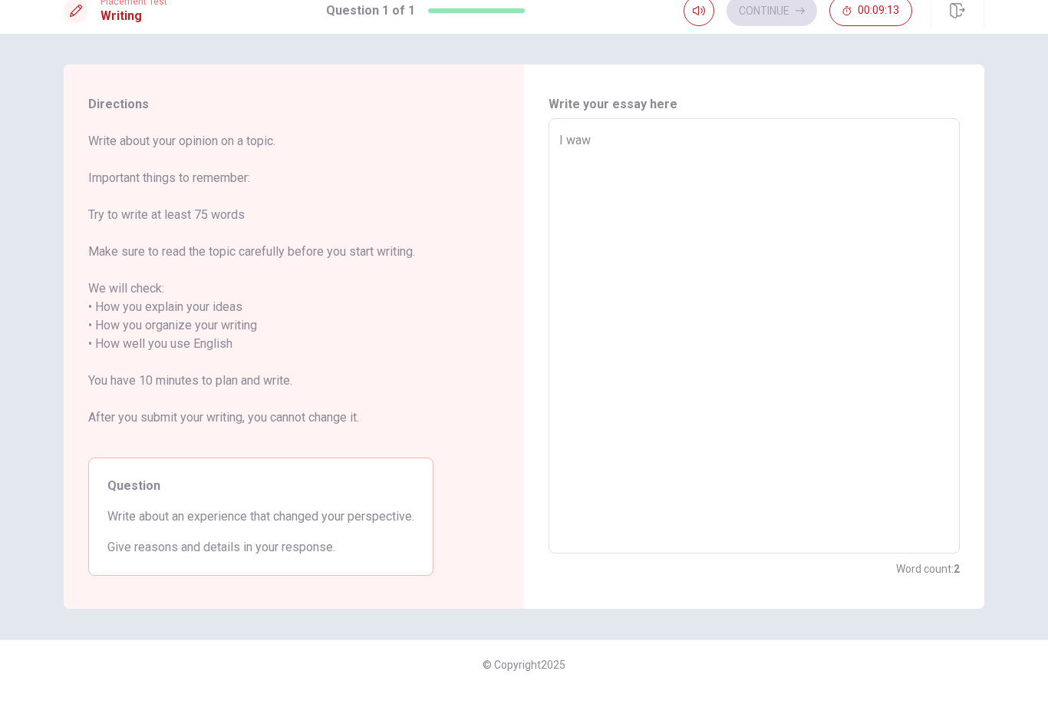
type textarea "I waws"
type textarea "x"
type textarea "I waw"
type textarea "x"
type textarea "I wa"
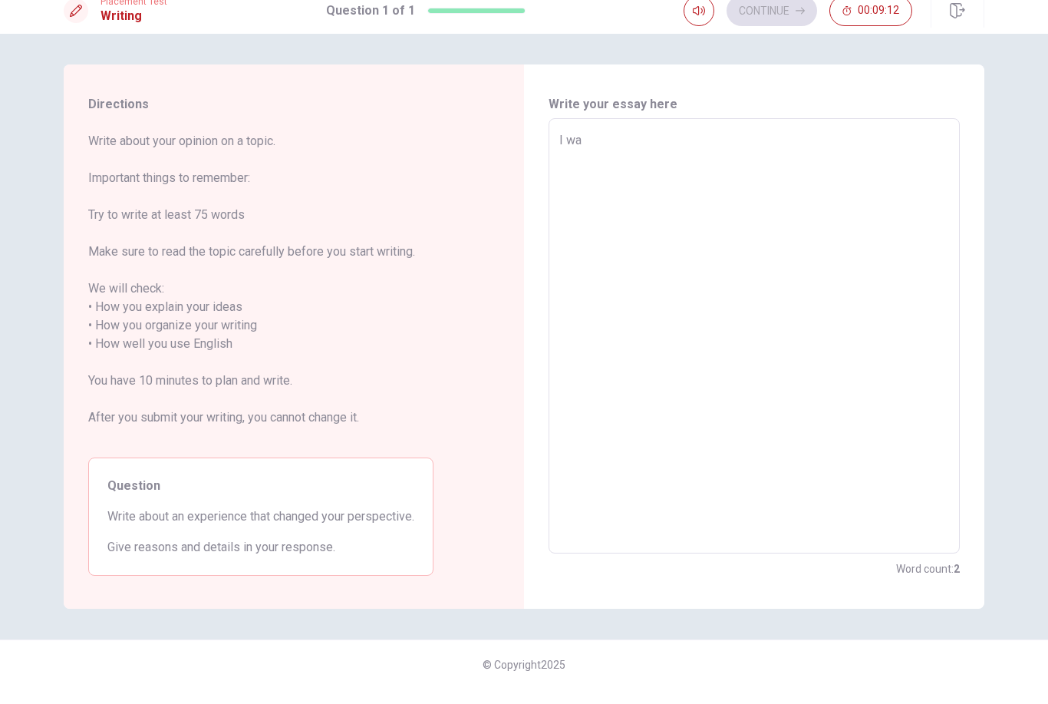
type textarea "x"
type textarea "I was"
type textarea "x"
type textarea "I was"
type textarea "x"
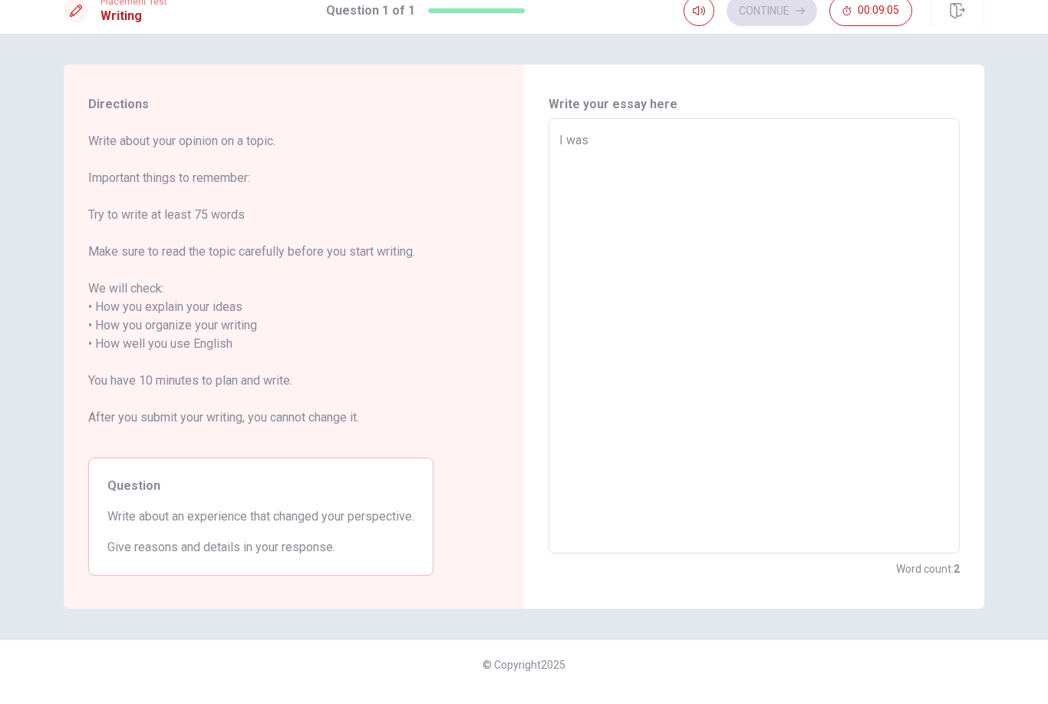
type textarea "I was o"
type textarea "x"
type textarea "I was of"
type textarea "x"
type textarea "I was off"
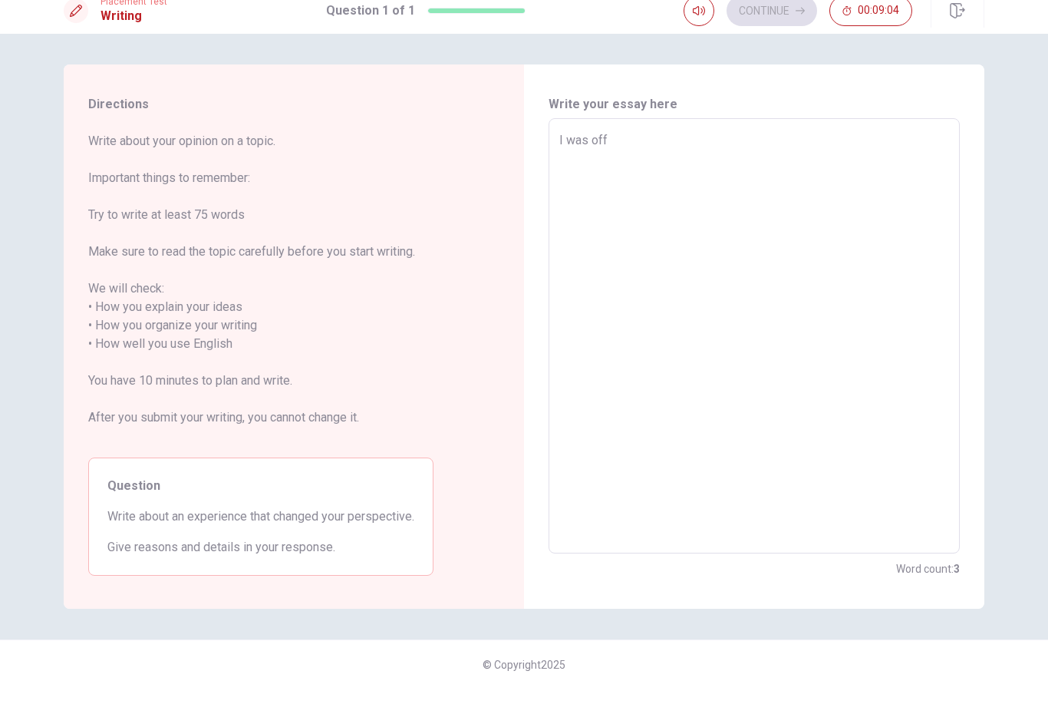
type textarea "x"
type textarea "I was offi"
type textarea "x"
type textarea "I was offis"
type textarea "x"
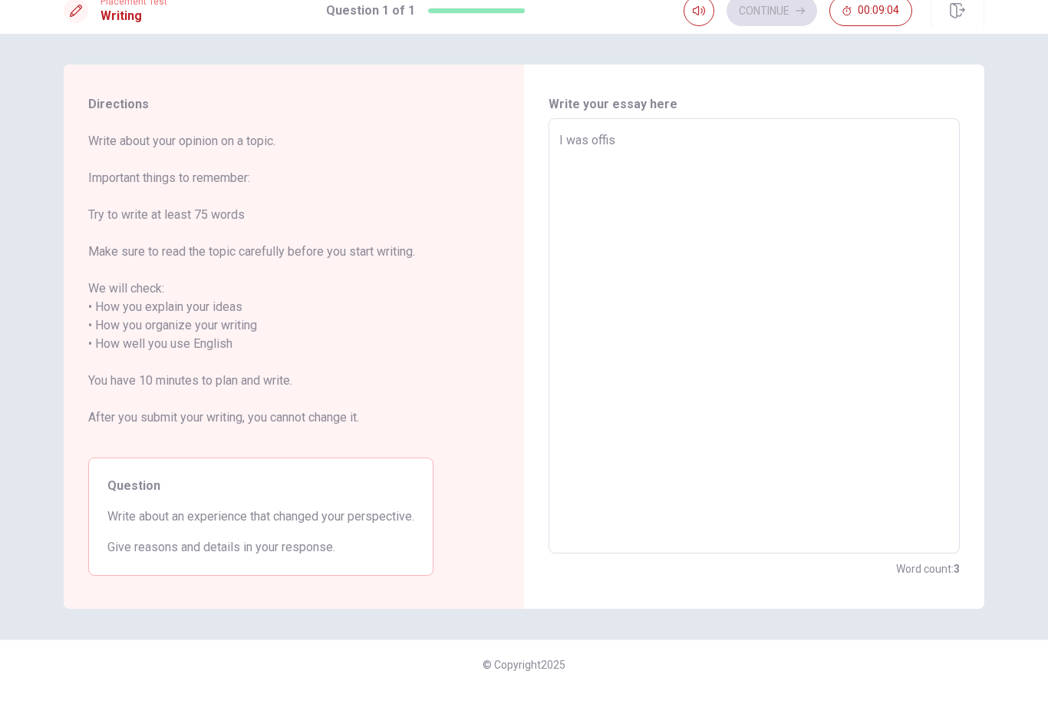
type textarea "I was offi"
type textarea "x"
type textarea "I was offic"
type textarea "x"
type textarea "I was office"
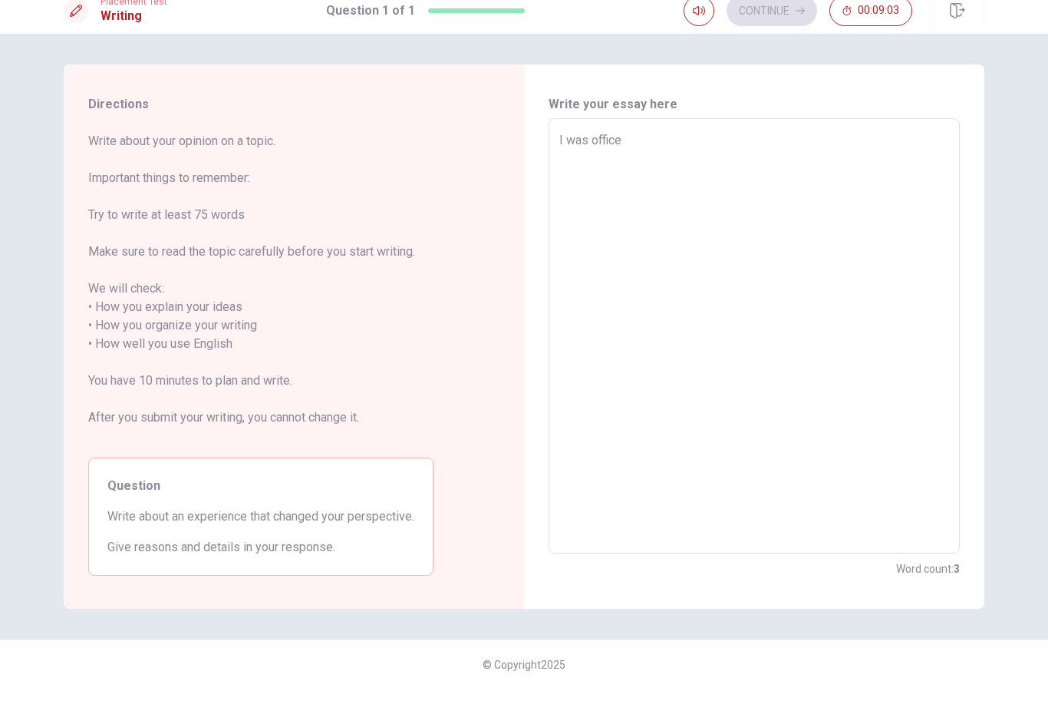
type textarea "x"
type textarea "I was officer"
type textarea "x"
type textarea "I was officer"
type textarea "x"
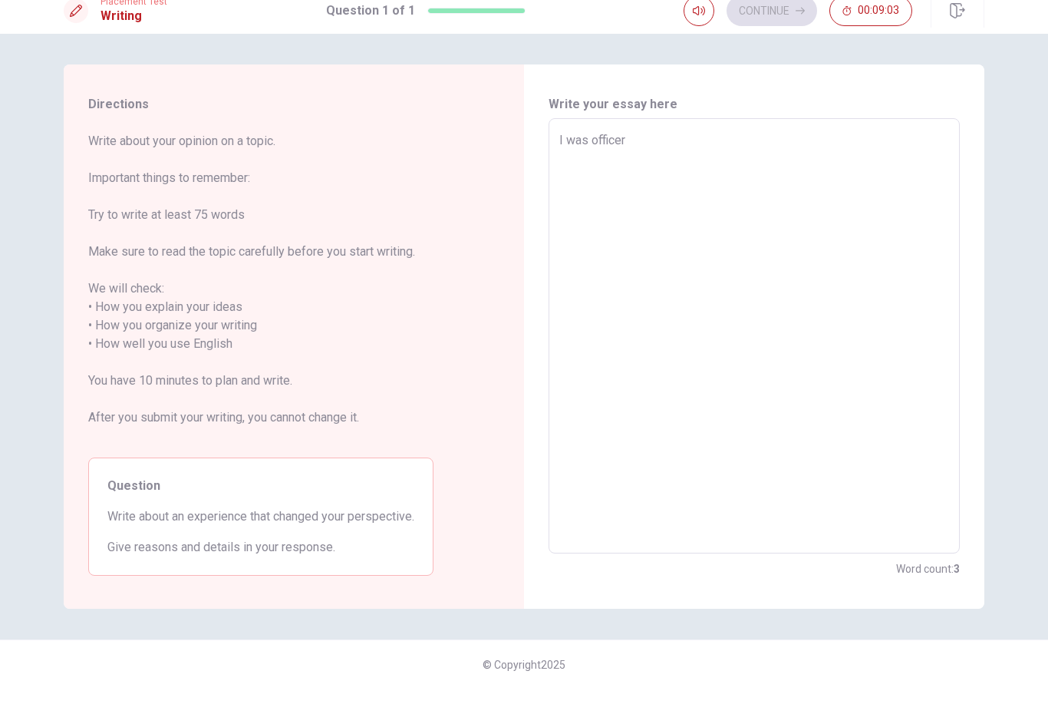
type textarea "I was officer i"
type textarea "x"
type textarea "I was officer in"
type textarea "x"
type textarea "I was officer in"
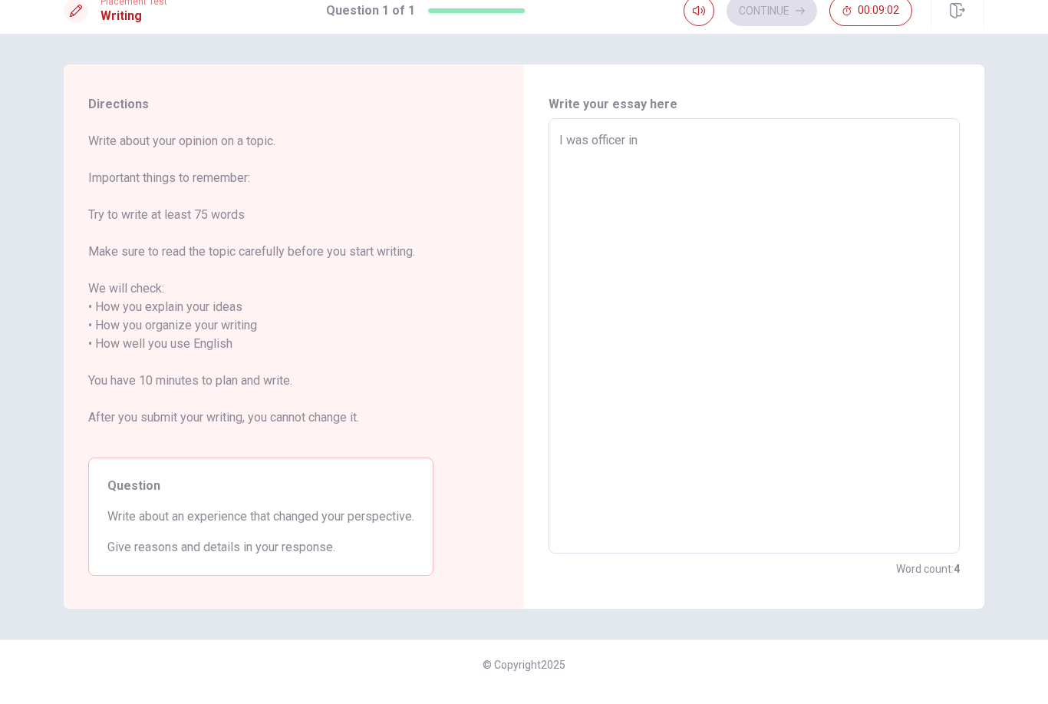
type textarea "x"
type textarea "I was officer in a"
type textarea "x"
type textarea "I was officer in ar"
type textarea "x"
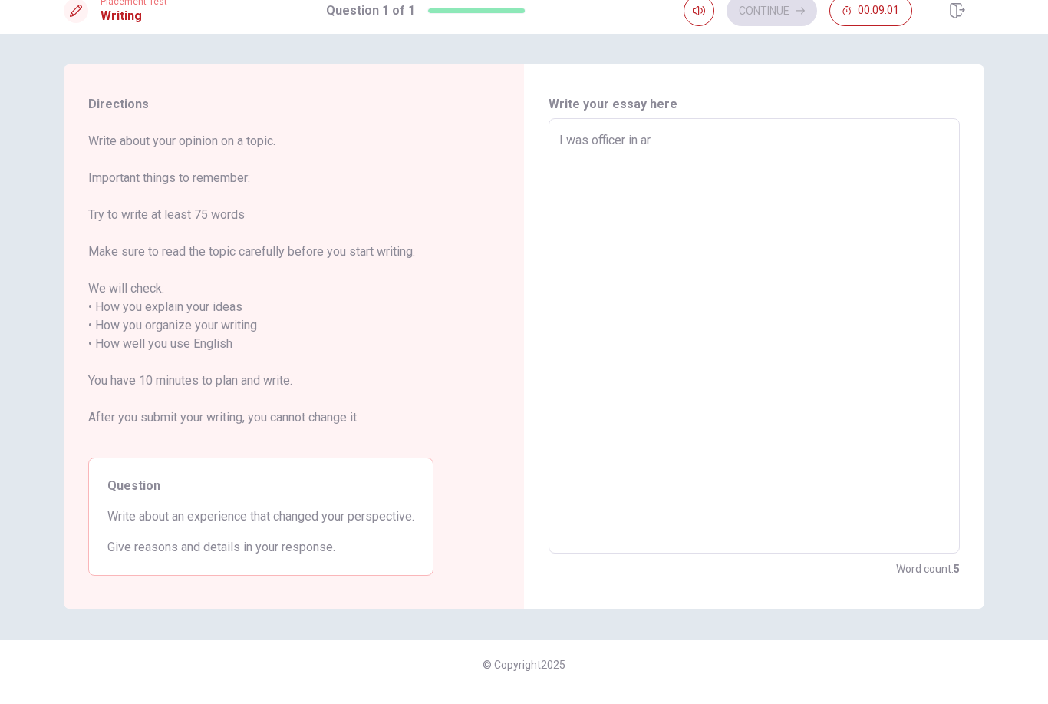
type textarea "I was officer in arm"
type textarea "x"
type textarea "I was officer in army"
type textarea "x"
type textarea "I was officer in army."
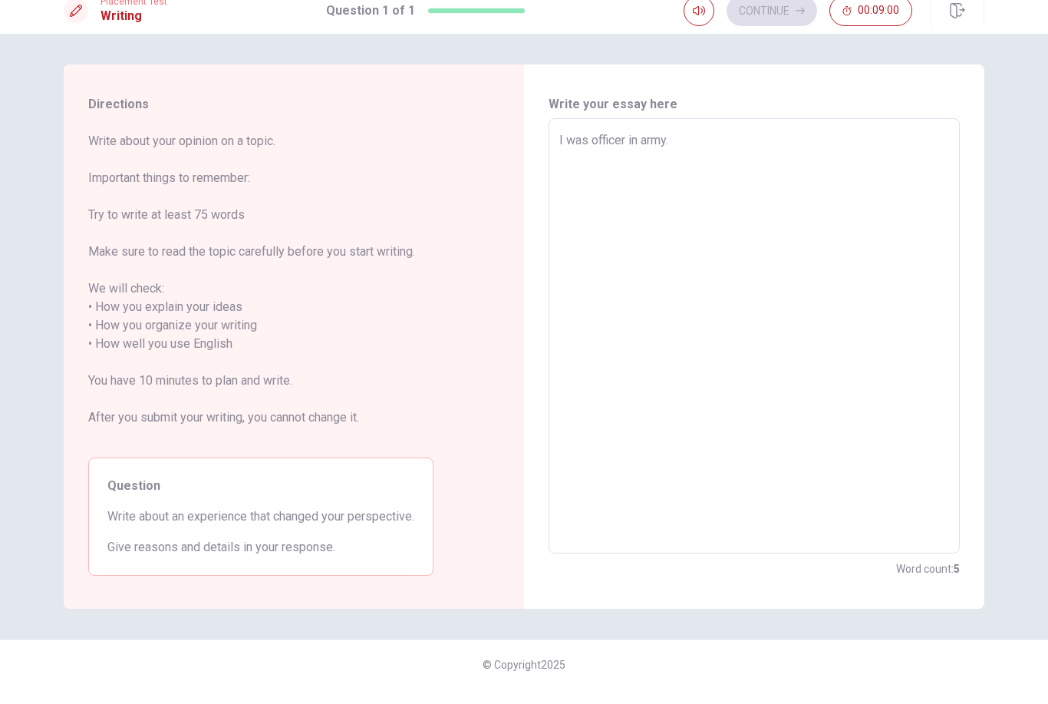
type textarea "x"
type textarea "I was officer in army."
type textarea "x"
type textarea "I was officer in army. I"
type textarea "x"
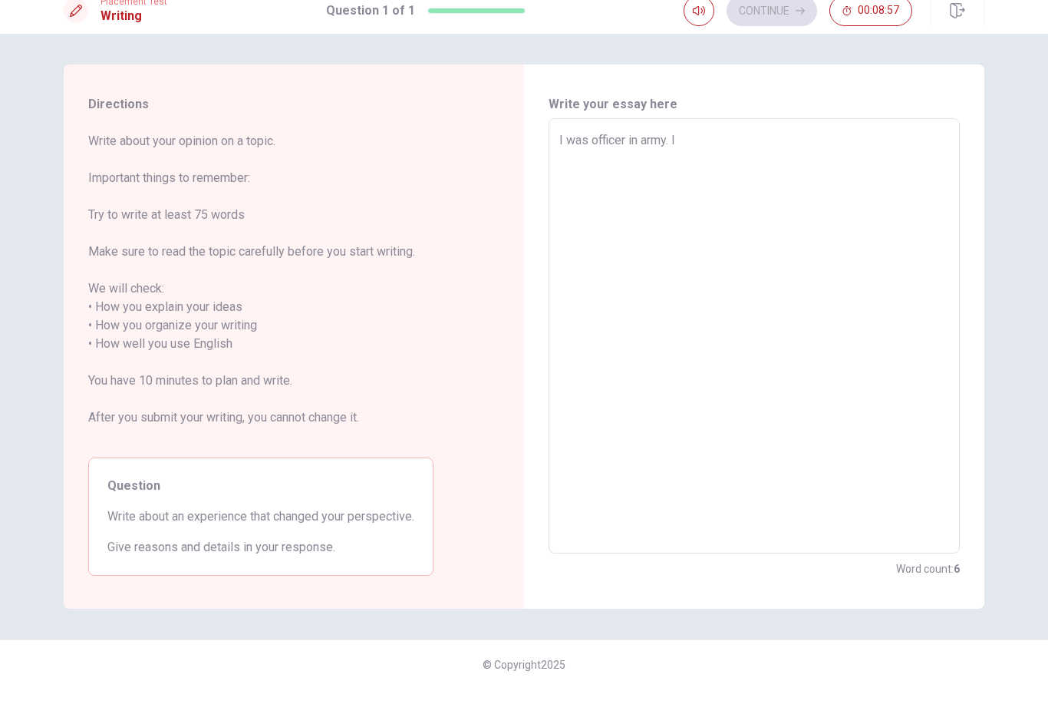
type textarea "I was officer in army. Im"
type textarea "x"
type textarea "I was officer in army. Im"
type textarea "x"
type textarea "I was officer in army. Im f"
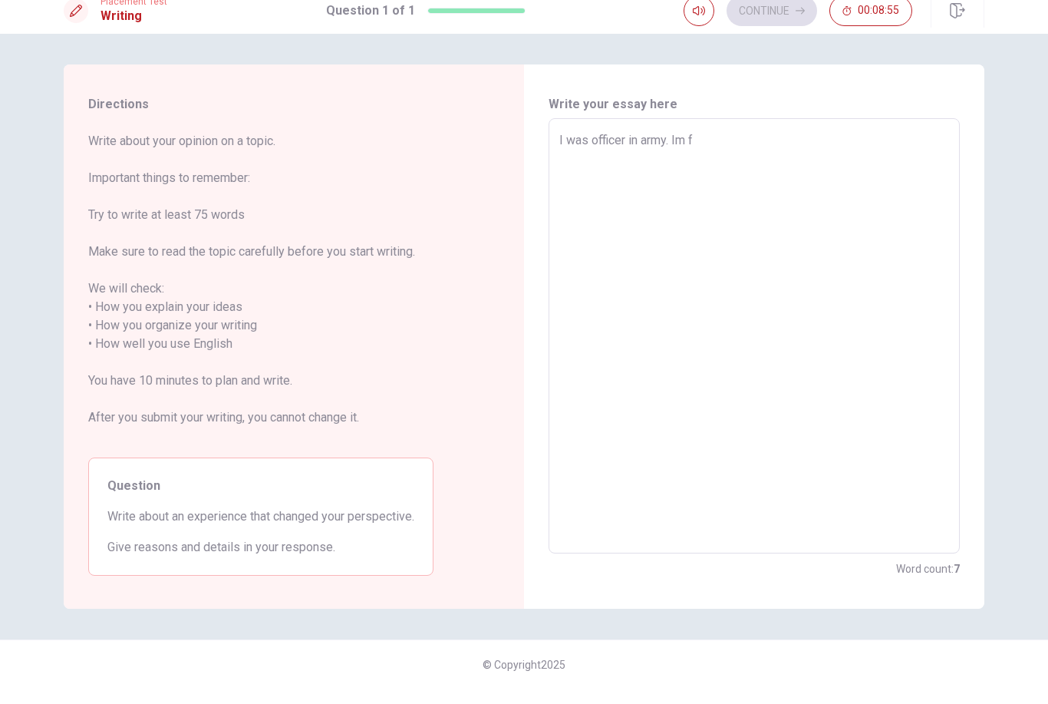
type textarea "x"
type textarea "I was officer in army. Im fi"
type textarea "x"
type textarea "I was officer in army. Im fin"
type textarea "x"
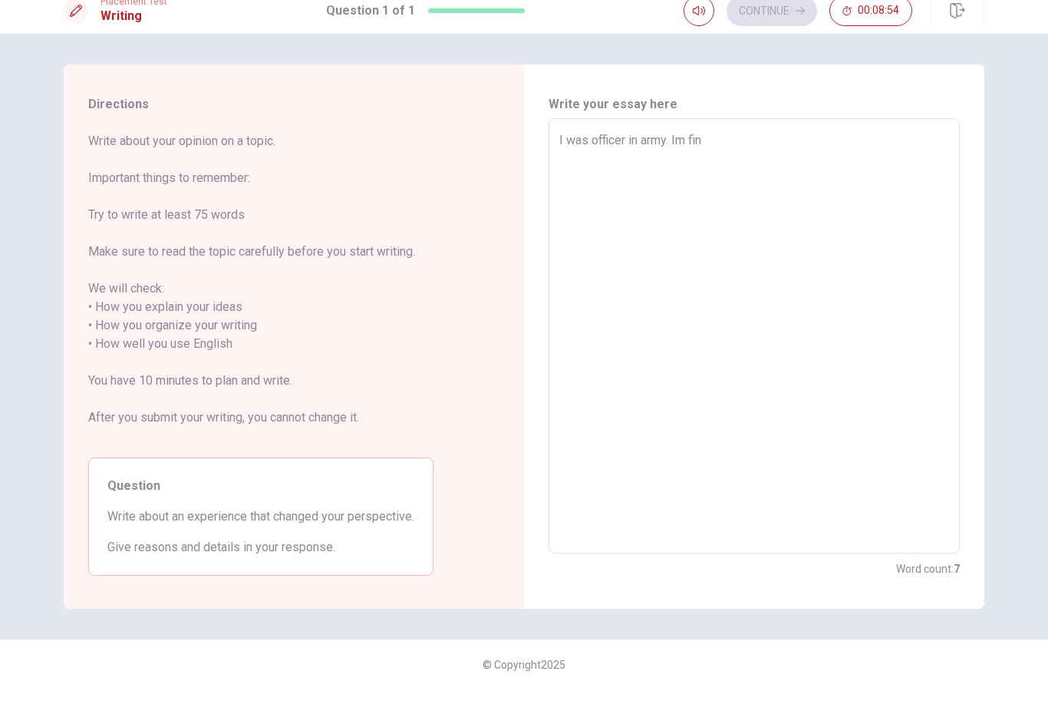
type textarea "I was officer in army. Im fini"
type textarea "x"
type textarea "I was officer in army. Im finis"
type textarea "x"
type textarea "I was officer in army. Im finish"
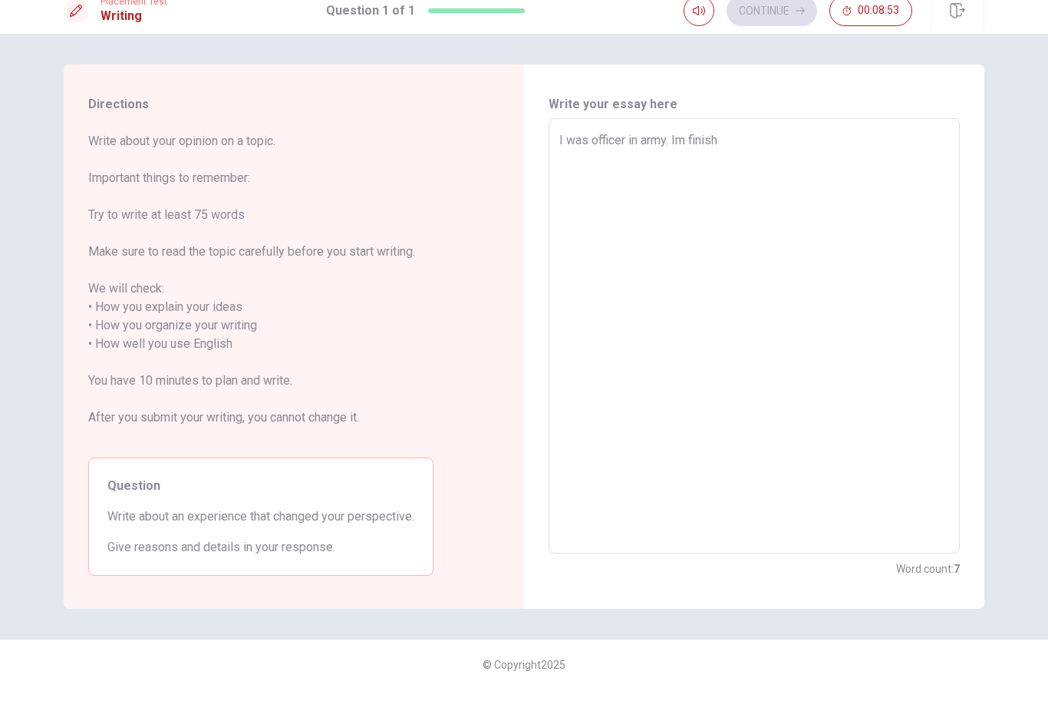
type textarea "x"
type textarea "I was officer in army. Im finish"
type textarea "x"
type textarea "I was officer in army. Im finish a"
type textarea "x"
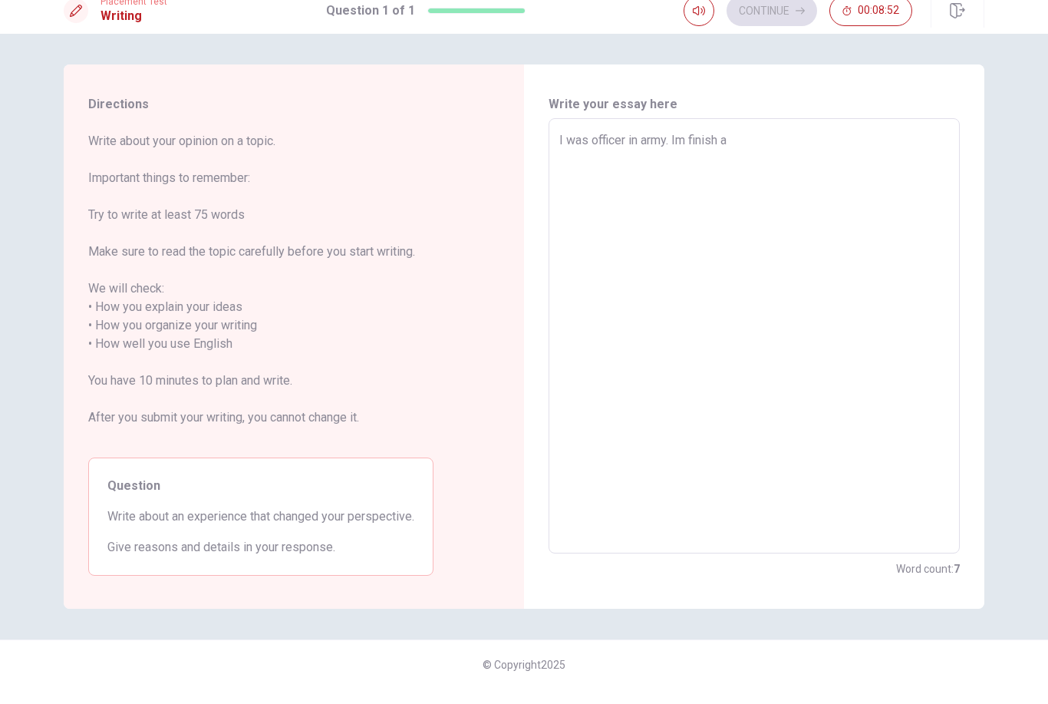
type textarea "I was officer in army. Im finish as"
type textarea "x"
type textarea "I was officer in army. Im finish as"
type textarea "x"
type textarea "I was officer in army. Im finish as a"
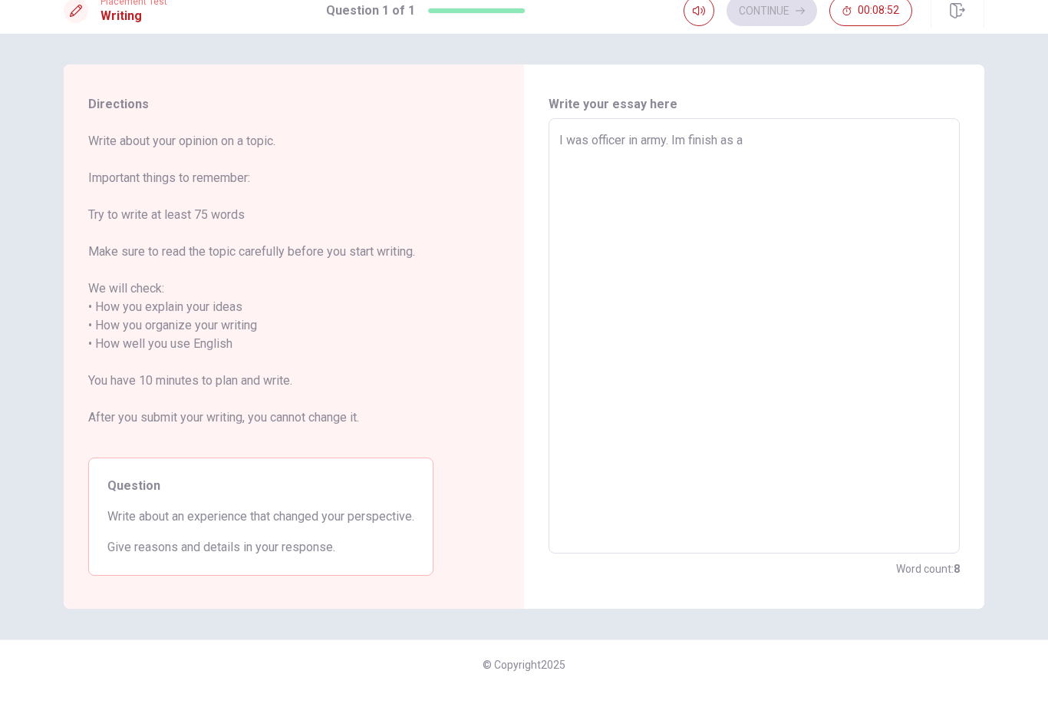
type textarea "x"
type textarea "I was officer in army. Im finish as a"
type textarea "x"
type textarea "I was officer in army. Im finish as a f"
type textarea "x"
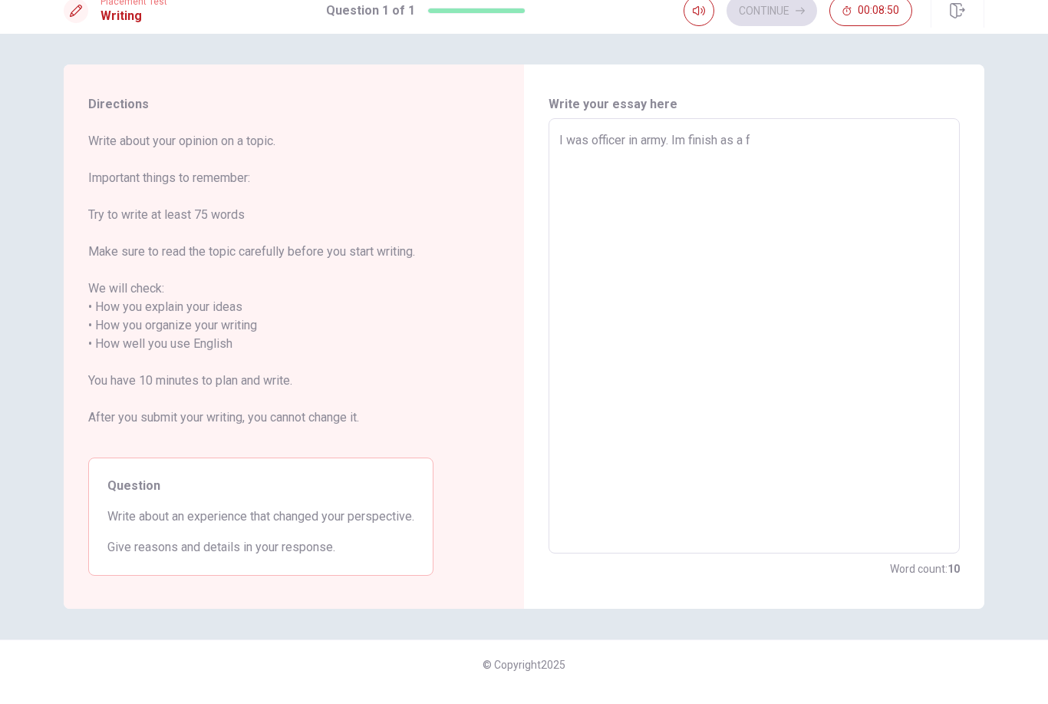
type textarea "I was officer in army. Im finish as a fi"
type textarea "x"
type textarea "I was officer in army. Im finish as a fir"
type textarea "x"
type textarea "I was officer in army. Im finish as a firs"
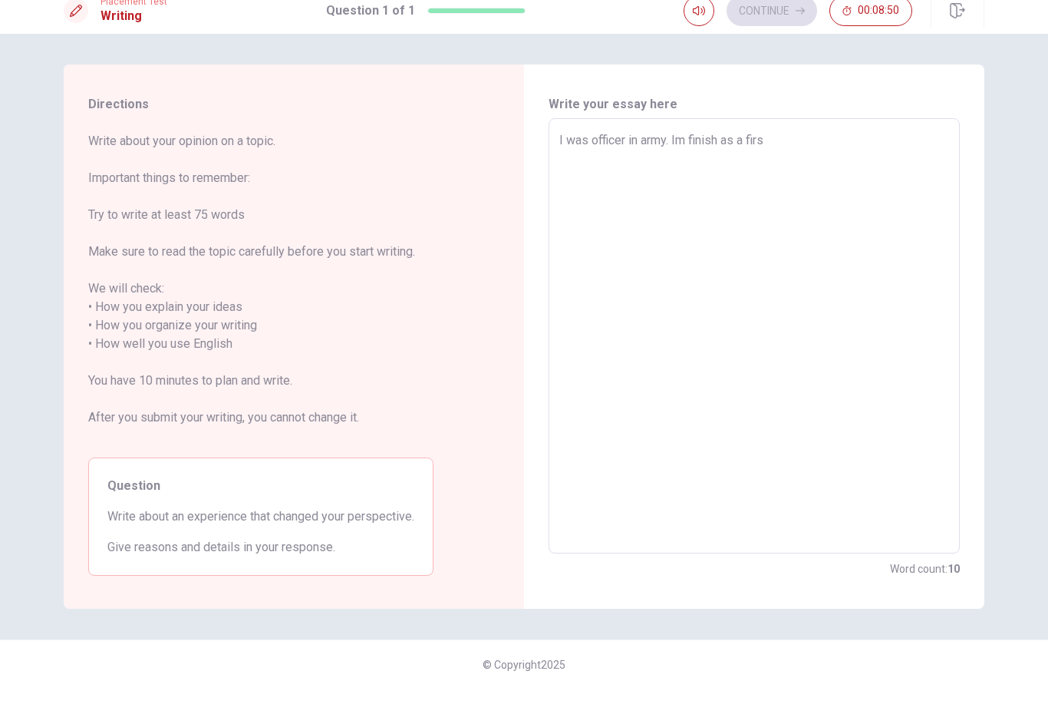
type textarea "x"
type textarea "I was officer in army. Im finish as a first"
type textarea "x"
type textarea "I was officer in army. Im finish as a first"
type textarea "x"
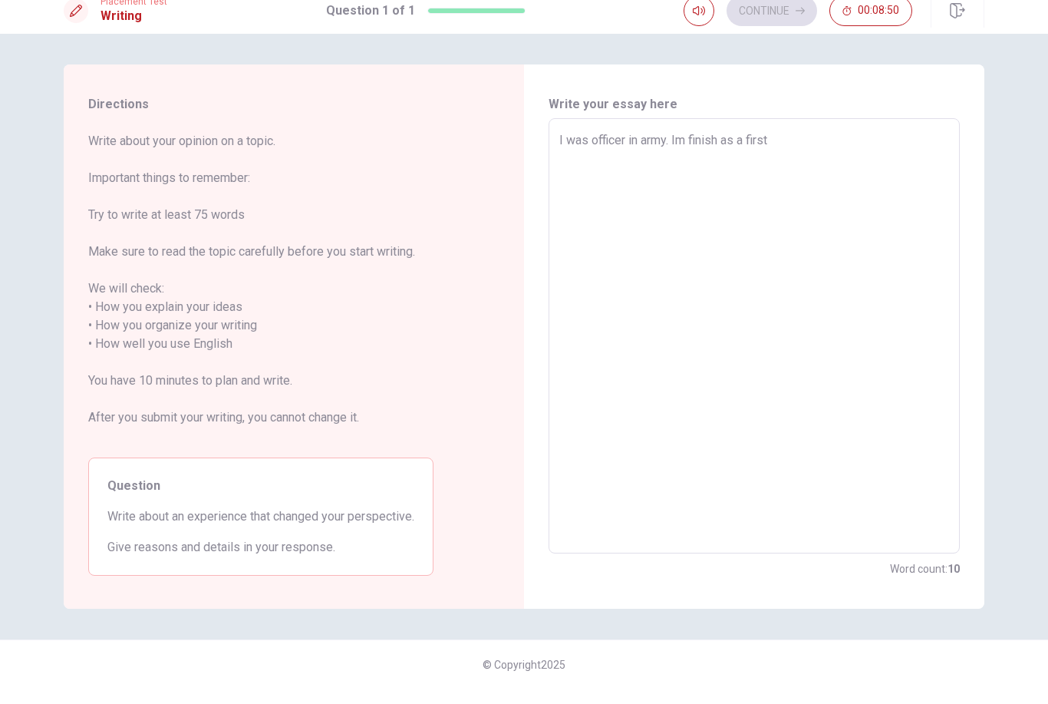
type textarea "I was officer in army. Im finish as a first l"
type textarea "x"
type textarea "I was officer in army. Im finish as a first li"
type textarea "x"
type textarea "I was officer in army. Im finish as a first lit"
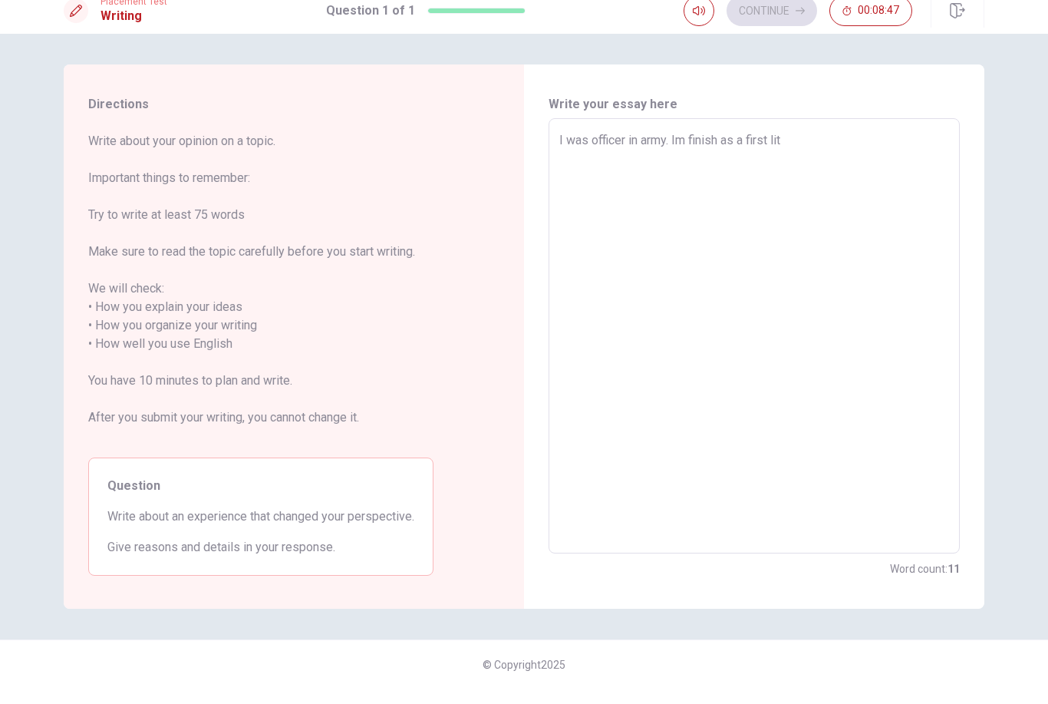
type textarea "x"
type textarea "I was officer in army. Im finish as a first litu"
type textarea "x"
type textarea "I was officer in army. Im finish as a first lit"
type textarea "x"
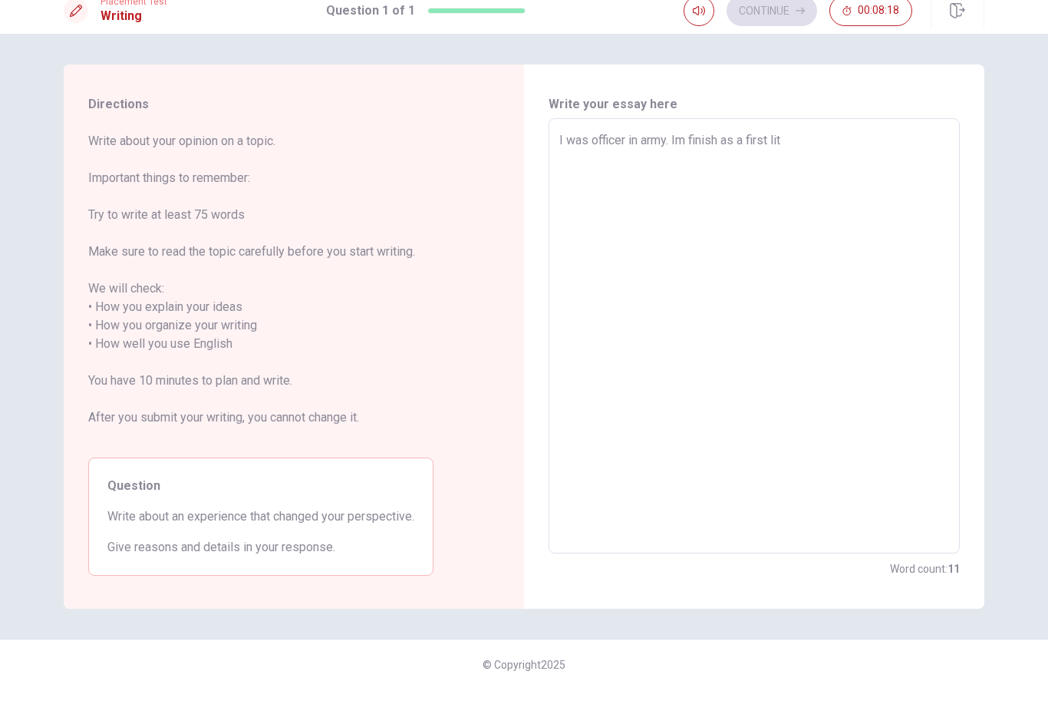
type textarea "I was officer in army. Im finish as a first li"
type textarea "x"
type textarea "I was officer in army. Im finish as a first lie"
type textarea "x"
type textarea "I was officer in army. Im finish as a first lieu"
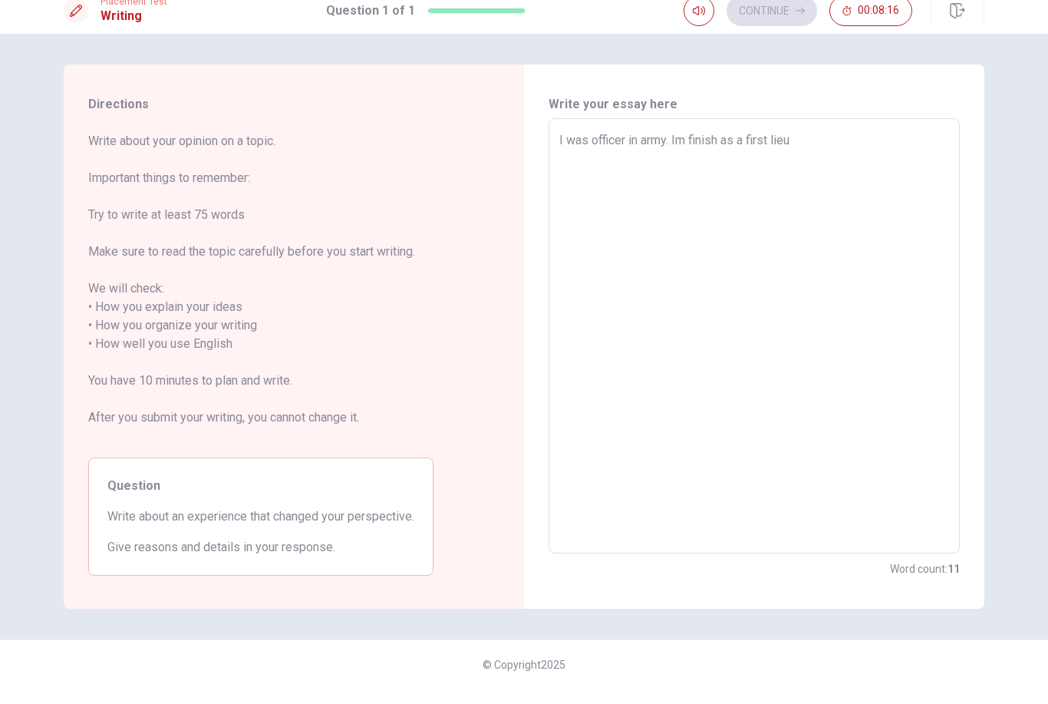
type textarea "x"
type textarea "I was officer in army. Im finish as a first lieue"
type textarea "x"
type textarea "I was officer in army. Im finish as a first lieuen"
type textarea "x"
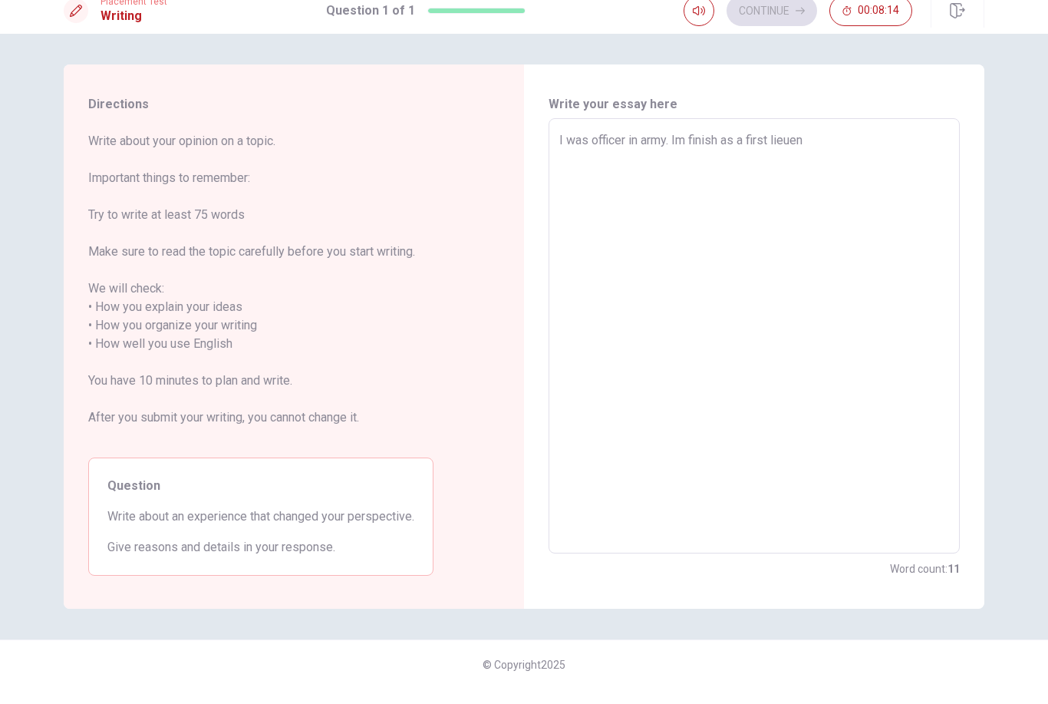
type textarea "I was officer in army. Im finish as a first lieue"
type textarea "x"
type textarea "I was officer in army. Im finish as a first lieu"
type textarea "x"
type textarea "I was officer in army. Im finish as a first lie"
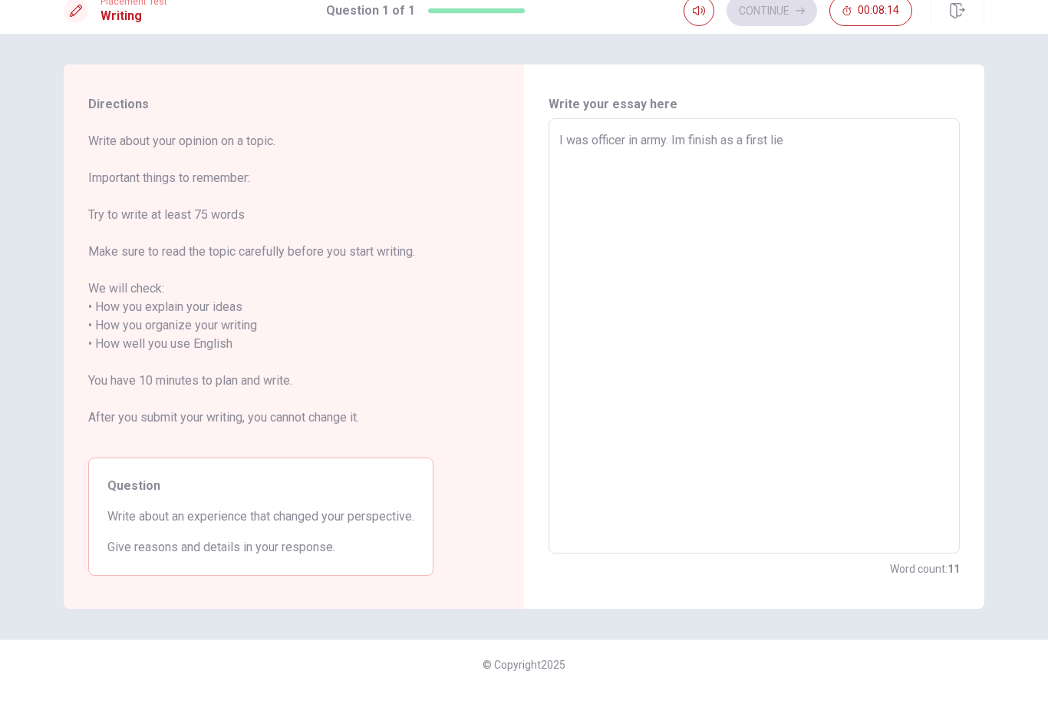
type textarea "x"
type textarea "I was officer in army. Im finish as a first lieu"
type textarea "x"
type textarea "I was officer in army. Im finish as a first lieut"
type textarea "x"
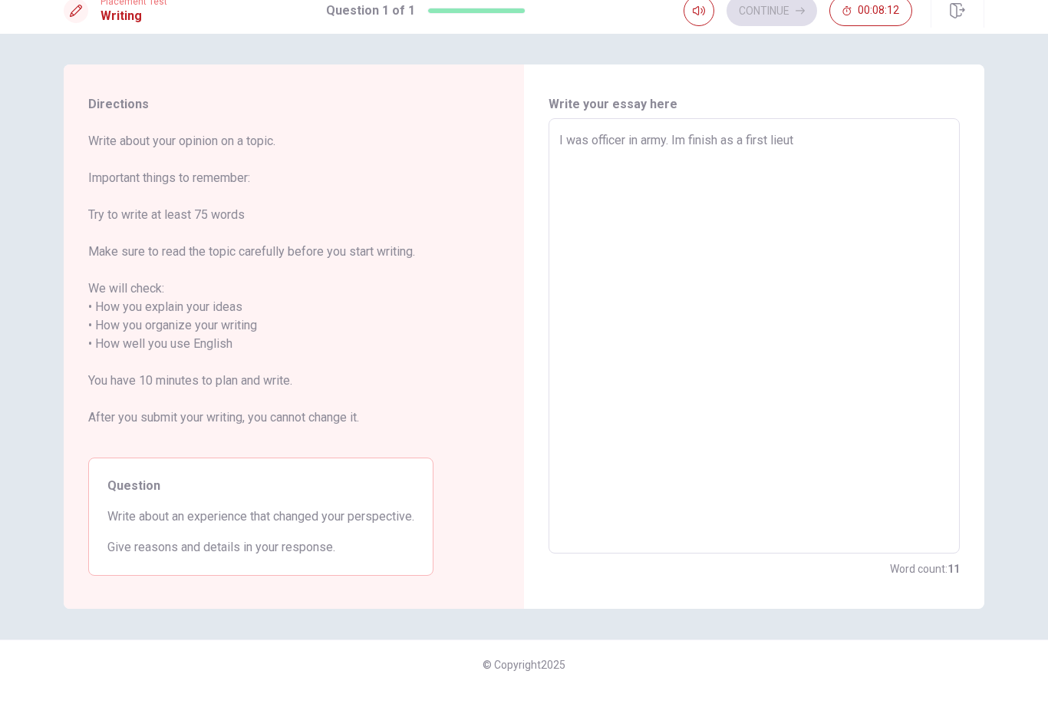
type textarea "I was officer in army. Im finish as a first lieute"
type textarea "x"
type textarea "I was officer in army. Im finish as a first lieuten"
type textarea "x"
type textarea "I was officer in army. Im finish as a first lieutena"
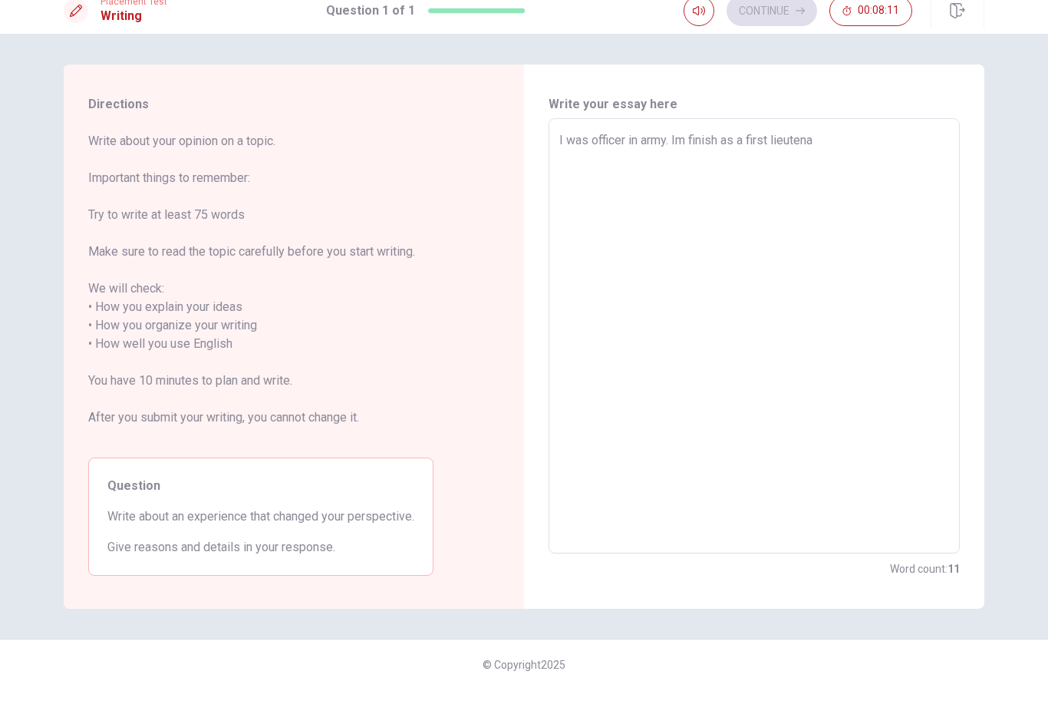
type textarea "x"
type textarea "I was officer in army. Im finish as a first lieutenan"
type textarea "x"
type textarea "I was officer in army. Im finish as a first lieutenant"
type textarea "x"
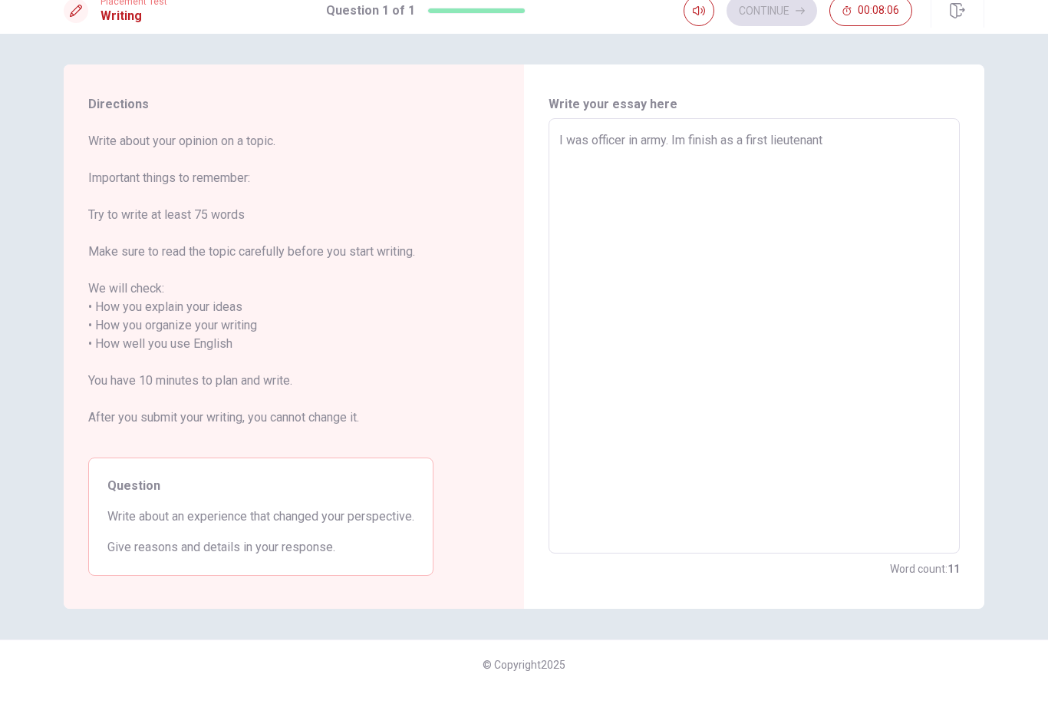
type textarea "I was officer in army. Im finish as a first lieutenant."
type textarea "x"
type textarea "I was officer in army. Im finish as a first lieutenant."
type textarea "x"
type textarea "I was officer in army. Im finish as a first lieutenant."
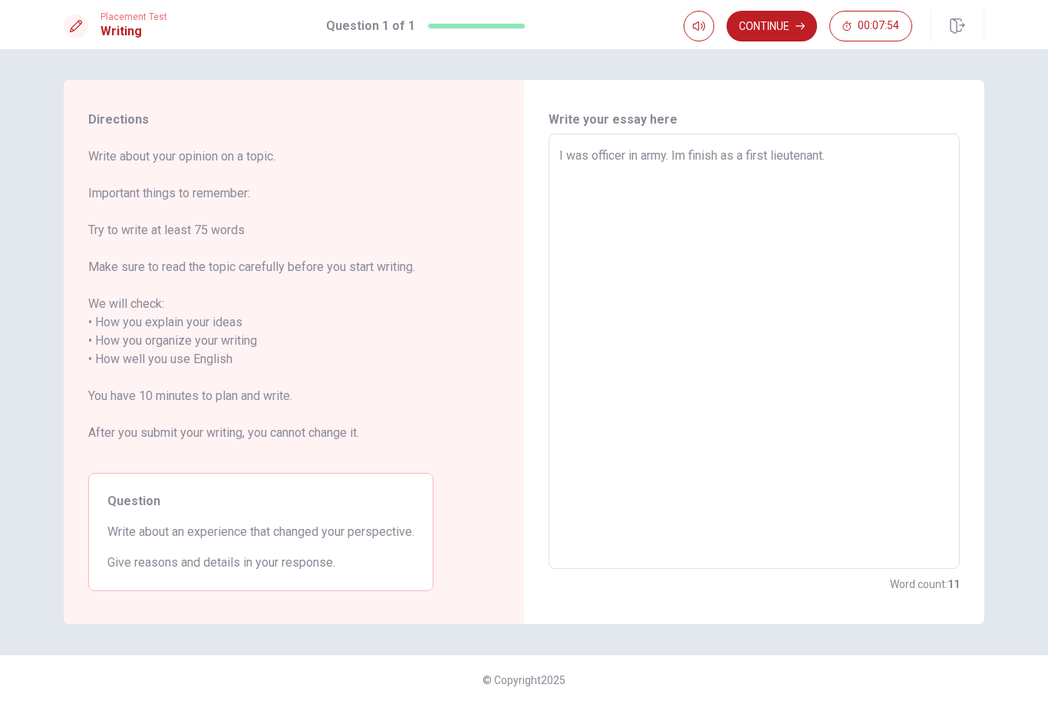
type textarea "x"
type textarea "I was officer in army. Im finish as a first lieutenant. T"
type textarea "x"
type textarea "I was officer in army. Im finish as a first lieutenant. Th"
type textarea "x"
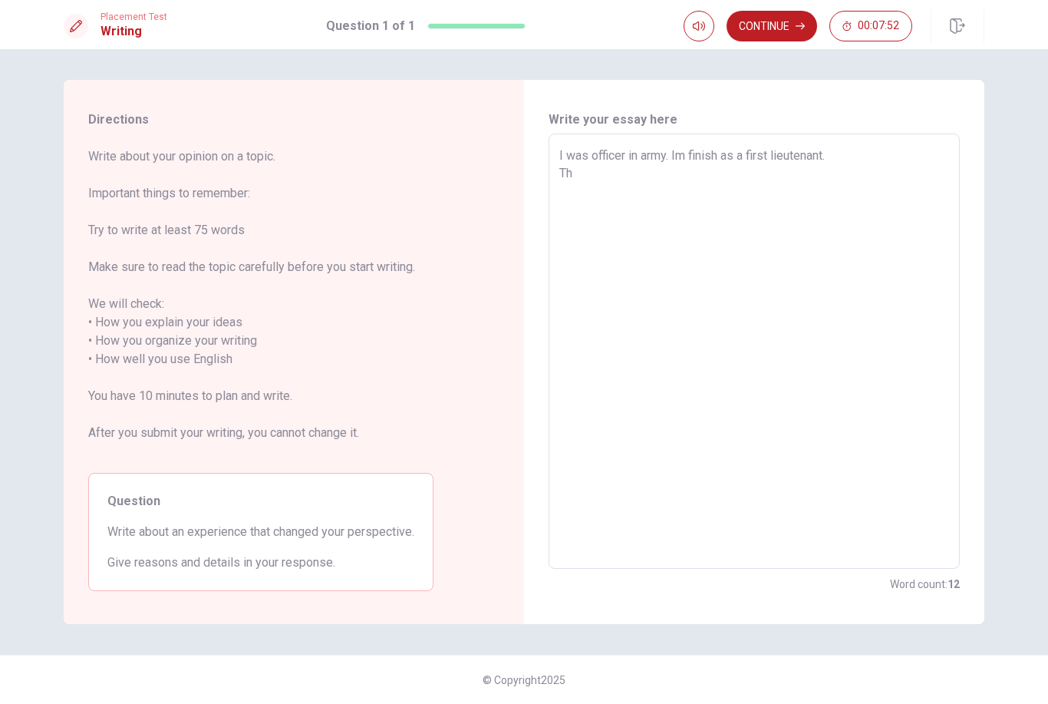
type textarea "I was officer in army. Im finish as a first lieutenant. T"
type textarea "x"
type textarea "I was officer in army. Im finish as a first lieutenant. Th"
type textarea "x"
type textarea "I was officer in army. Im finish as a first lieutenant. Thi"
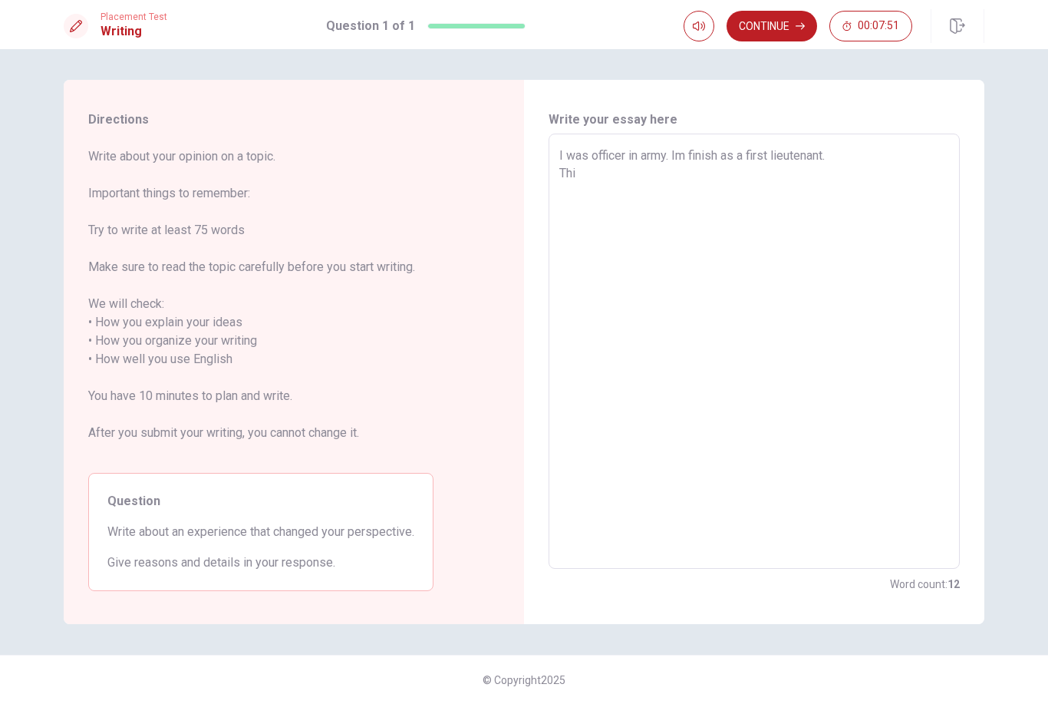
type textarea "x"
type textarea "I was officer in army. Im finish as a first lieutenant. This"
type textarea "x"
type textarea "I was officer in army. Im finish as a first lieutenant. This"
type textarea "x"
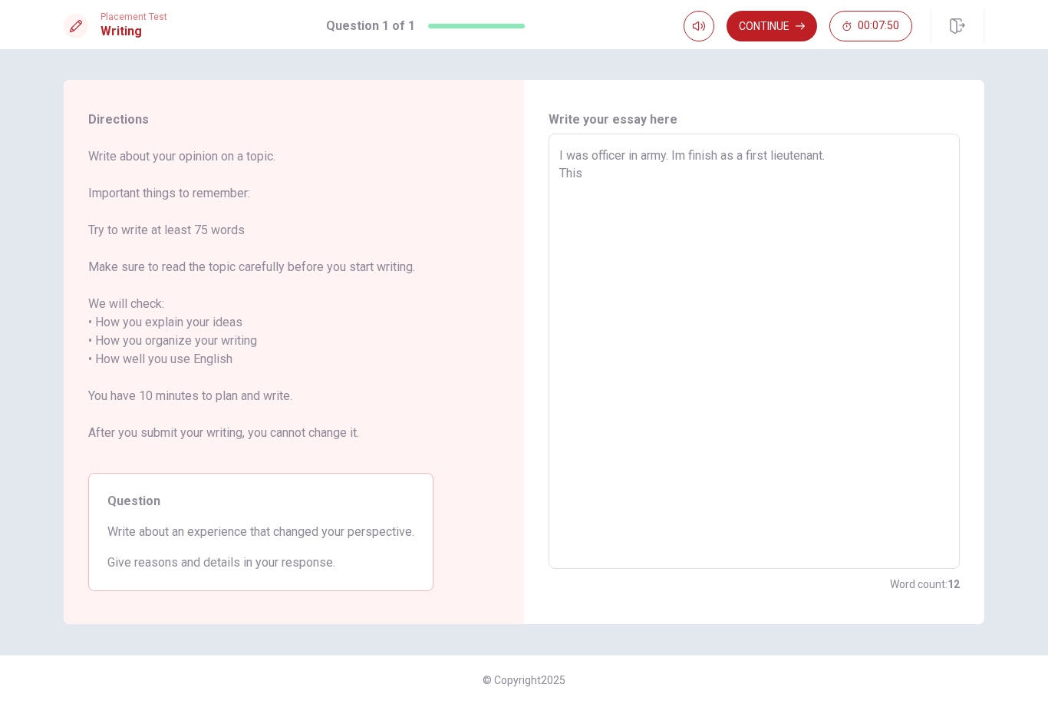
type textarea "I was officer in army. Im finish as a first lieutenant. This e"
type textarea "x"
type textarea "I was officer in army. Im finish as a first lieutenant. This ex"
type textarea "x"
type textarea "I was officer in army. Im finish as a first lieutenant. This exp"
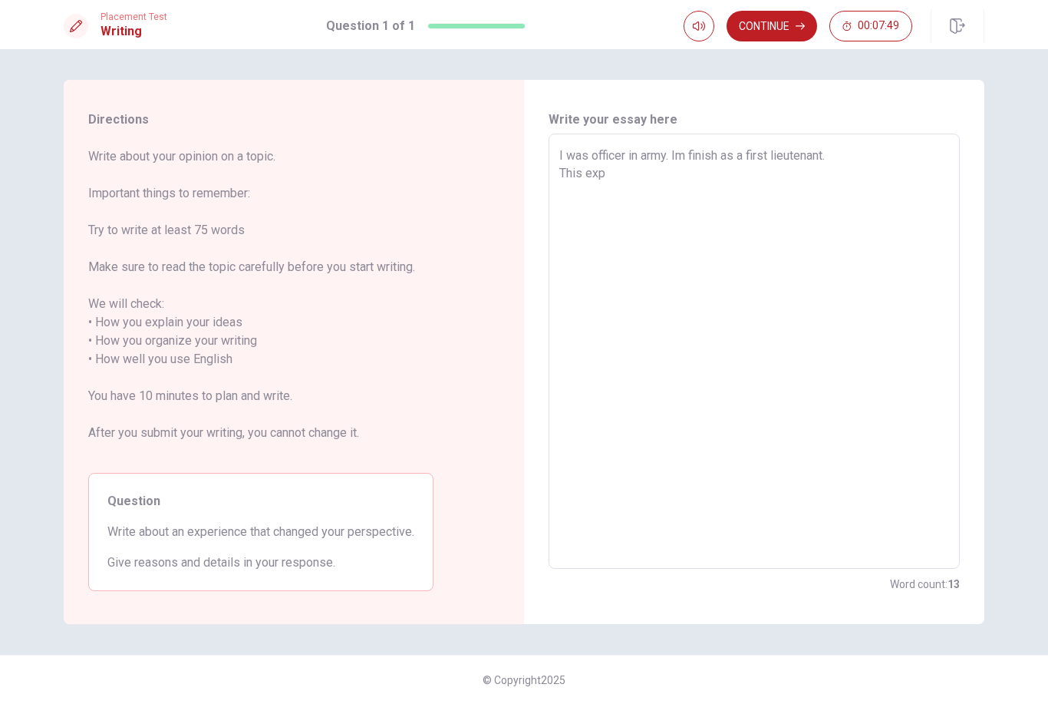
type textarea "x"
type textarea "I was officer in army. Im finish as a first lieutenant. This expe"
type textarea "x"
type textarea "I was officer in army. Im finish as a first lieutenant. This exper"
type textarea "x"
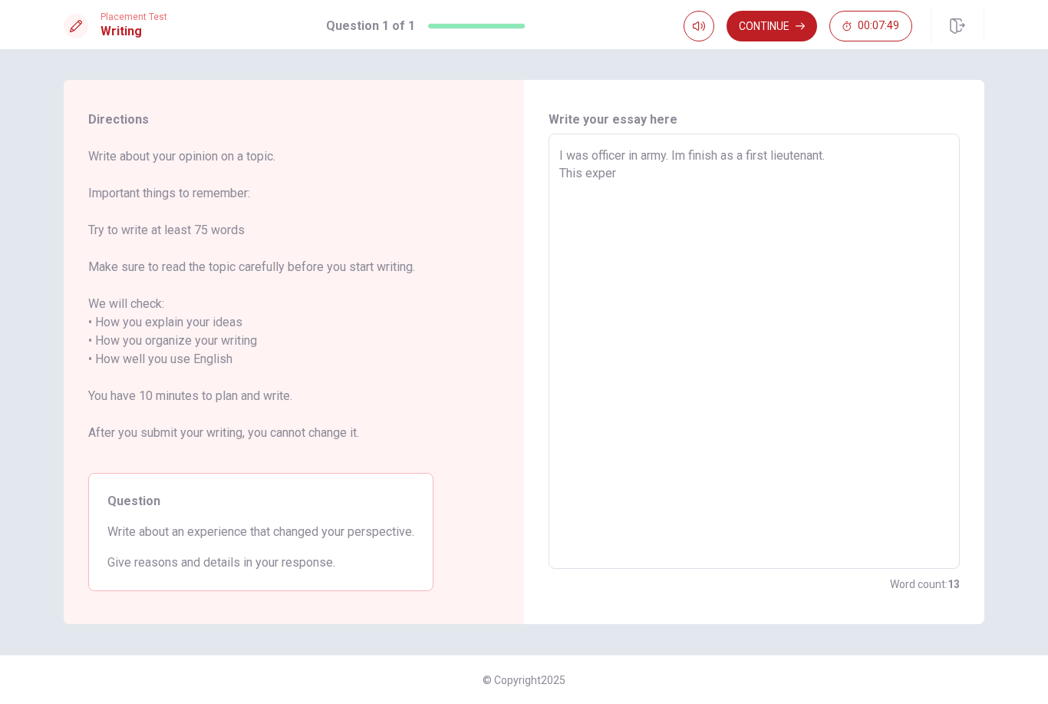
type textarea "I was officer in army. Im finish as a first lieutenant. This experi"
type textarea "x"
type textarea "I was officer in army. Im finish as a first lieutenant. This experie"
type textarea "x"
type textarea "I was officer in army. Im finish as a first lieutenant. This experien"
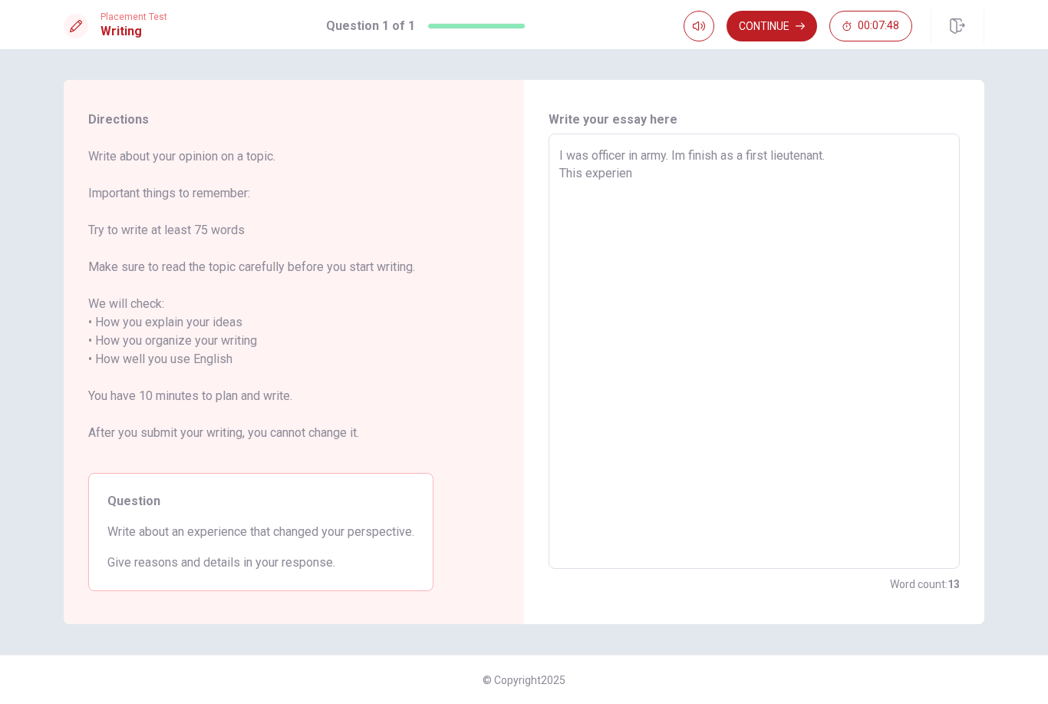
type textarea "x"
type textarea "I was officer in army. Im finish as a first lieutenant. This experienc"
type textarea "x"
type textarea "I was officer in army. Im finish as a first lieutenant. This experience"
type textarea "x"
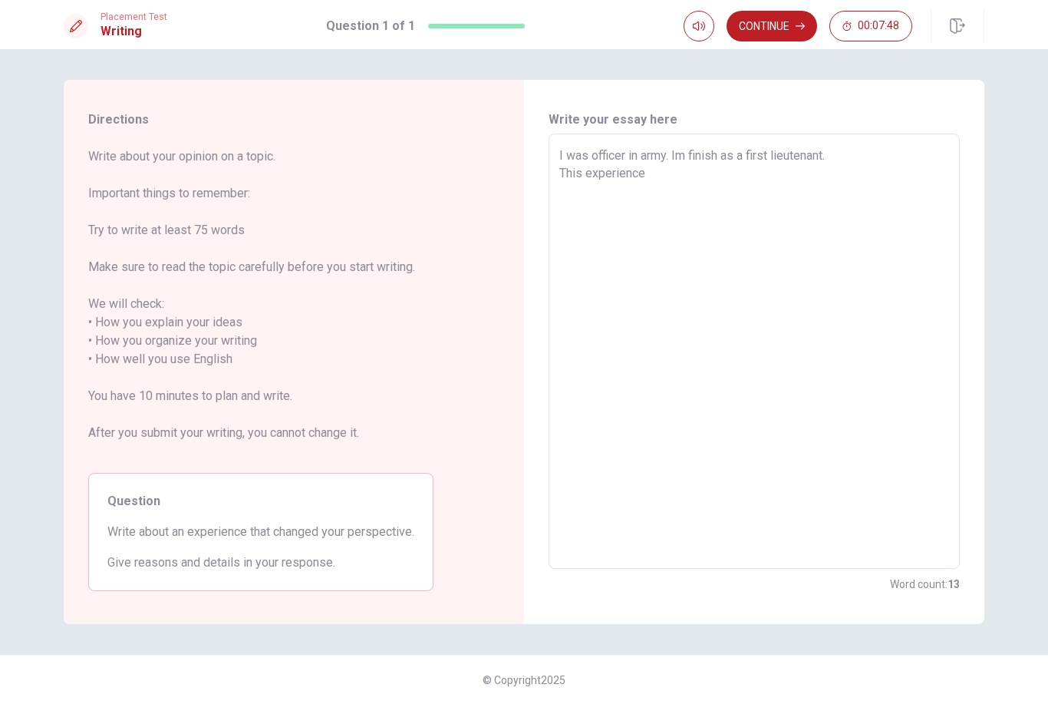
type textarea "I was officer in army. Im finish as a first lieutenant. This experience"
type textarea "x"
type textarea "I was officer in army. Im finish as a first lieutenant. This experience w"
type textarea "x"
type textarea "I was officer in army. Im finish as a first lieutenant. This experience wa"
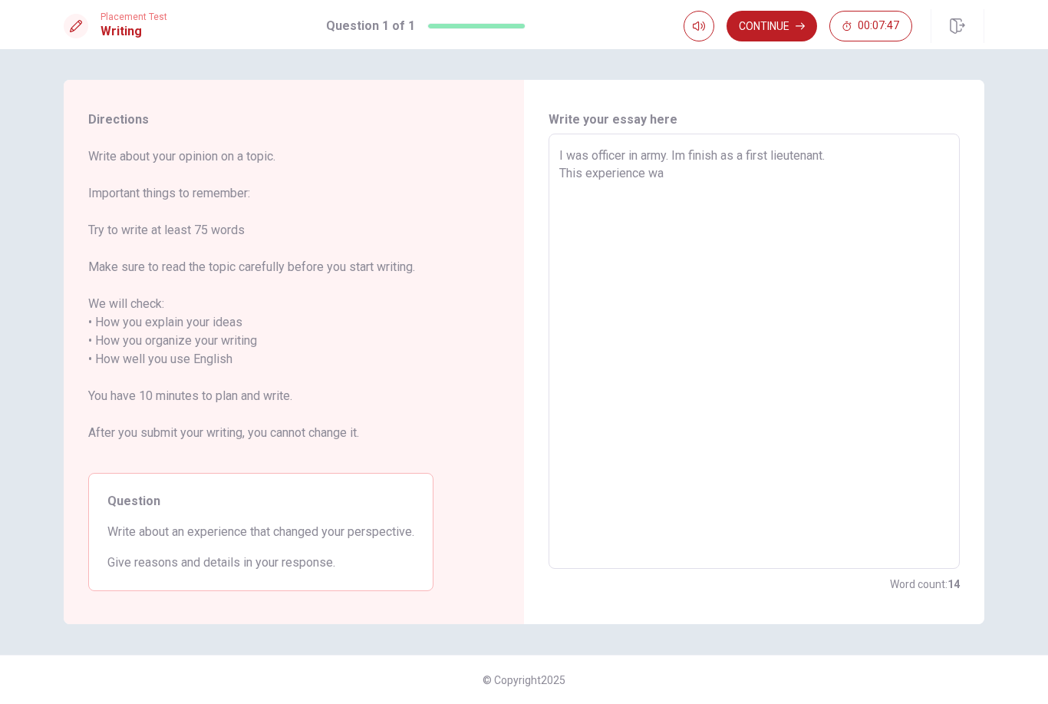
type textarea "x"
type textarea "I was officer in army. Im finish as a first lieutenant. This experience was"
type textarea "x"
type textarea "I was officer in army. Im finish as a first lieutenant. This experience was"
type textarea "x"
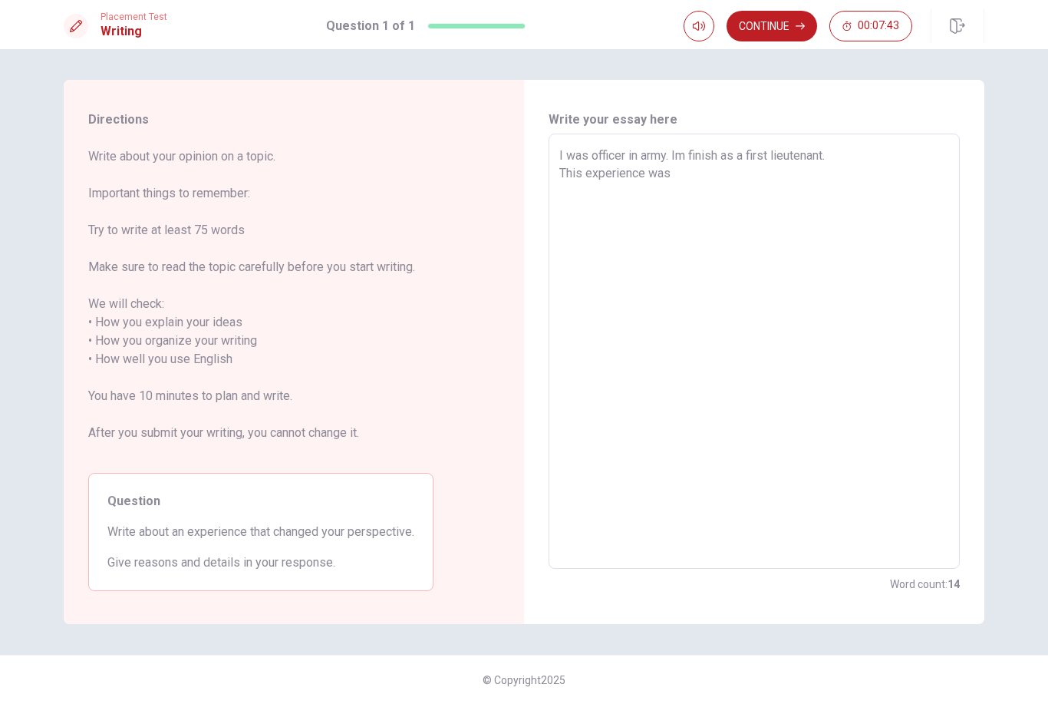
type textarea "I was officer in army. Im finish as a first lieutenant. This experience was c"
type textarea "x"
type textarea "I was officer in army. Im finish as a first lieutenant. This experience was ch"
type textarea "x"
type textarea "I was officer in army. Im finish as a first lieutenant. This experience was cha"
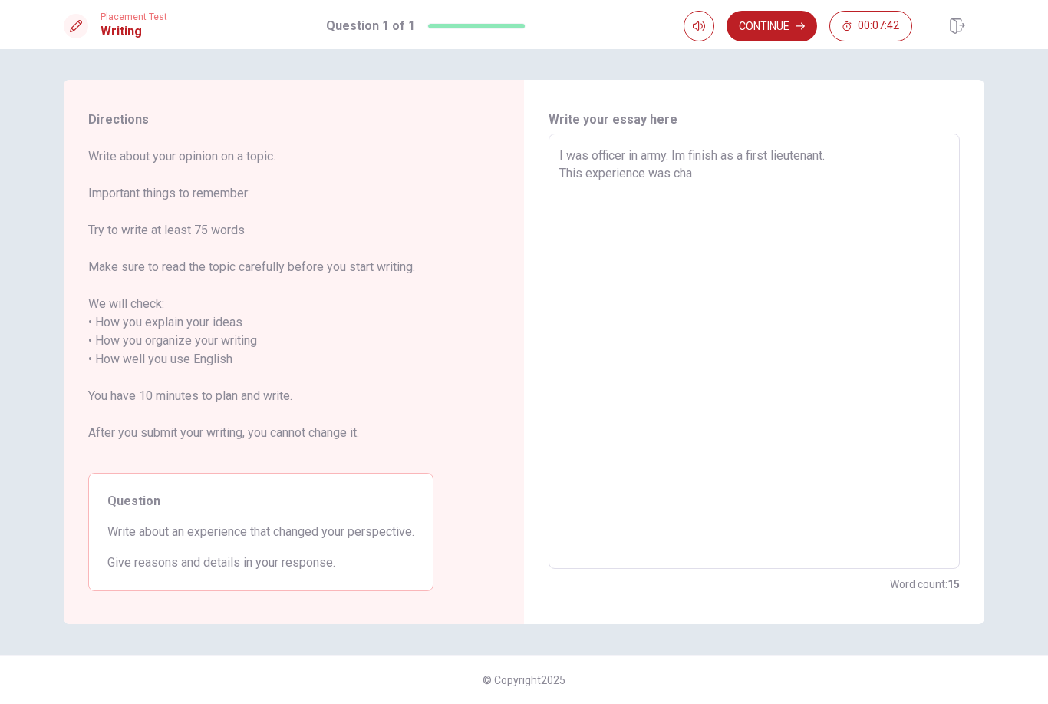
type textarea "x"
type textarea "I was officer in army. Im finish as a first lieutenant. This experience was chan"
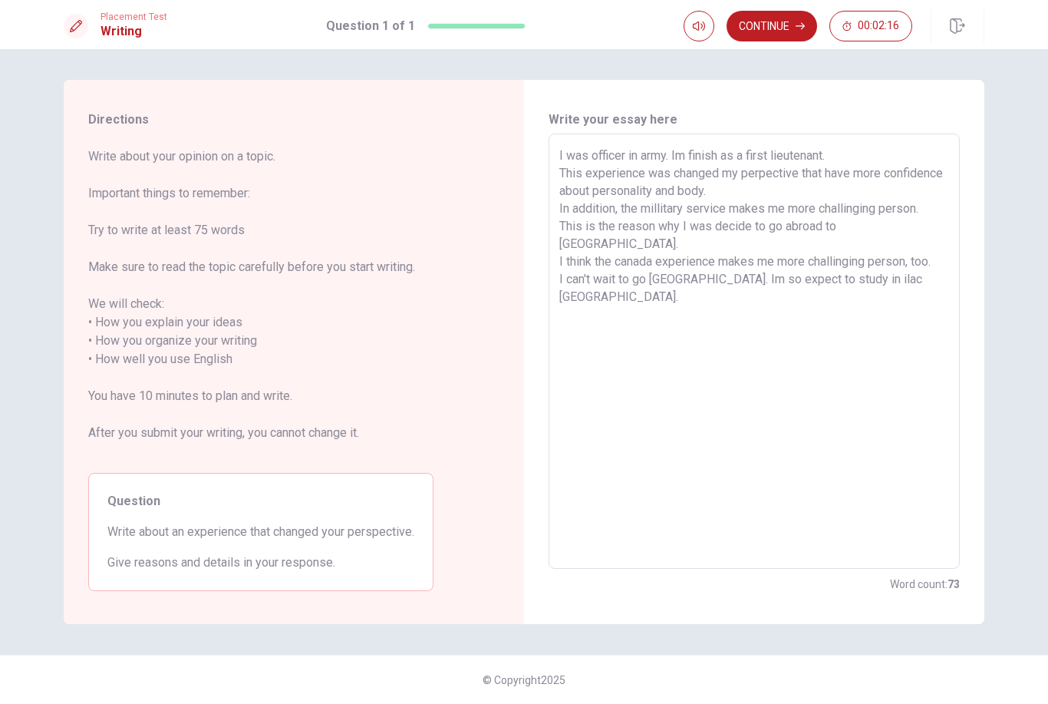
click at [803, 24] on icon "button" at bounding box center [800, 25] width 9 height 9
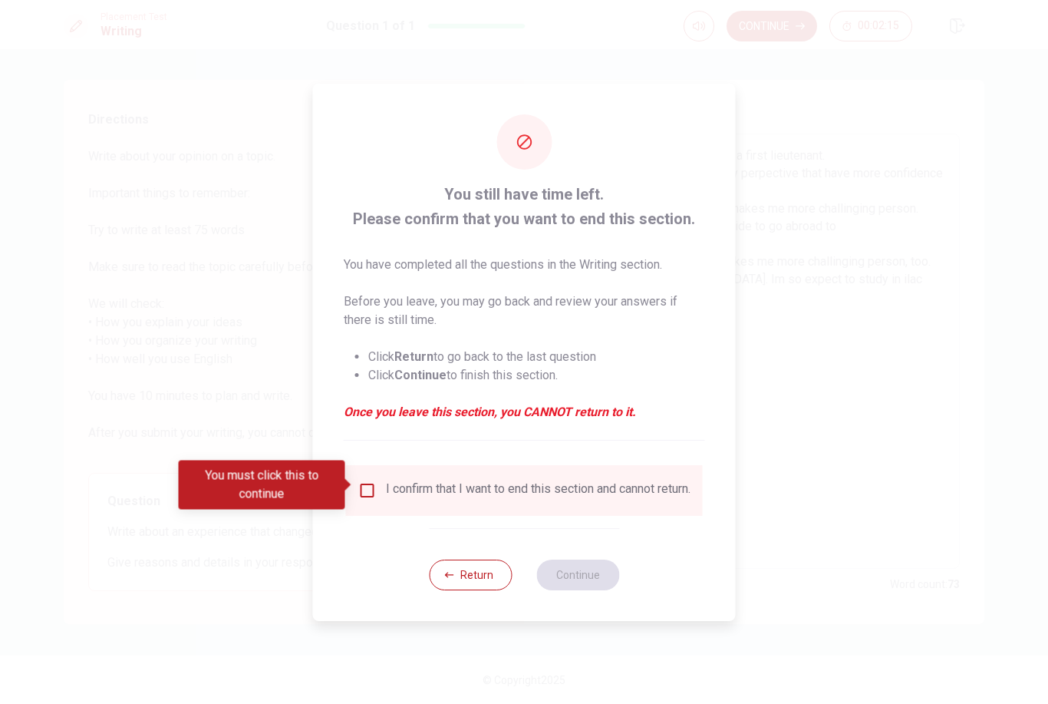
click at [564, 473] on div "I confirm that I want to end this section and cannot return." at bounding box center [524, 490] width 357 height 51
click at [390, 488] on div "I confirm that I want to end this section and cannot return." at bounding box center [538, 490] width 305 height 18
click at [370, 492] on input "You must click this to continue" at bounding box center [367, 490] width 18 height 18
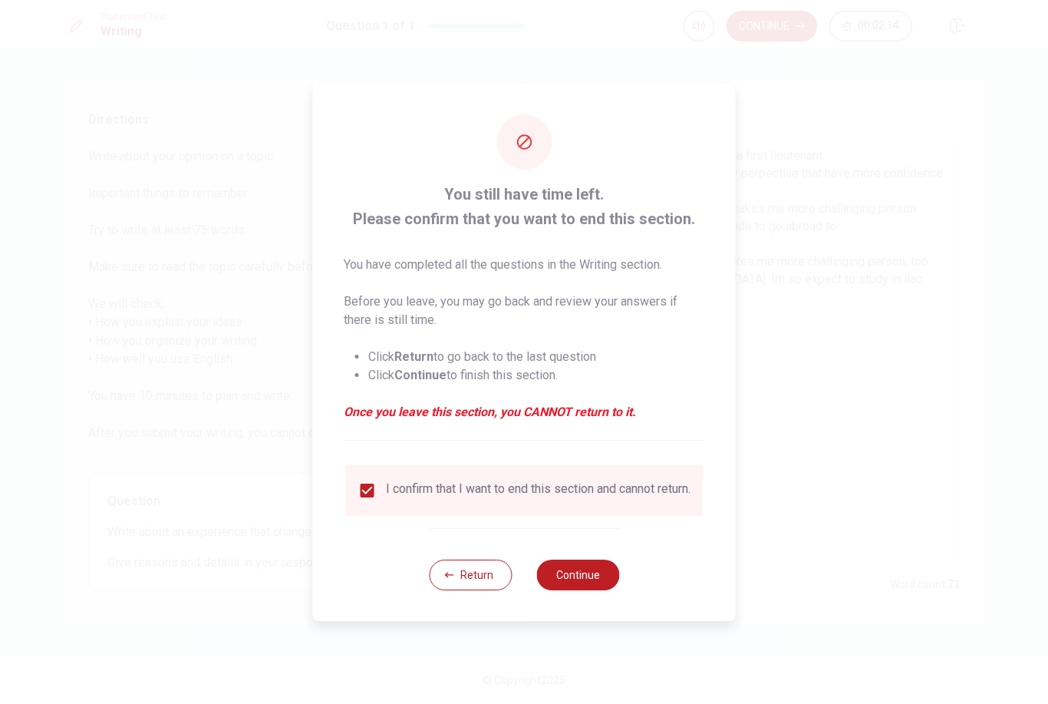
click at [579, 572] on button "Continue" at bounding box center [577, 574] width 83 height 31
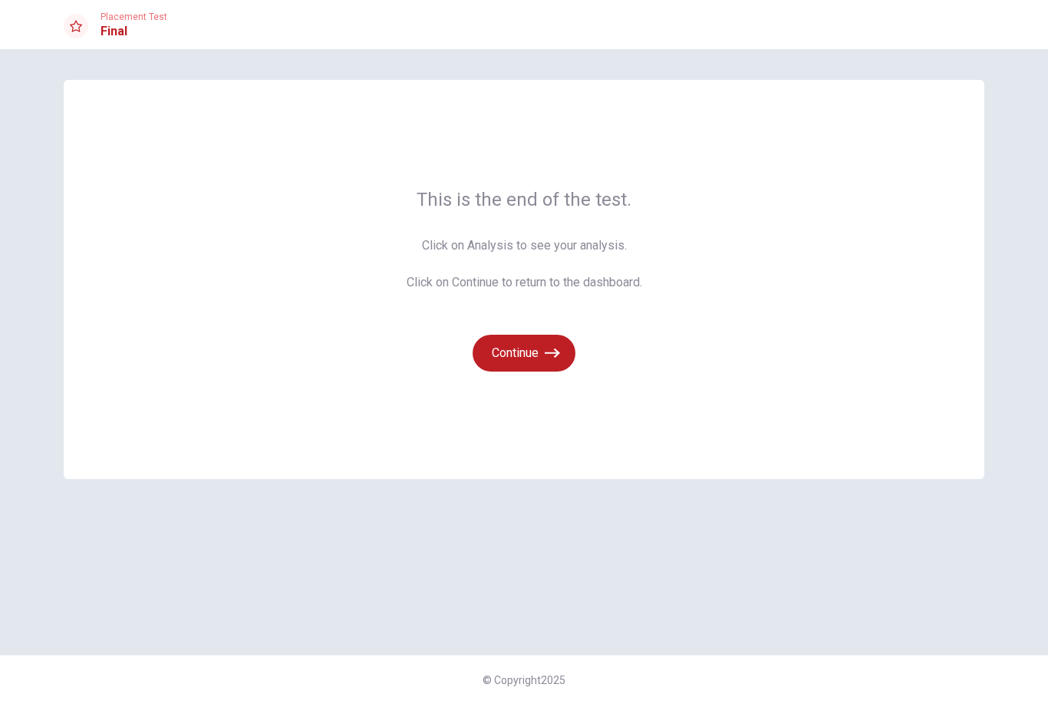
click at [539, 351] on button "Continue" at bounding box center [524, 353] width 103 height 37
